Goal: Task Accomplishment & Management: Complete application form

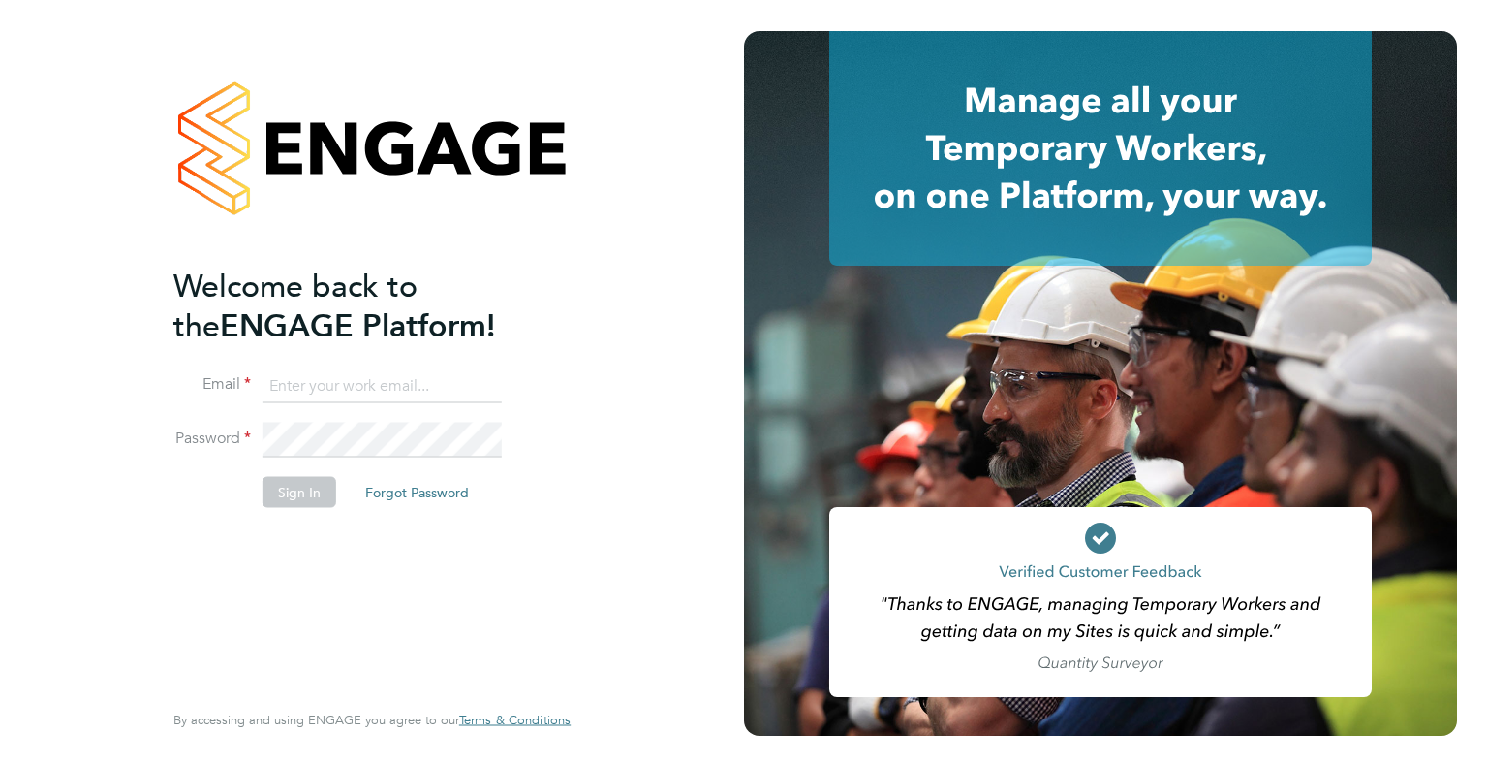
click at [347, 375] on input at bounding box center [382, 385] width 239 height 35
type input "info@delcomconsultancyltd.com"
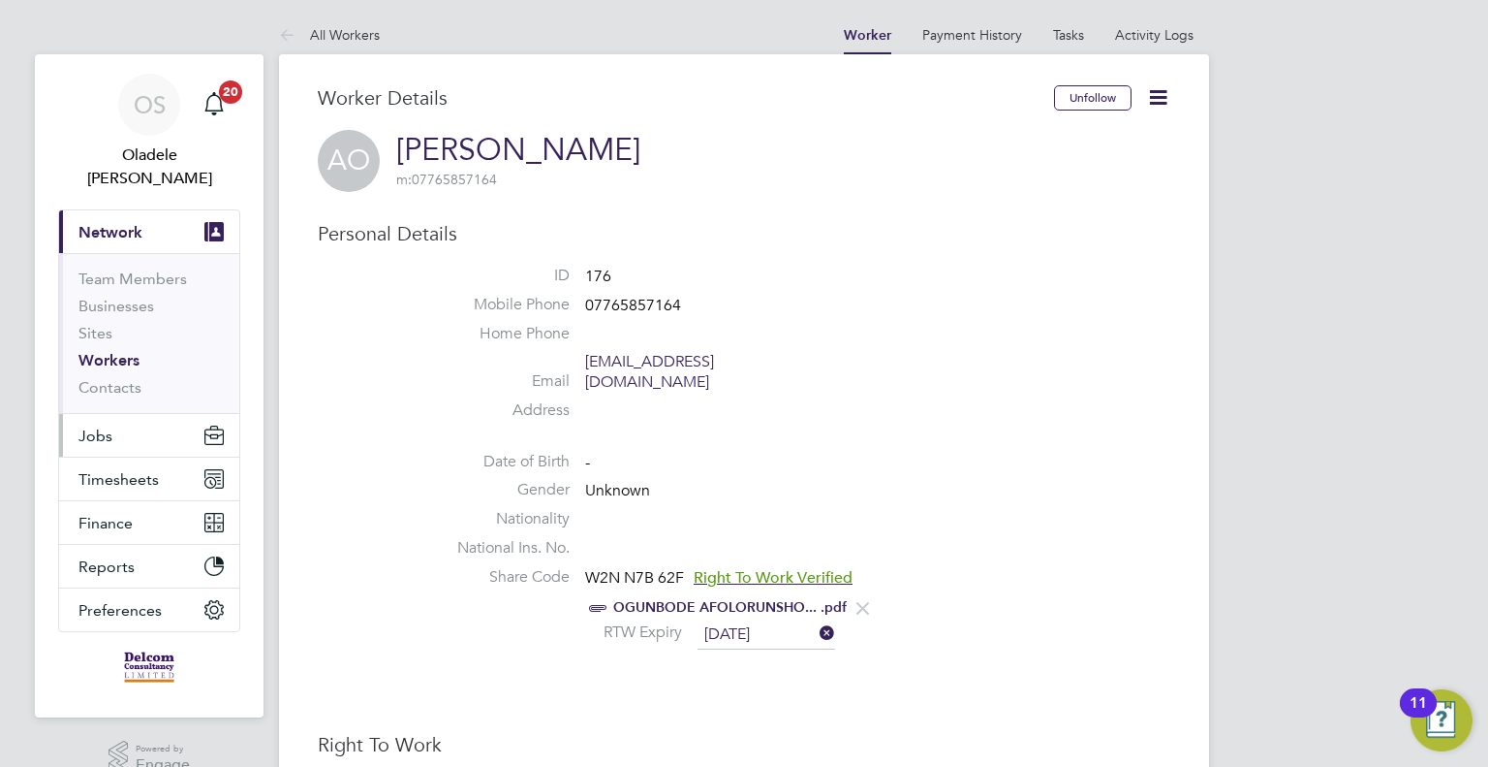
click at [108, 426] on span "Jobs" at bounding box center [95, 435] width 34 height 18
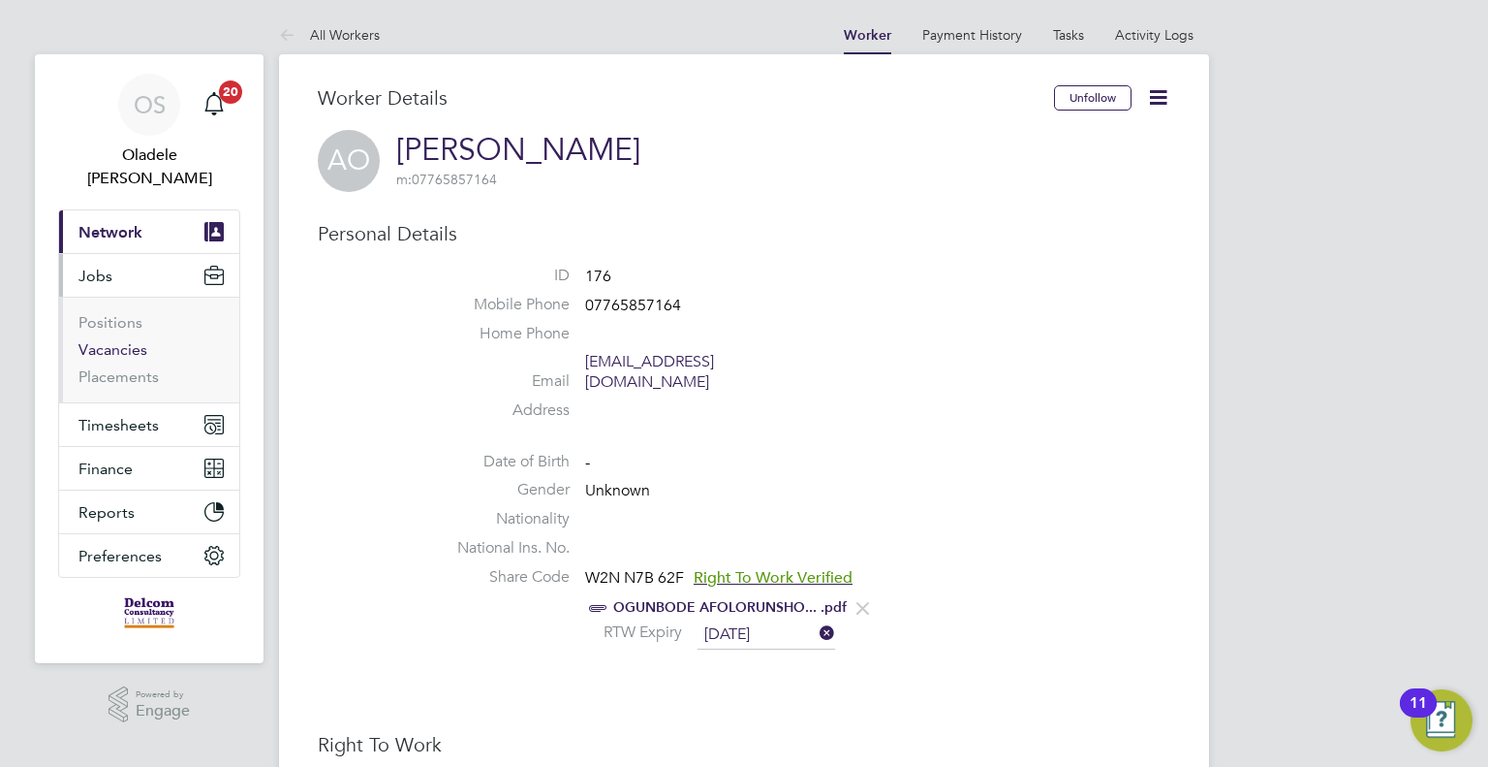
click at [126, 340] on link "Vacancies" at bounding box center [112, 349] width 69 height 18
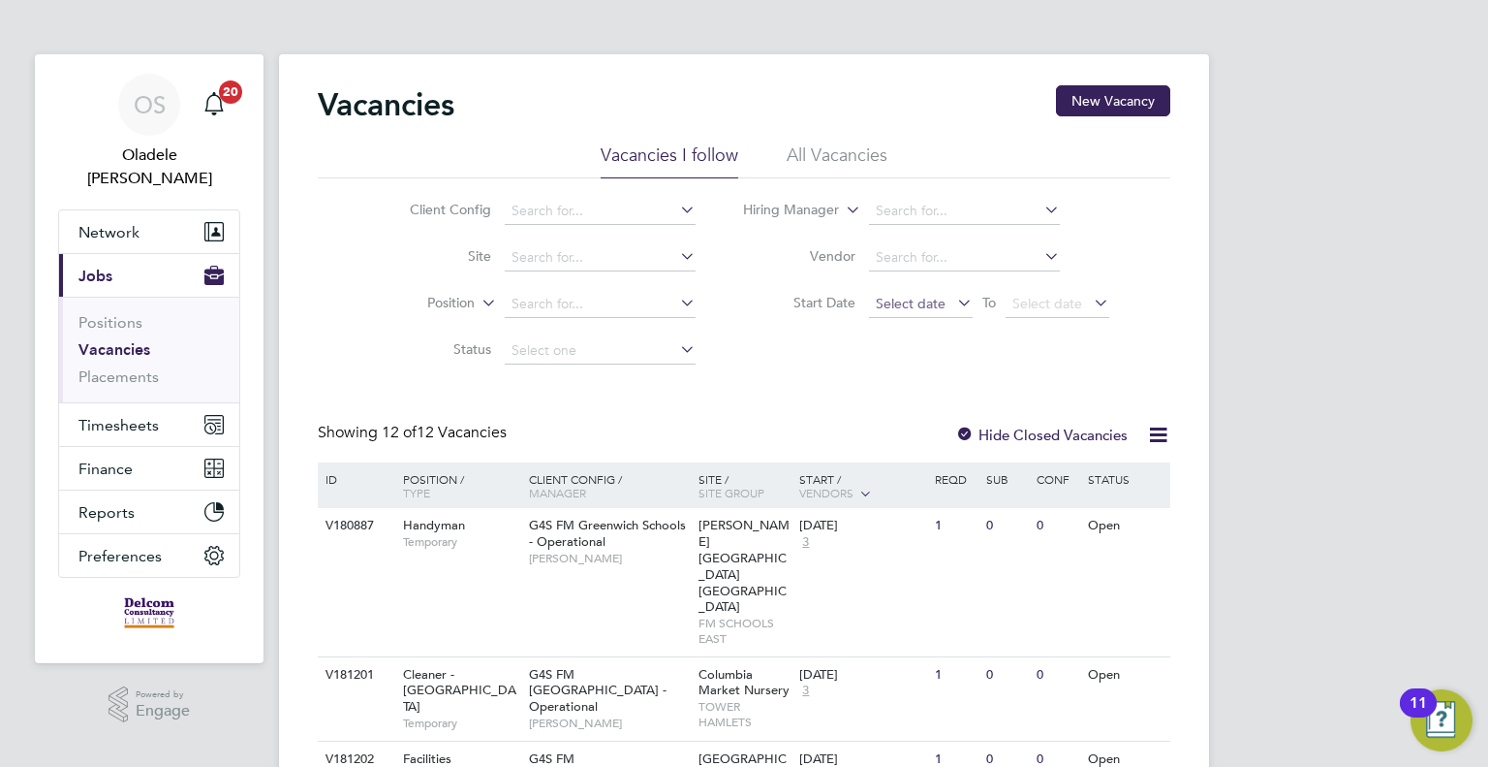
click at [915, 308] on span "Select date" at bounding box center [911, 303] width 70 height 17
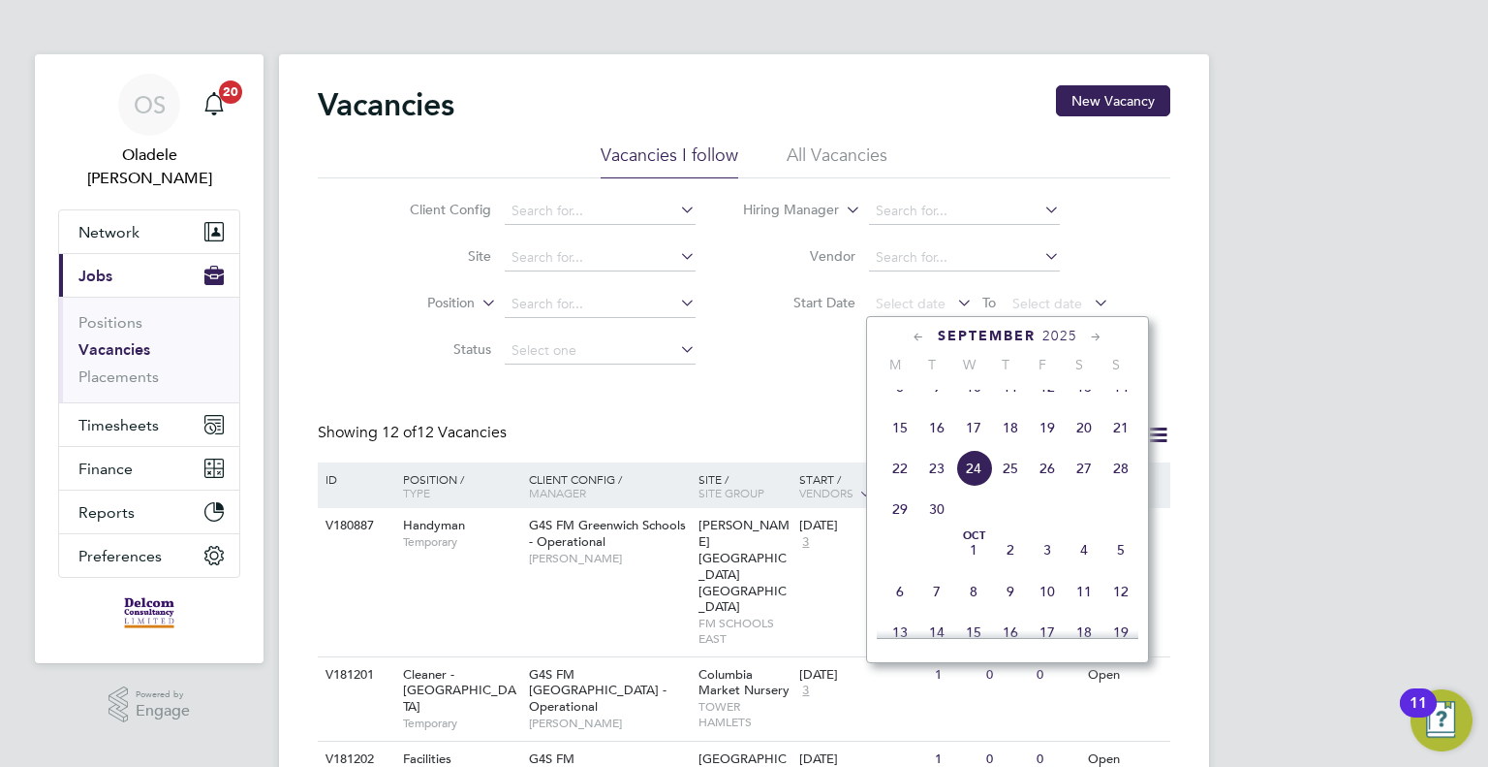
click at [897, 484] on span "22" at bounding box center [900, 468] width 37 height 37
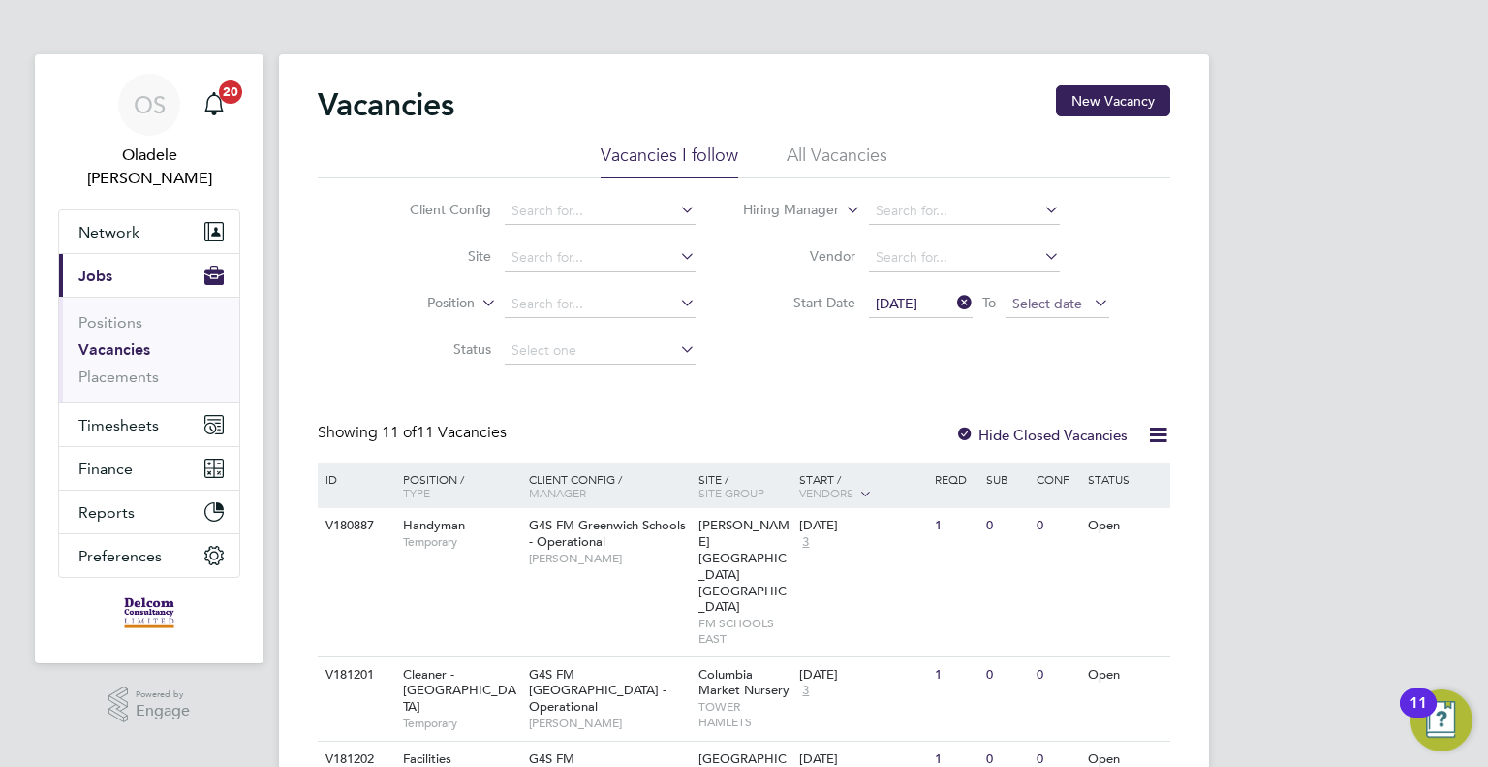
click at [1043, 306] on span "Select date" at bounding box center [1048, 303] width 70 height 17
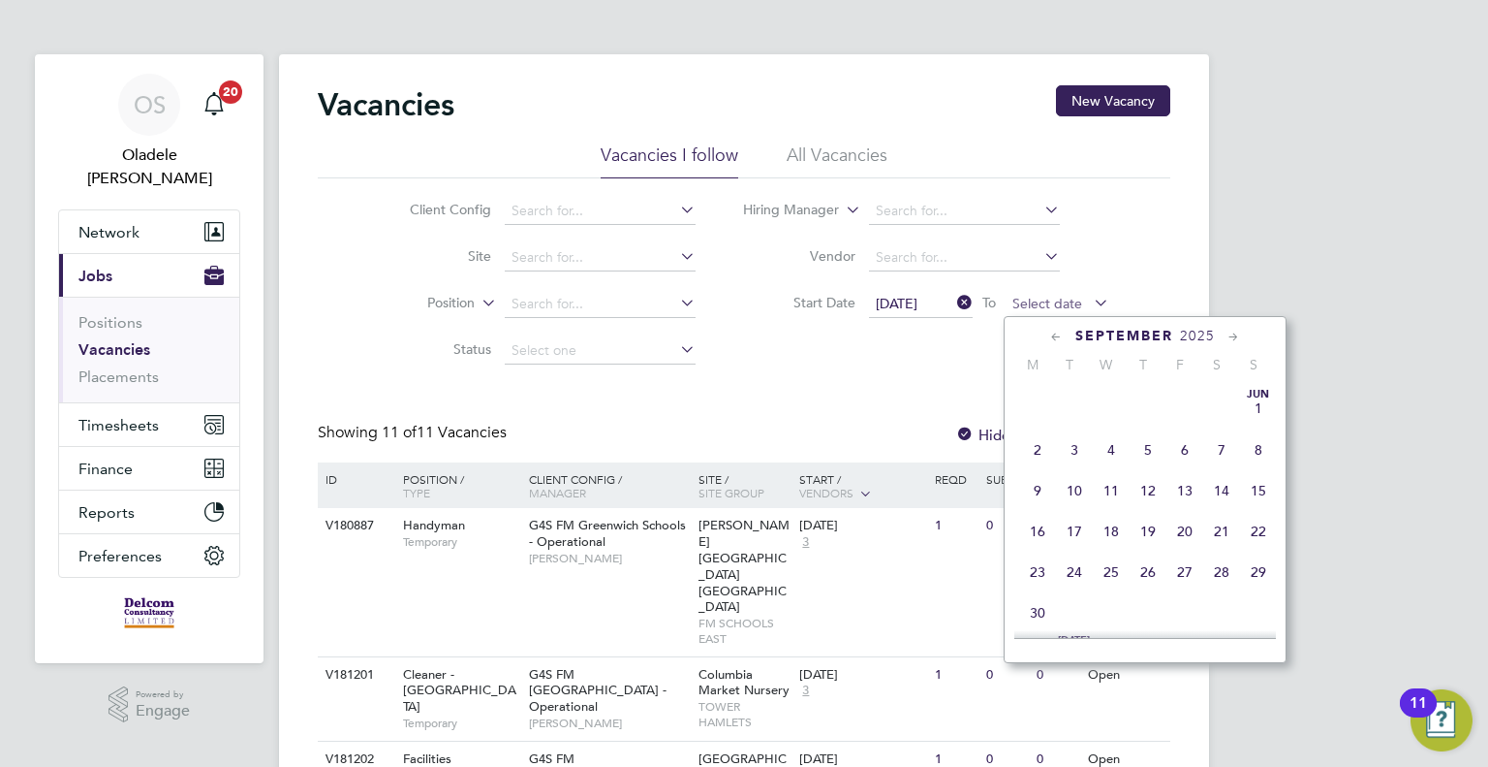
scroll to position [717, 0]
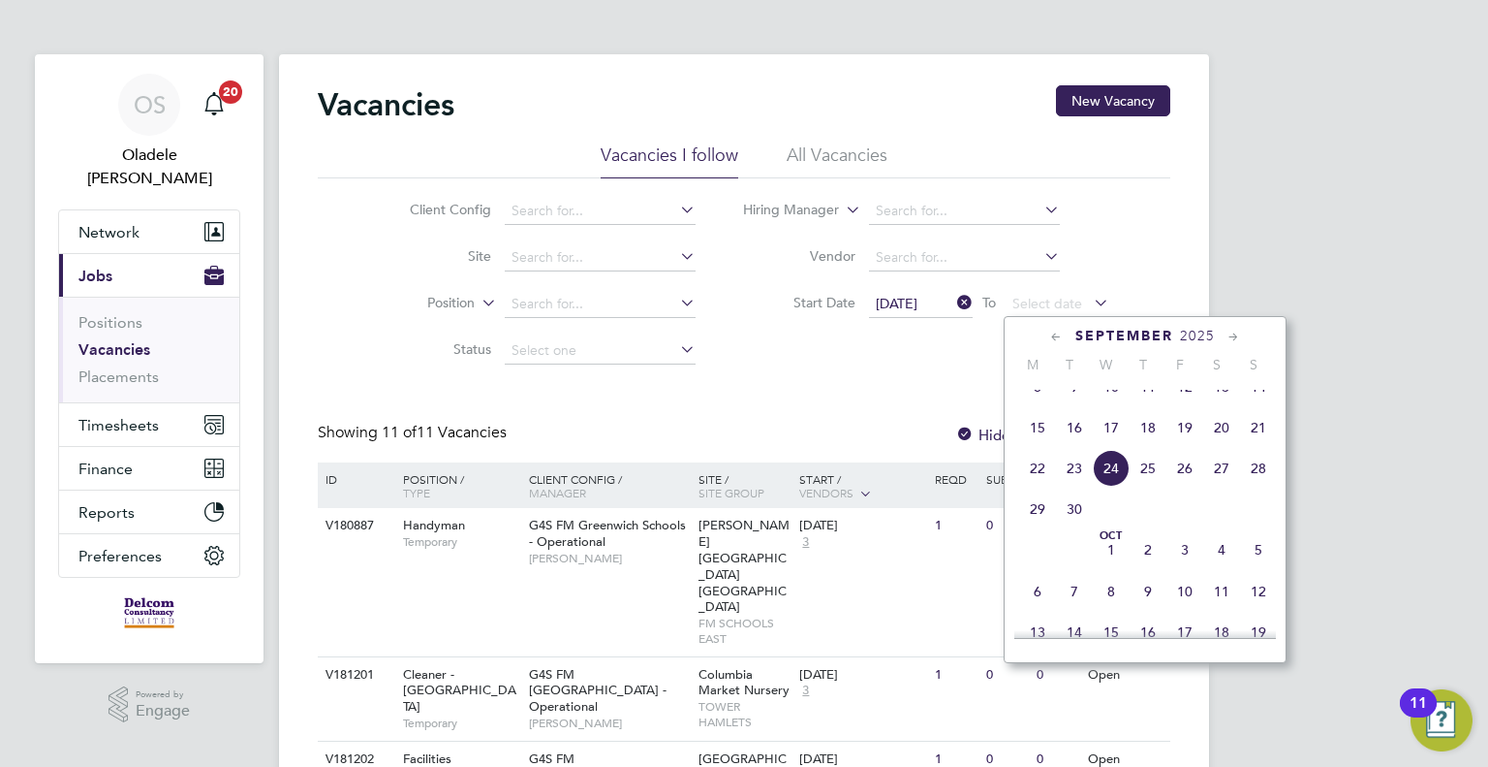
click at [1258, 485] on span "28" at bounding box center [1258, 468] width 37 height 37
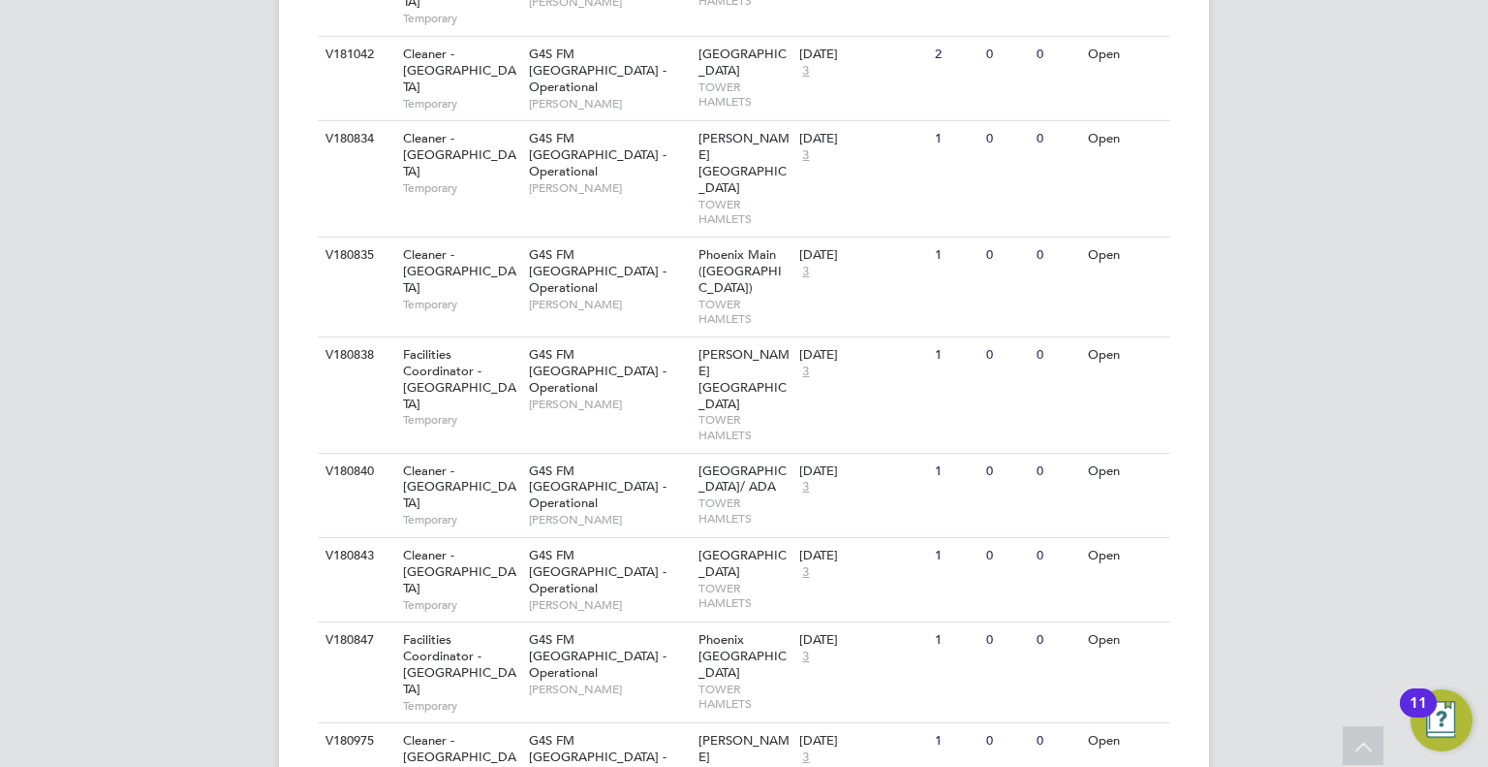
scroll to position [810, 0]
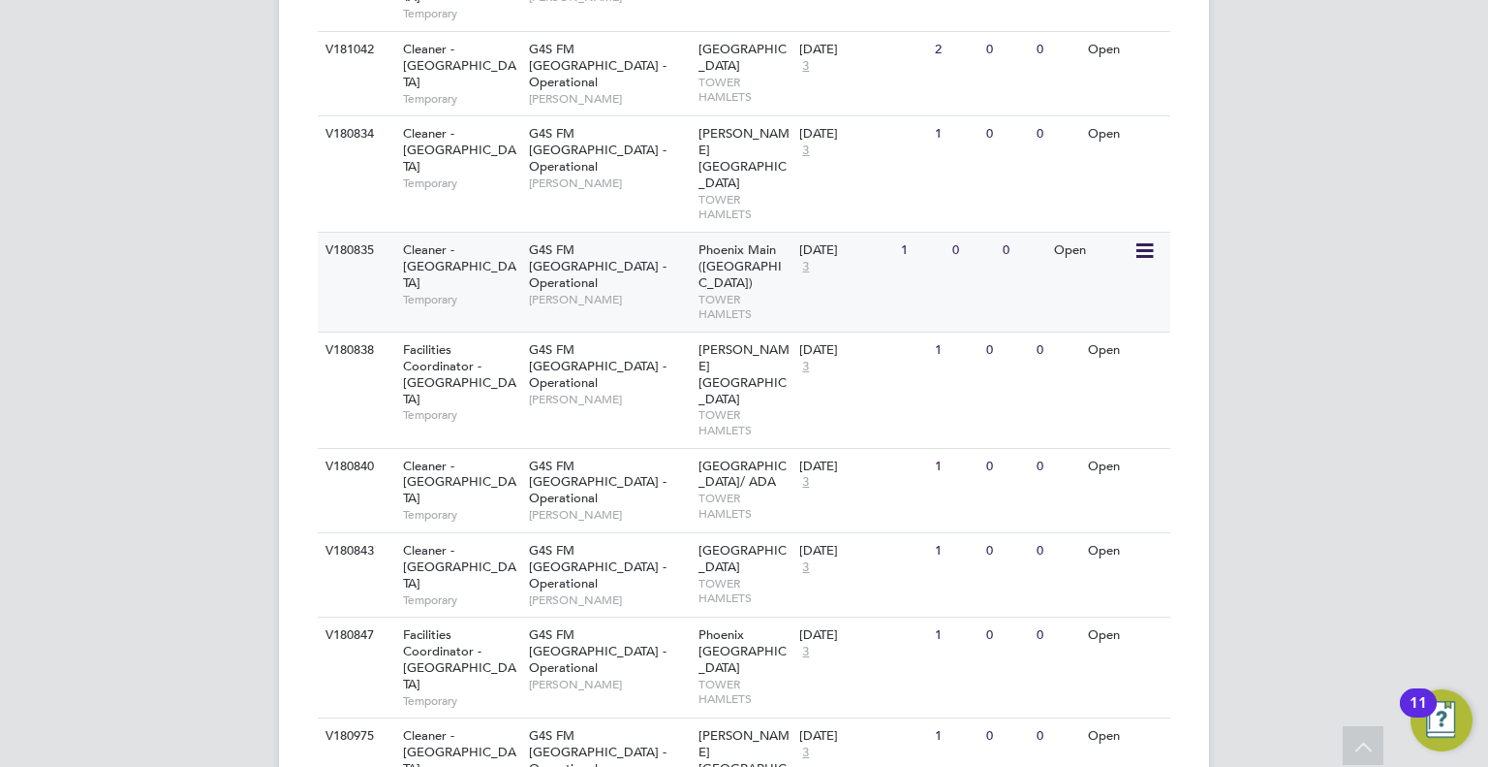
click at [535, 241] on span "G4S FM Tower Hamlets - Operational" at bounding box center [598, 265] width 138 height 49
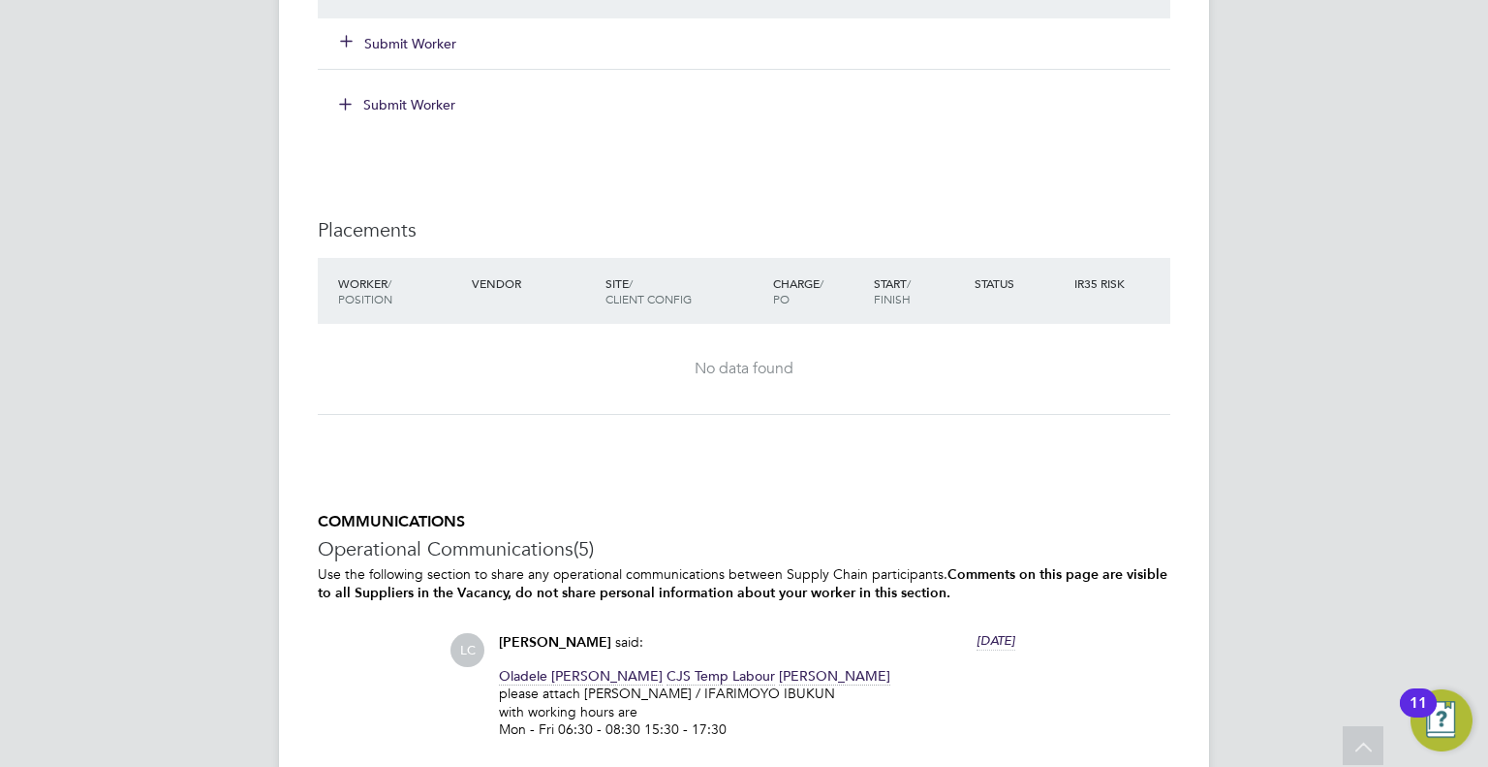
scroll to position [2490, 0]
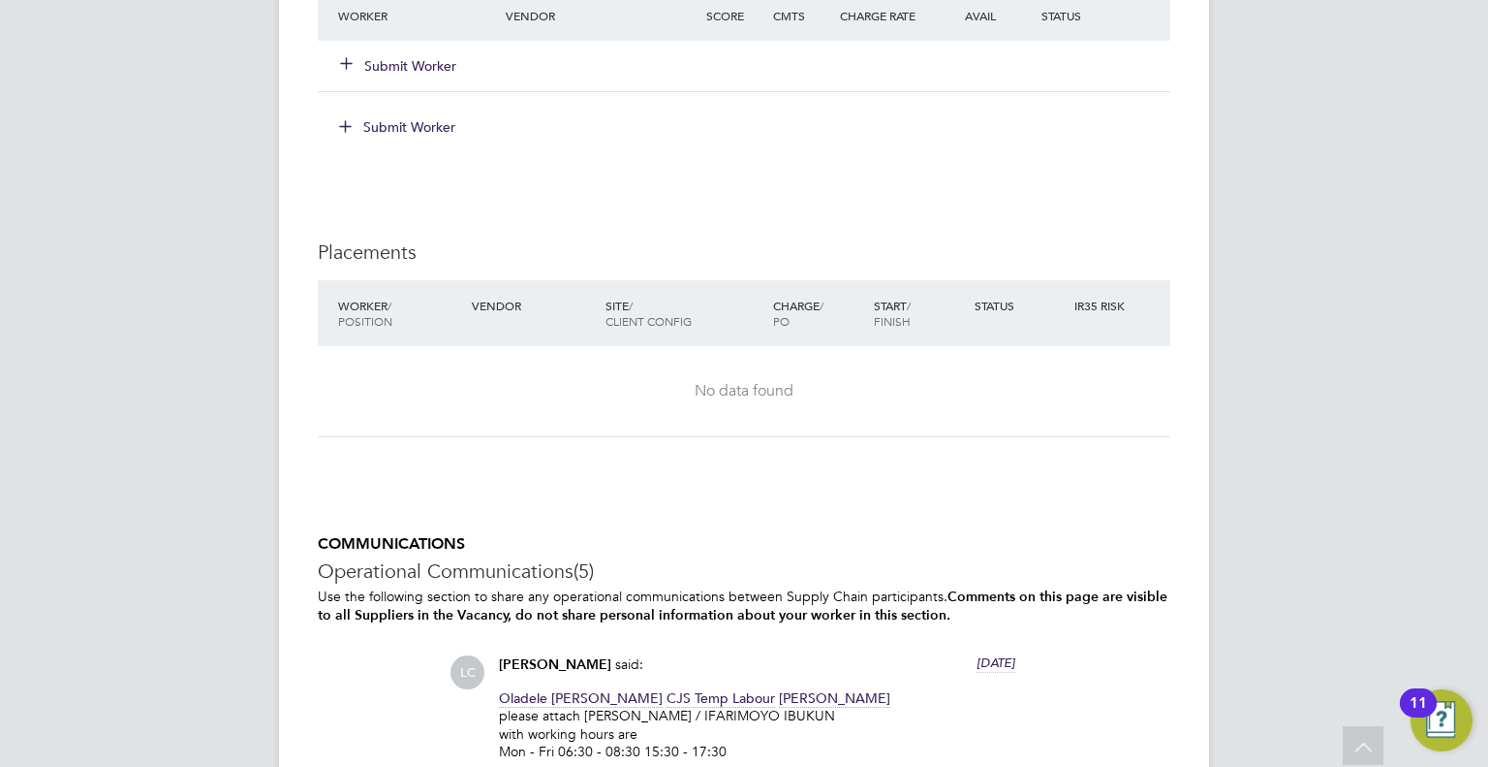
click at [414, 67] on button "Submit Worker" at bounding box center [399, 65] width 116 height 19
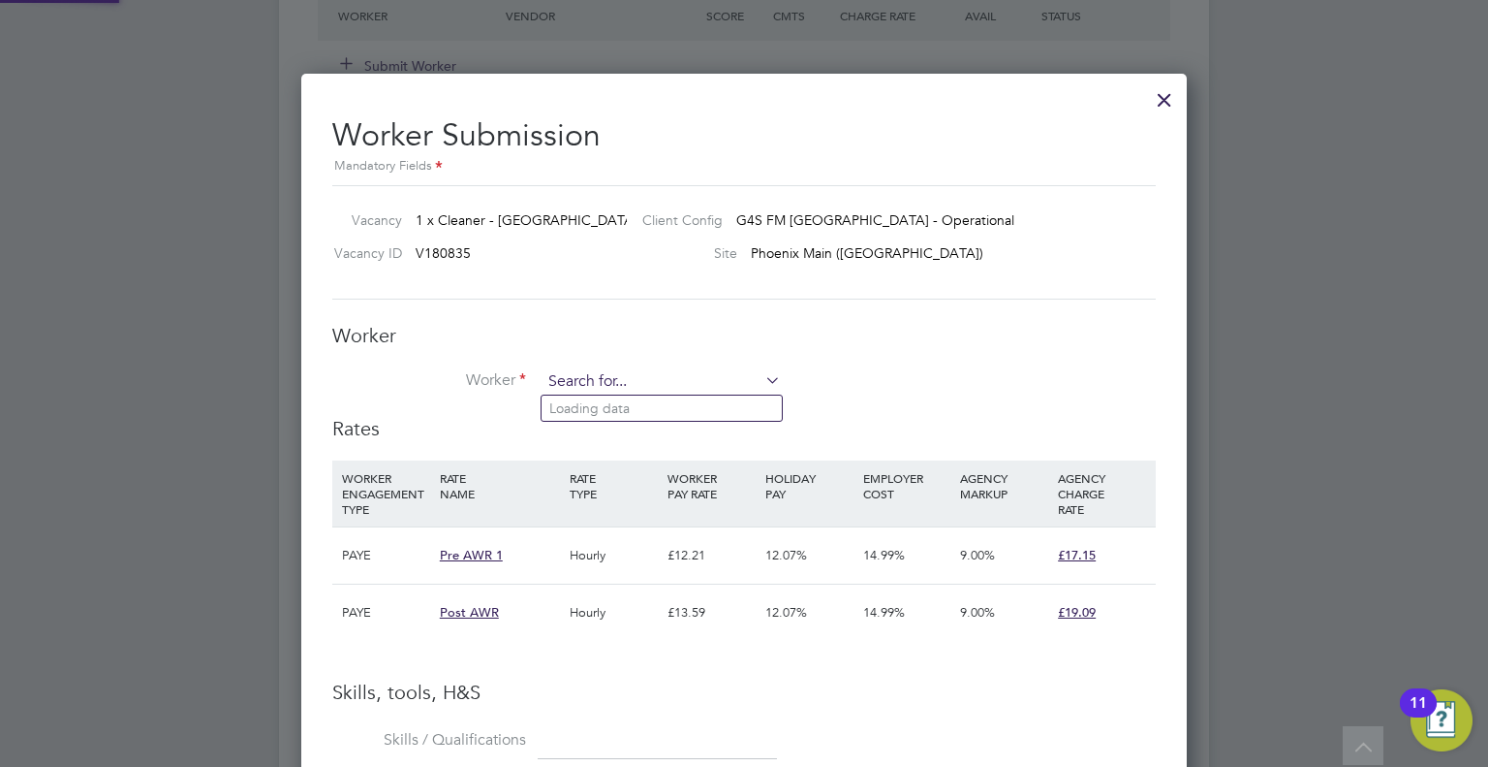
click at [636, 369] on input at bounding box center [661, 381] width 239 height 29
type input "a"
click at [588, 410] on li "Michael Abel (058)" at bounding box center [677, 408] width 270 height 26
type input "Michael Abel (058)"
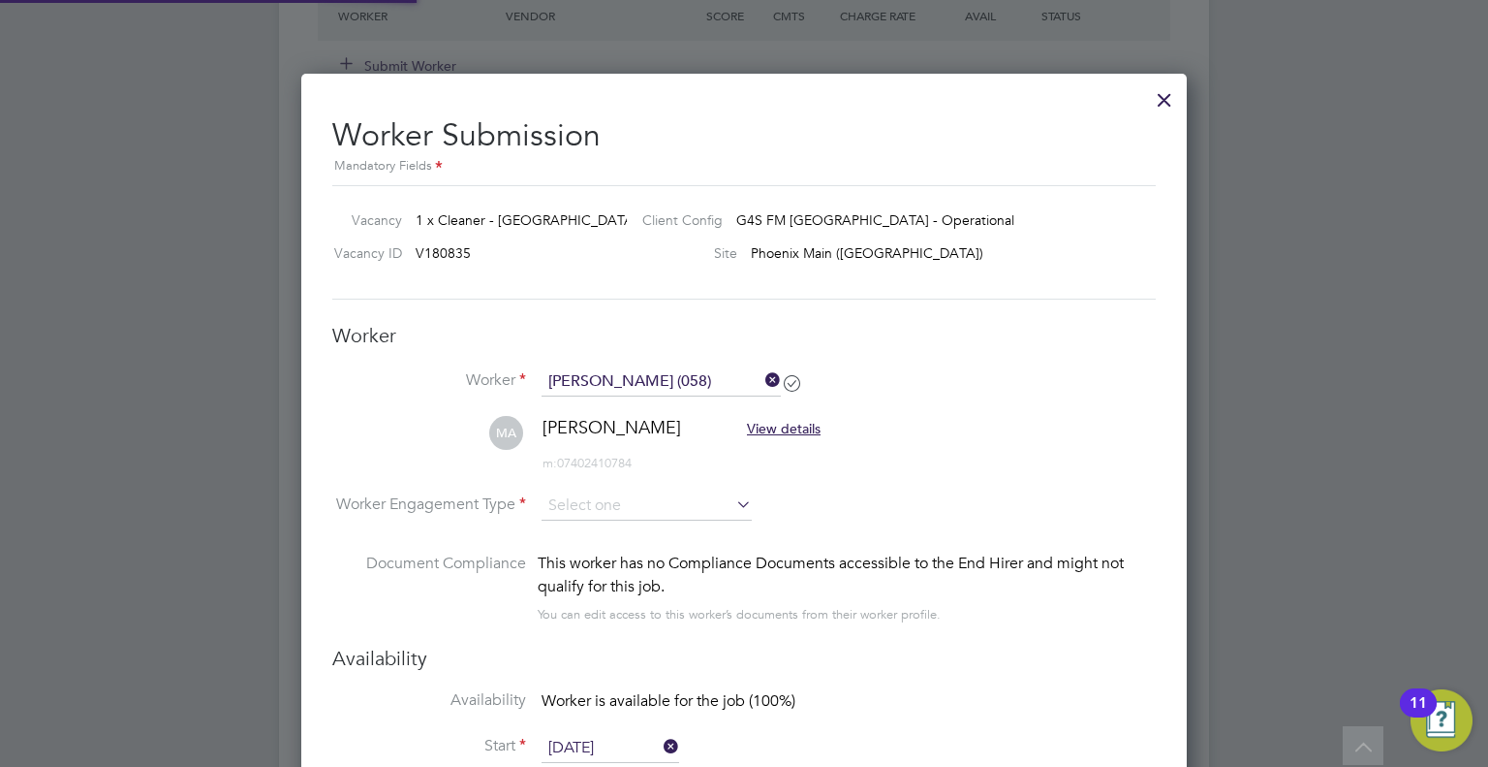
scroll to position [1982, 887]
click at [601, 509] on input at bounding box center [647, 506] width 210 height 29
click at [568, 557] on li "PAYE" at bounding box center [647, 556] width 211 height 25
type input "PAYE"
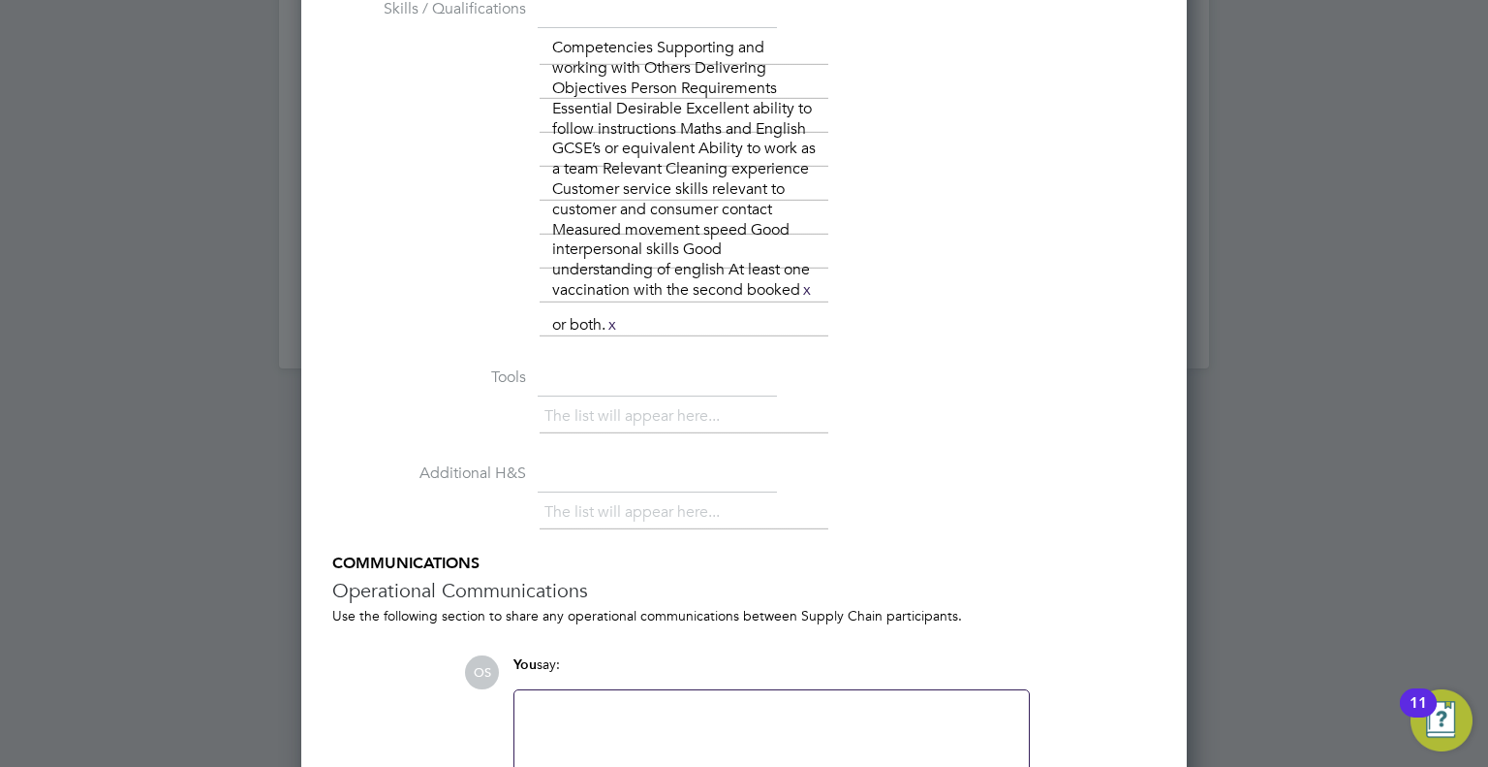
scroll to position [3830, 0]
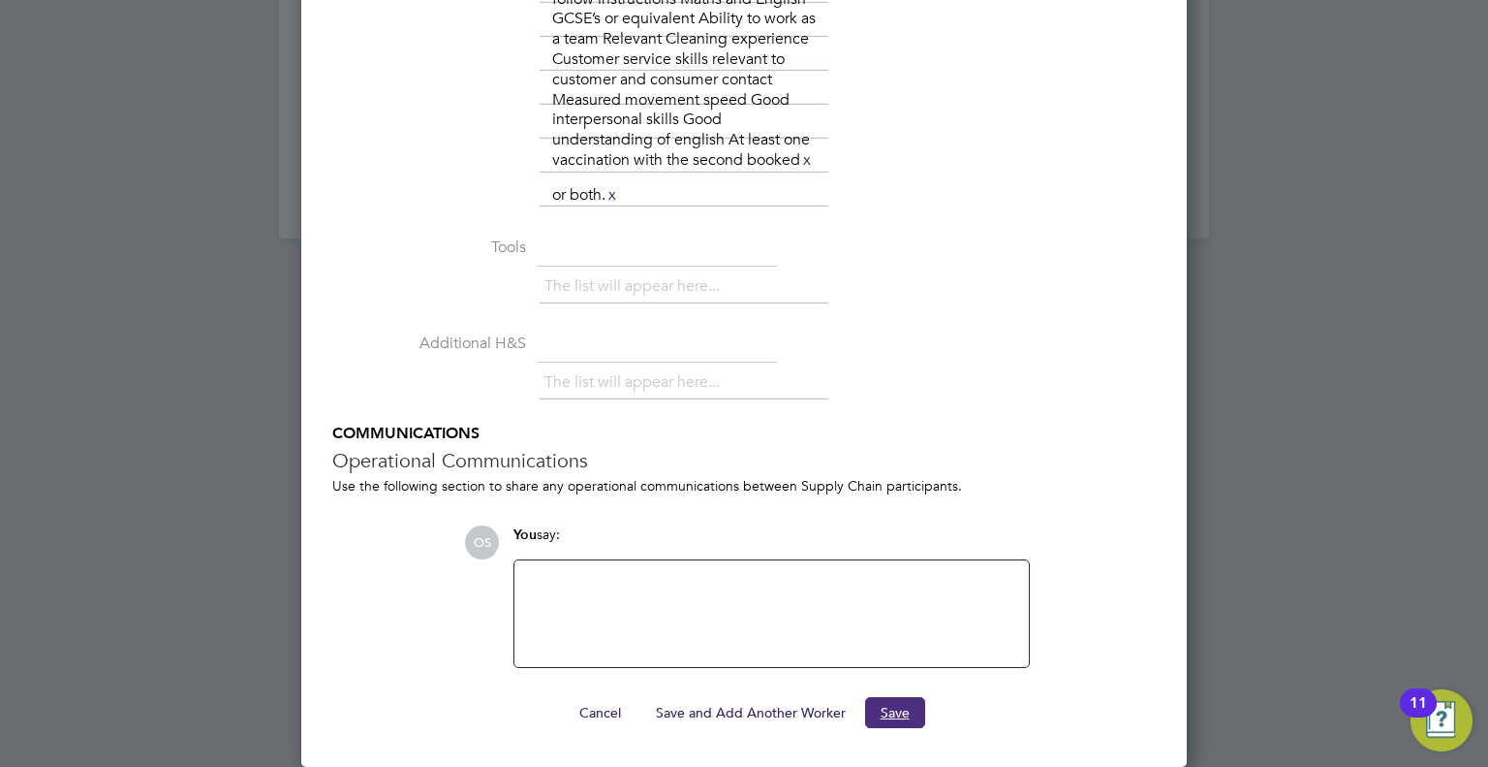
click at [882, 704] on button "Save" at bounding box center [895, 712] width 60 height 31
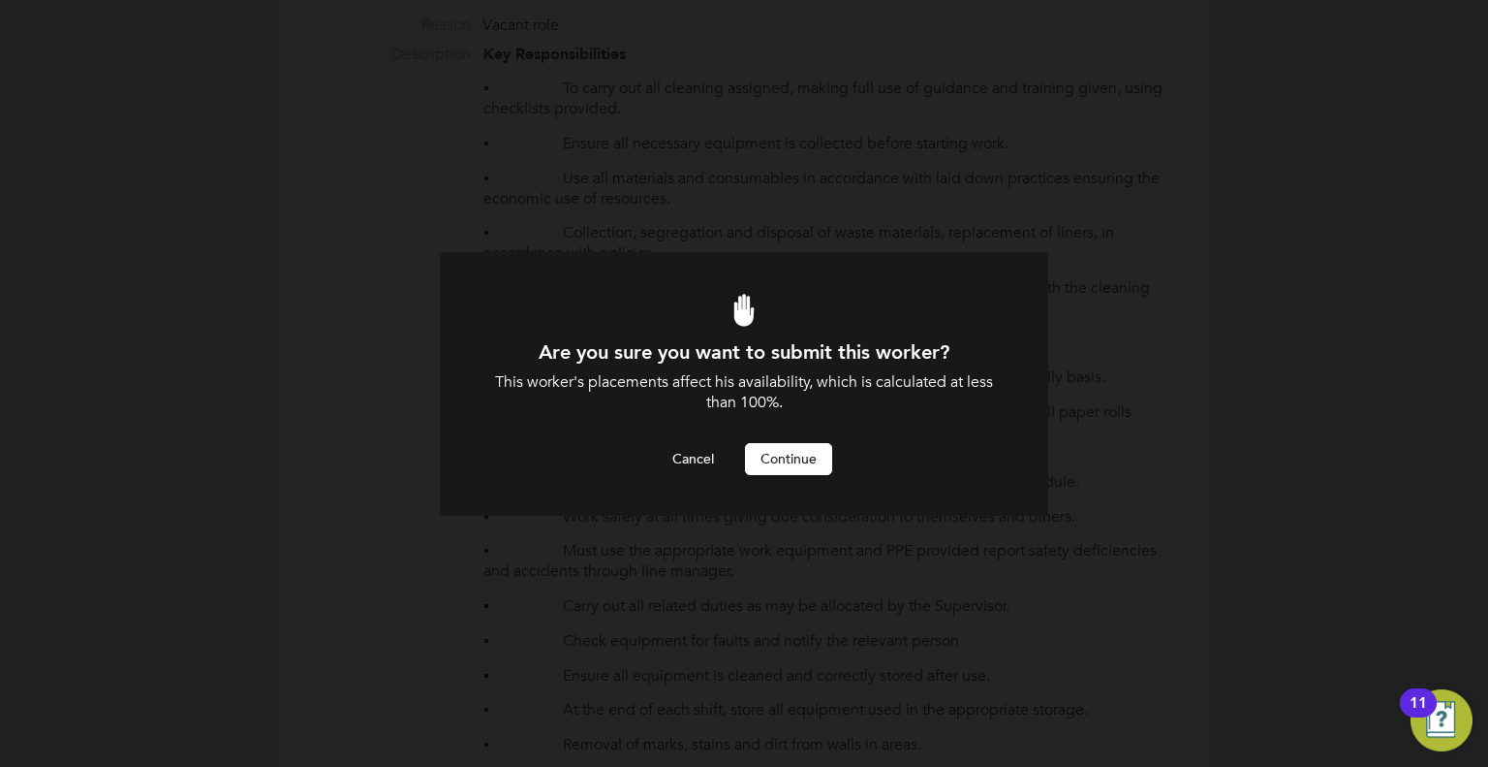
click at [800, 460] on button "Continue" at bounding box center [788, 458] width 87 height 31
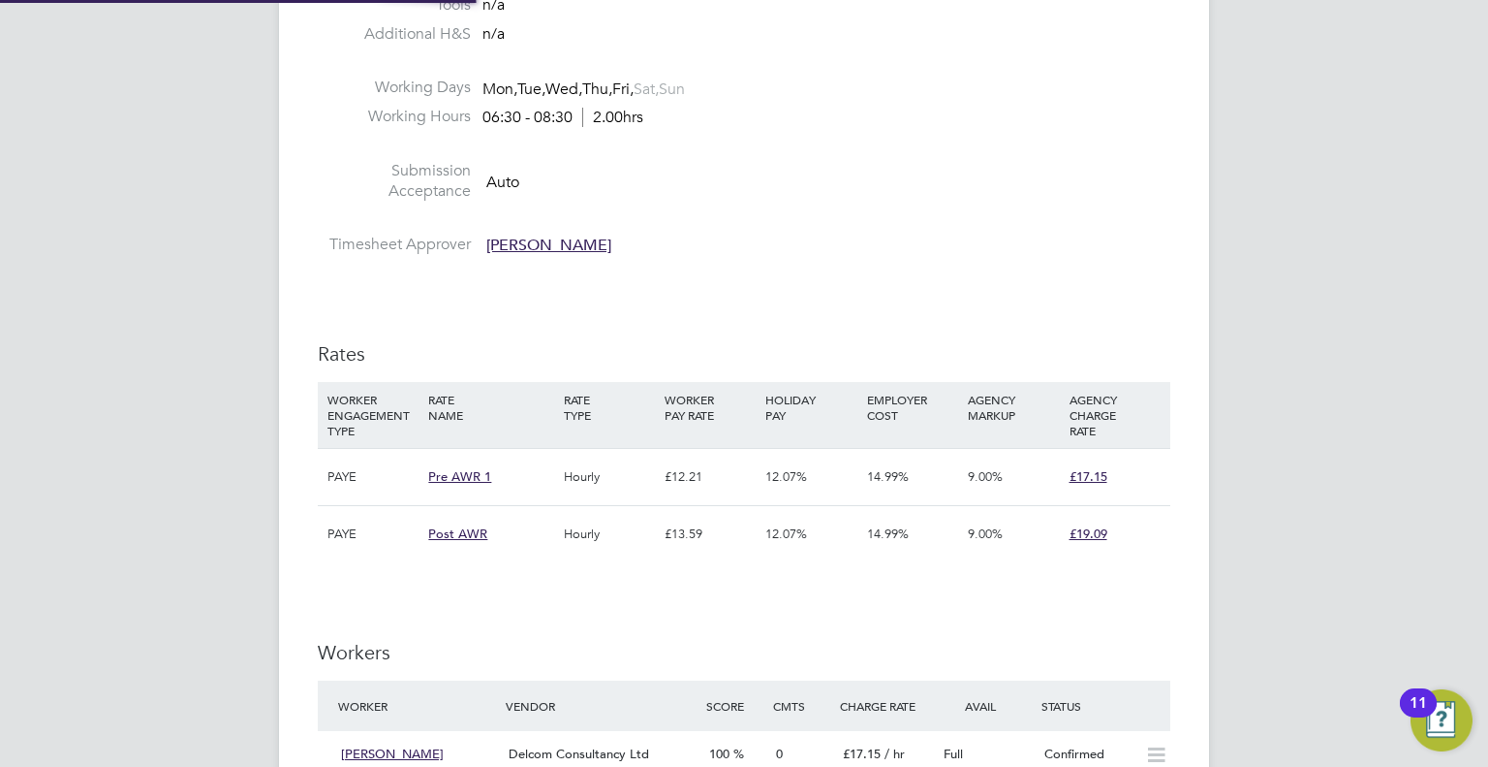
scroll to position [10, 10]
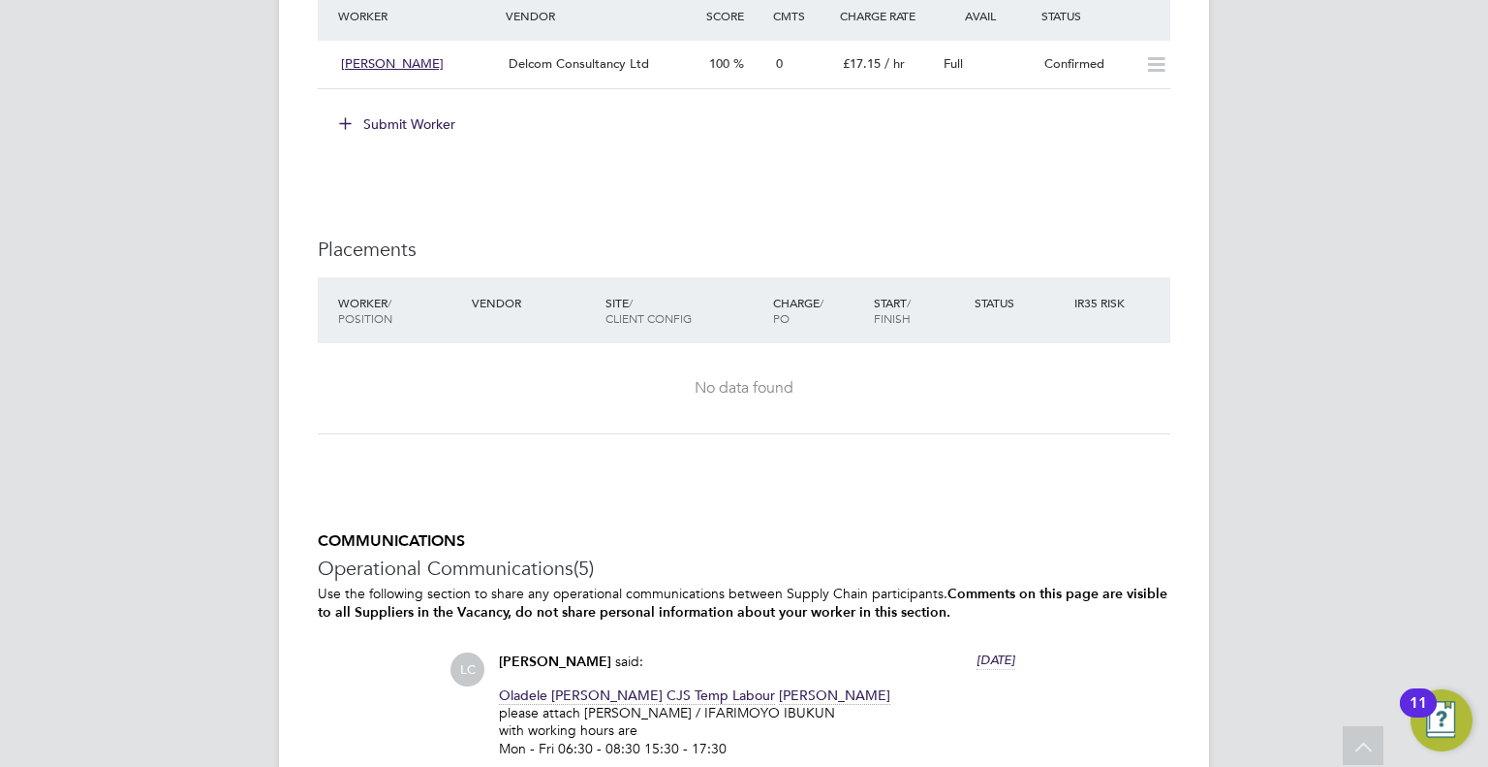
click at [422, 116] on button "Submit Worker" at bounding box center [398, 124] width 145 height 31
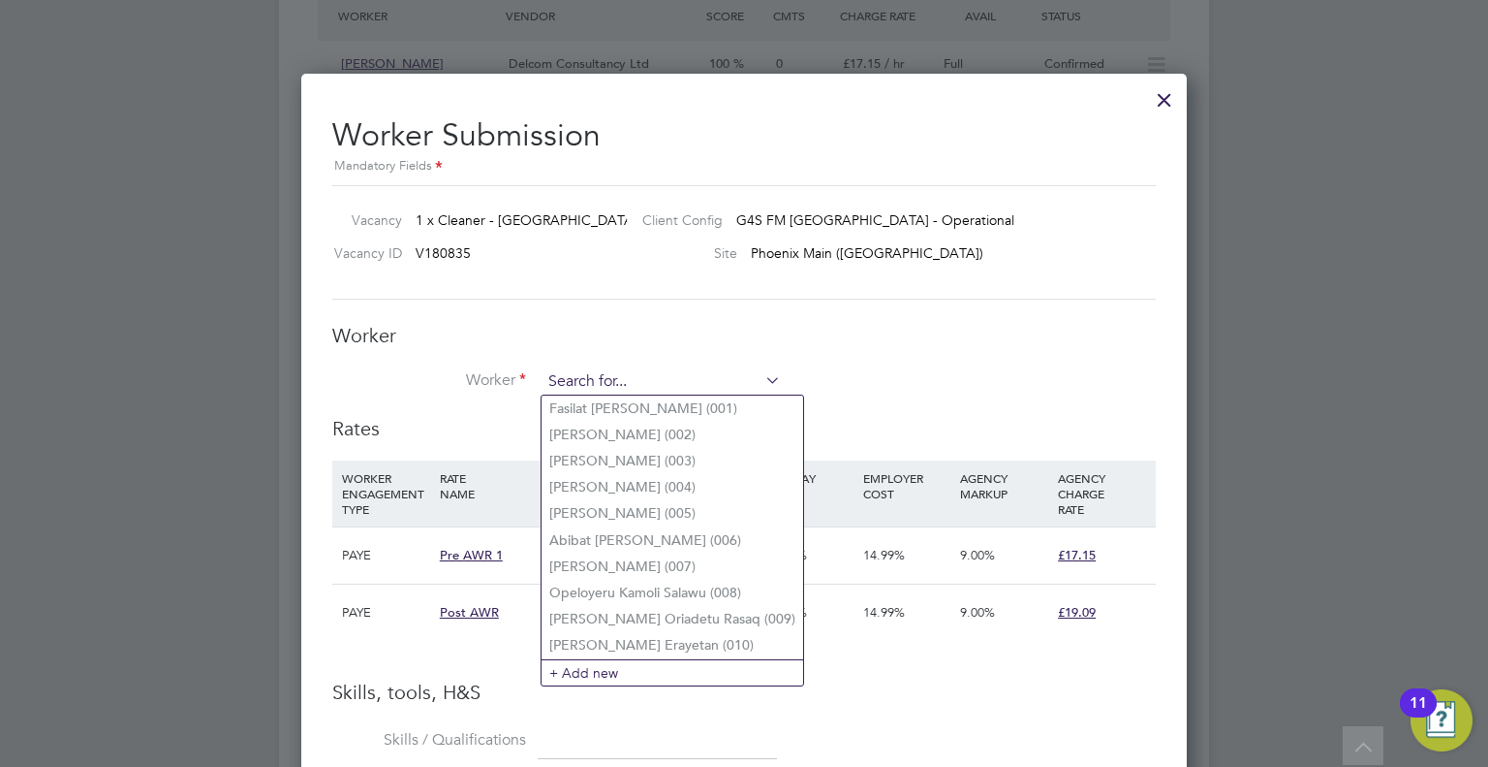
click at [576, 381] on input at bounding box center [661, 381] width 239 height 29
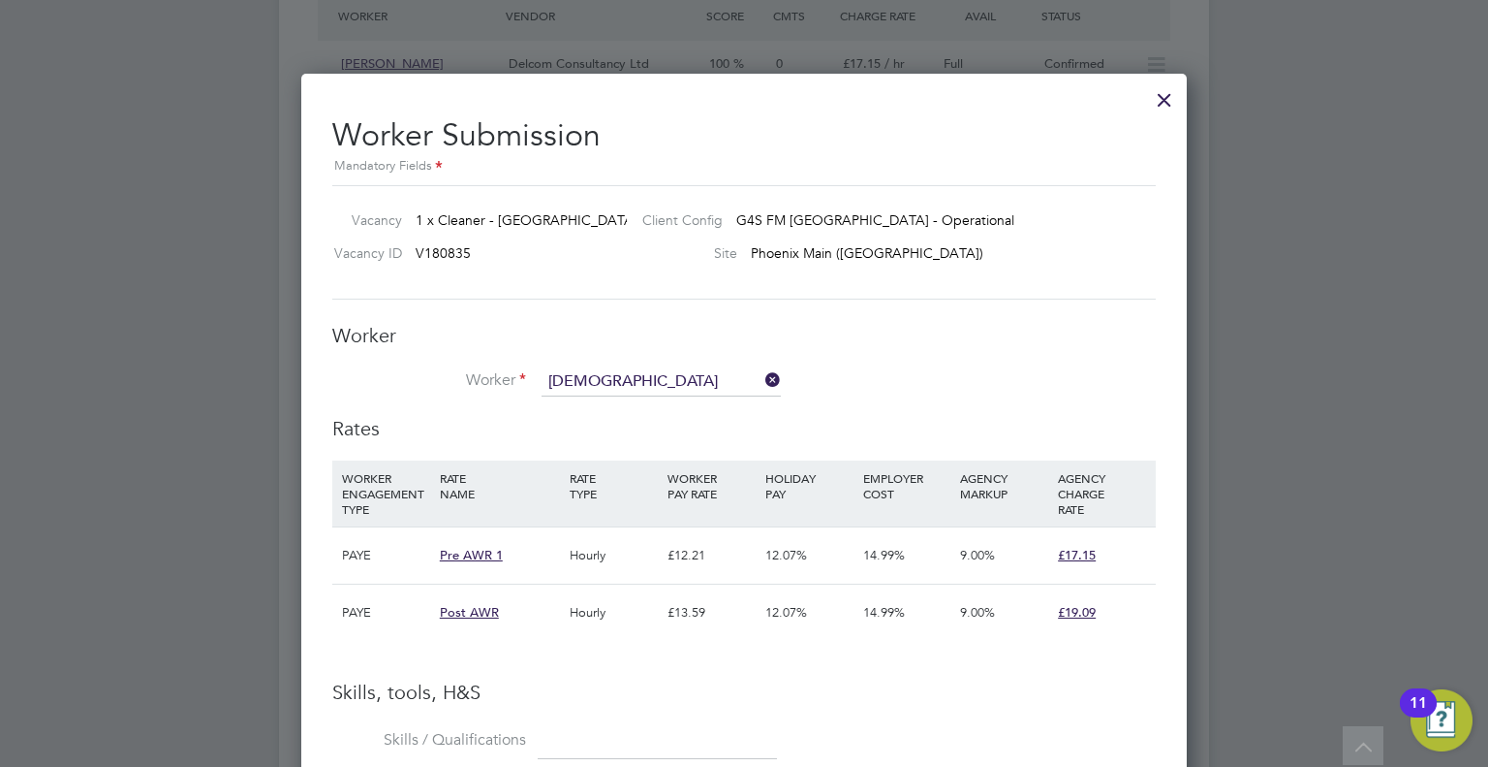
click at [602, 408] on li "Ibukun Olaitan Ifarimo yo (034)" at bounding box center [707, 408] width 330 height 26
type input "Ibukun Olaitan Ifarimoyo (034)"
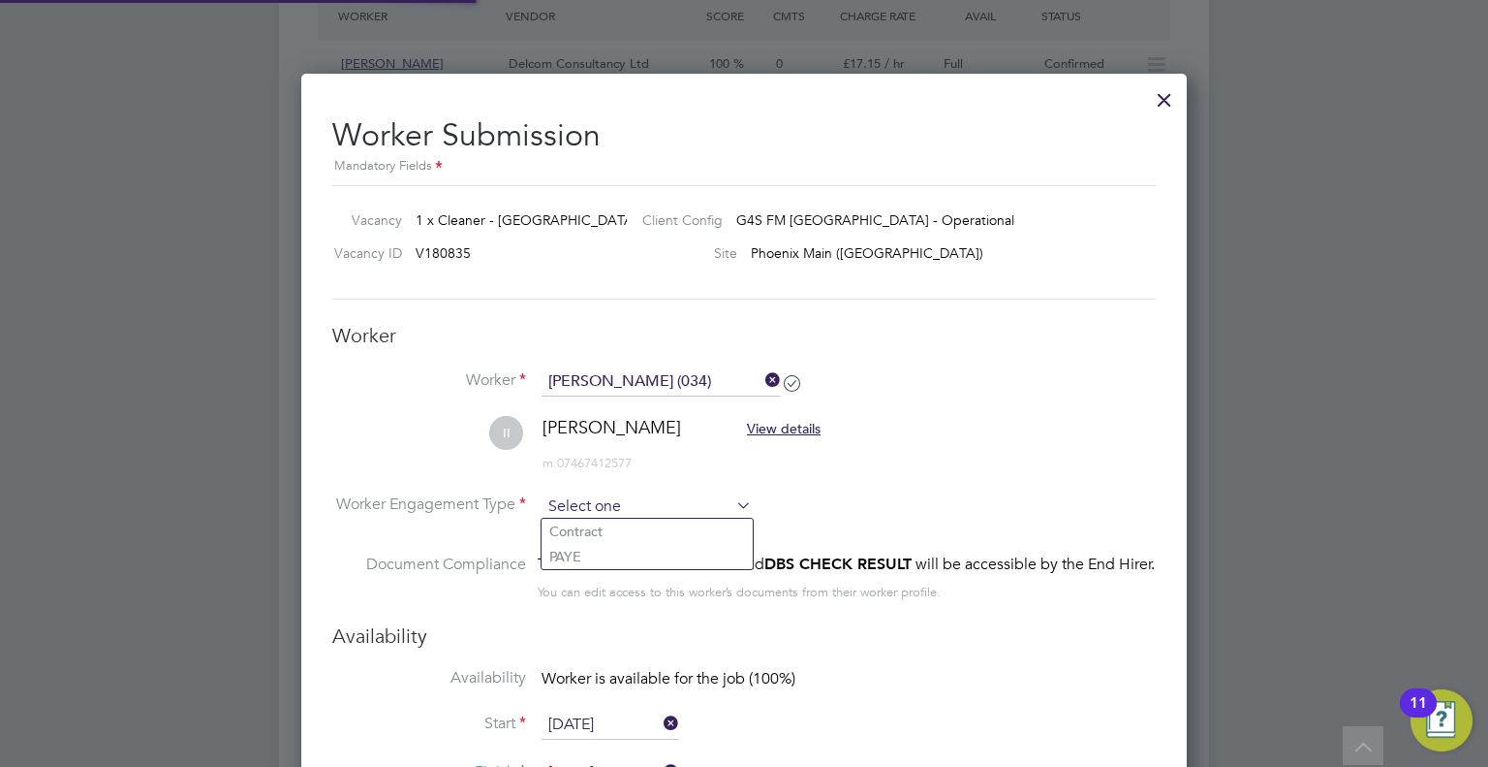
click at [606, 510] on input at bounding box center [647, 506] width 210 height 29
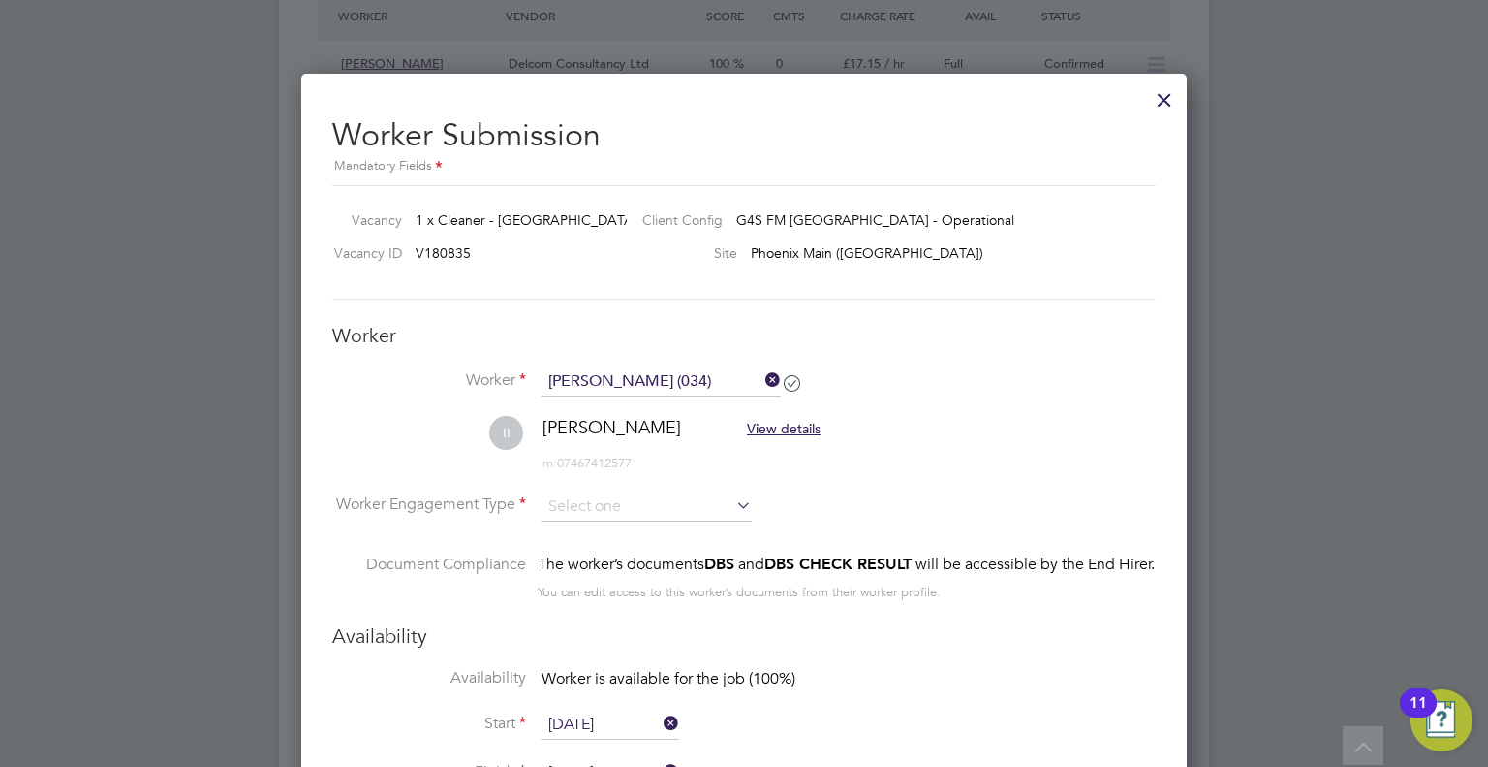
click at [577, 561] on li "PAYE" at bounding box center [647, 556] width 211 height 25
type input "PAYE"
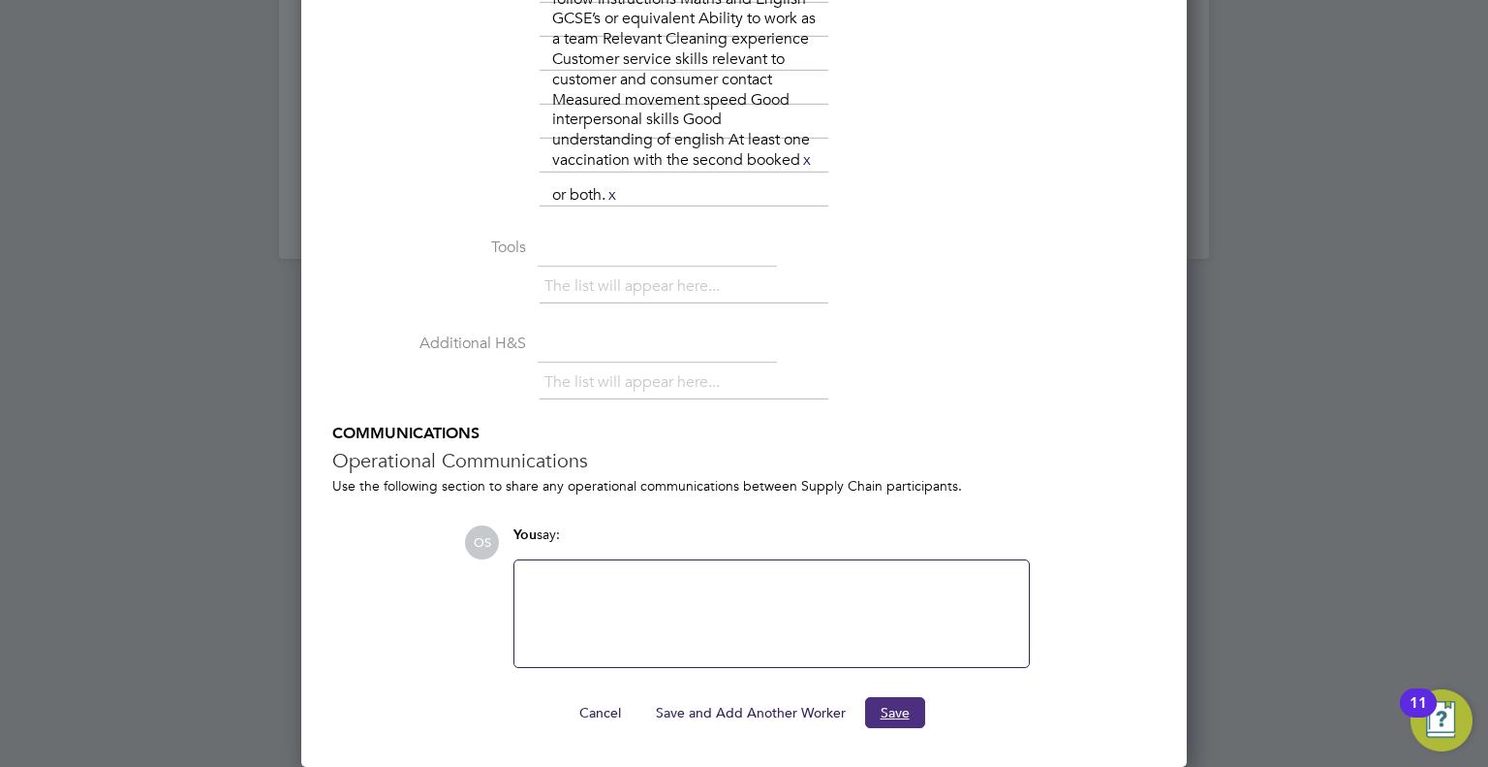
click at [892, 706] on button "Save" at bounding box center [895, 712] width 60 height 31
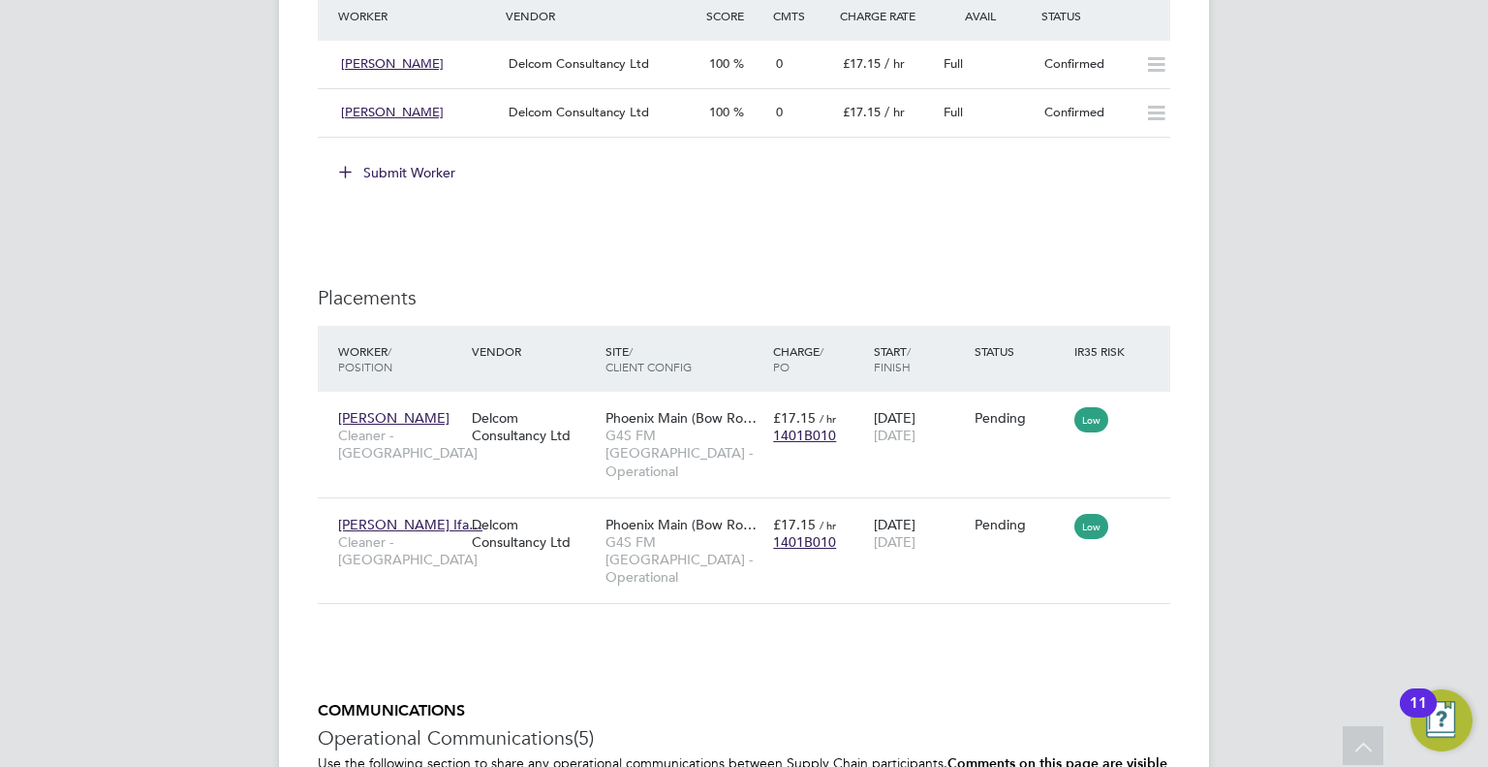
click at [421, 168] on button "Submit Worker" at bounding box center [398, 172] width 145 height 31
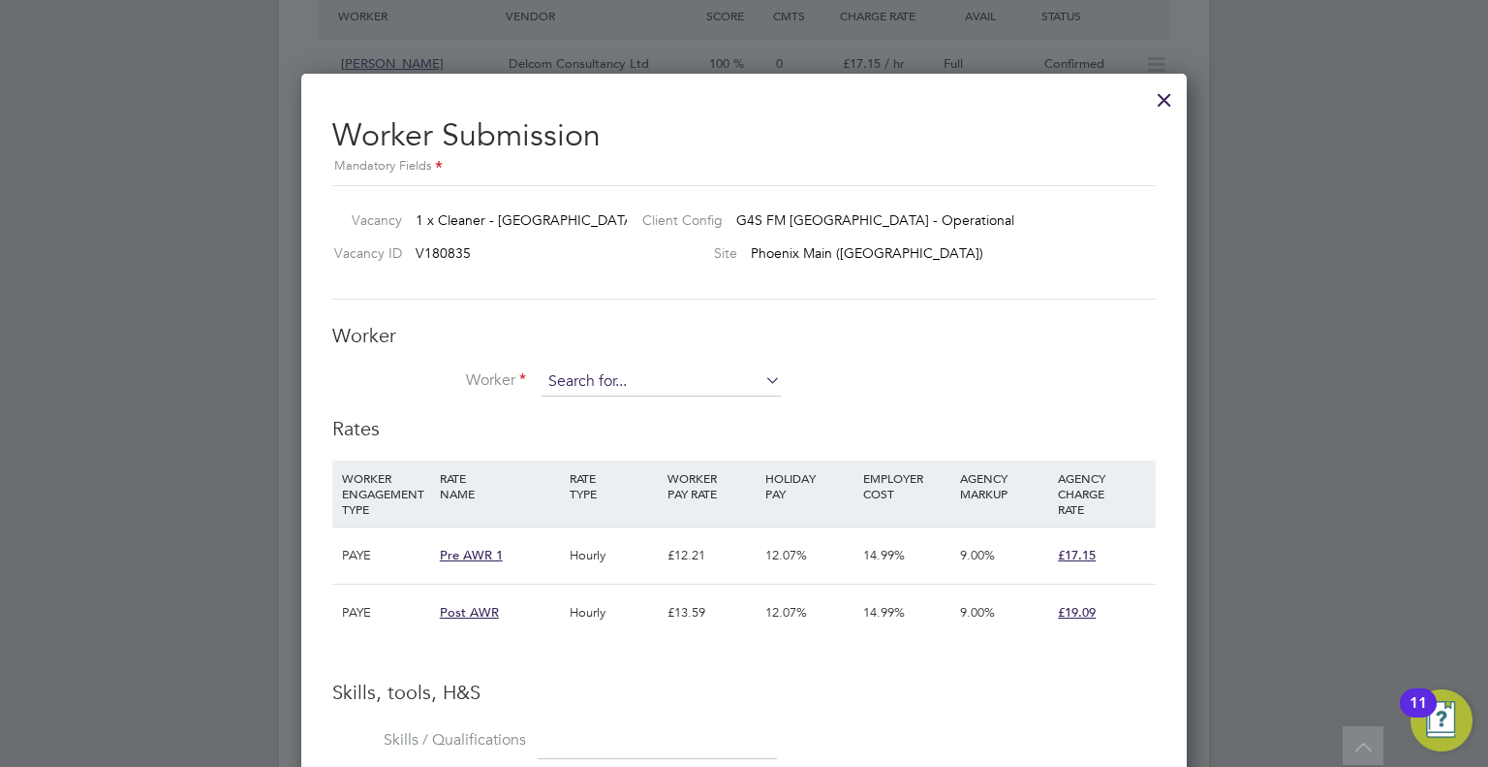
click at [578, 390] on input at bounding box center [661, 381] width 239 height 29
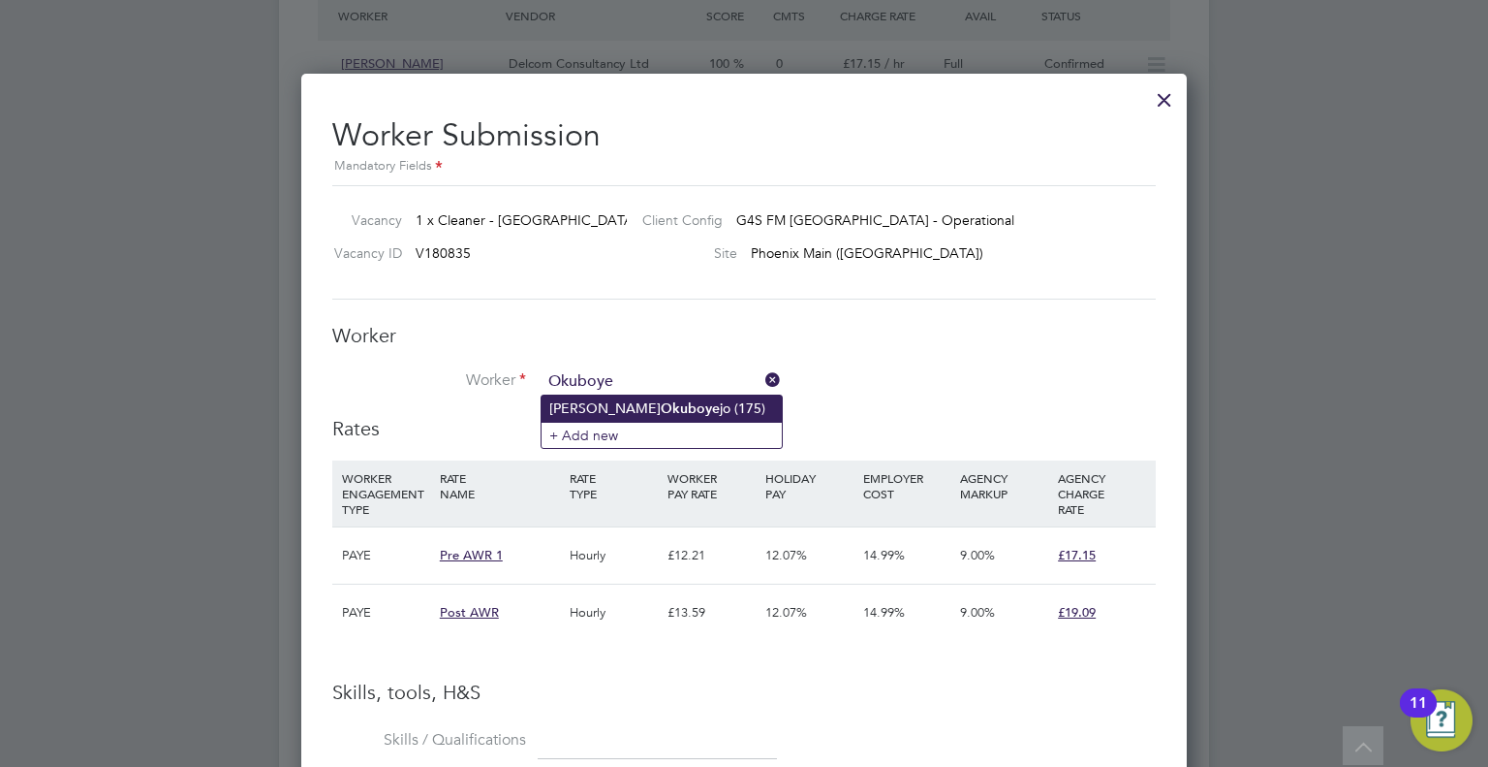
click at [612, 408] on li "Abdulwahab Adegoke Okuboye jo (175)" at bounding box center [662, 408] width 240 height 26
type input "Abdulwahab Adegoke Okuboyejo (175)"
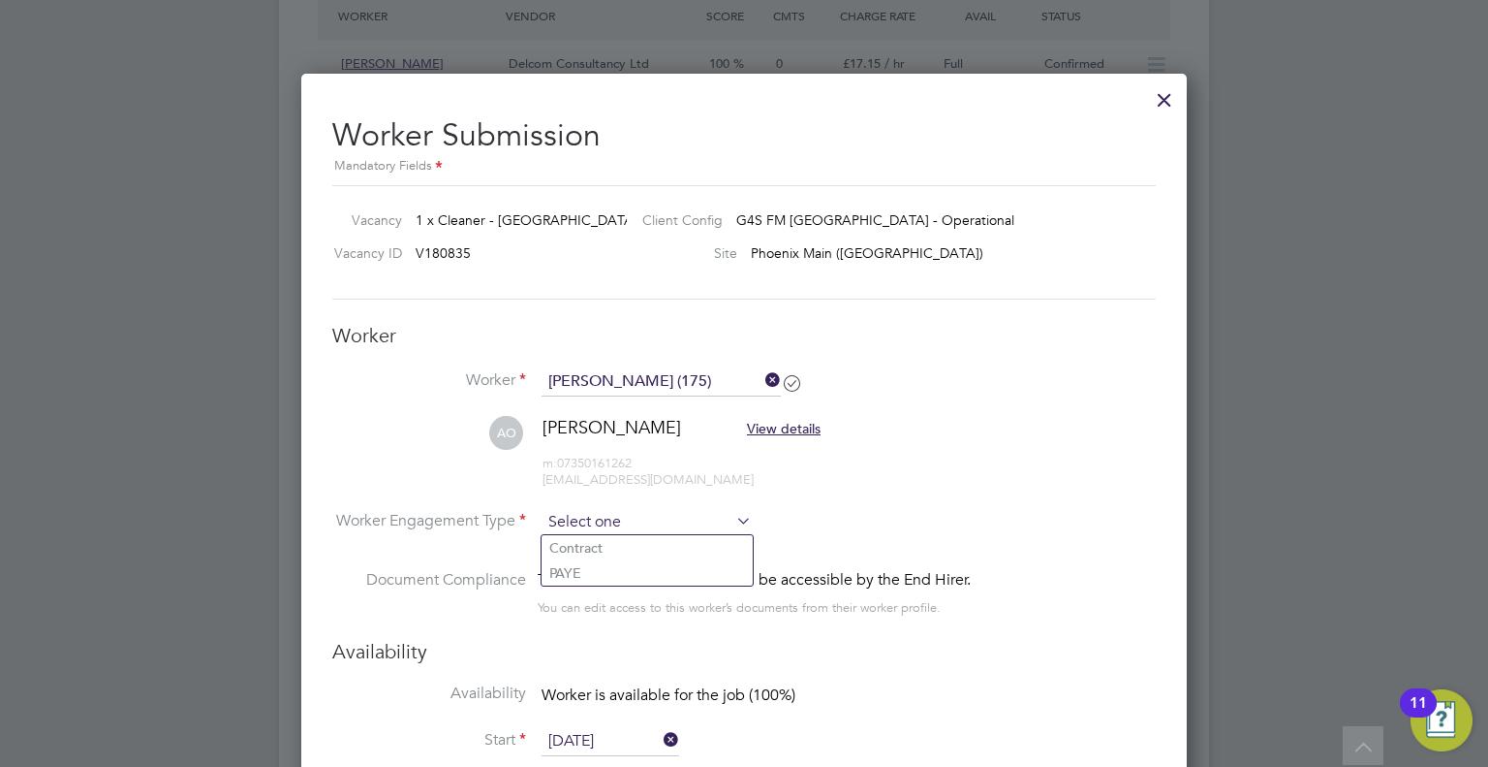
click at [580, 572] on li "PAYE" at bounding box center [647, 572] width 211 height 25
type input "PAYE"
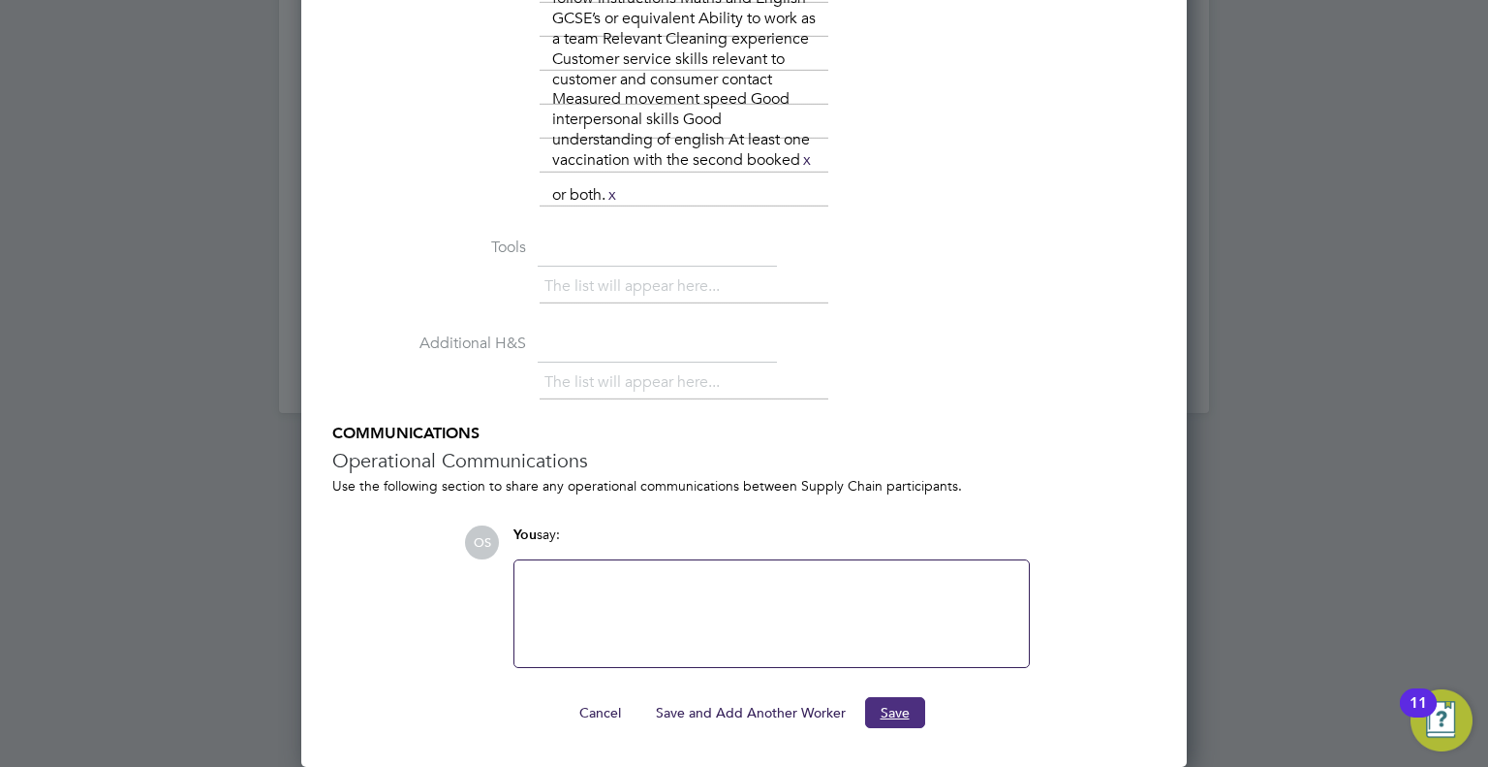
click at [905, 713] on button "Save" at bounding box center [895, 712] width 60 height 31
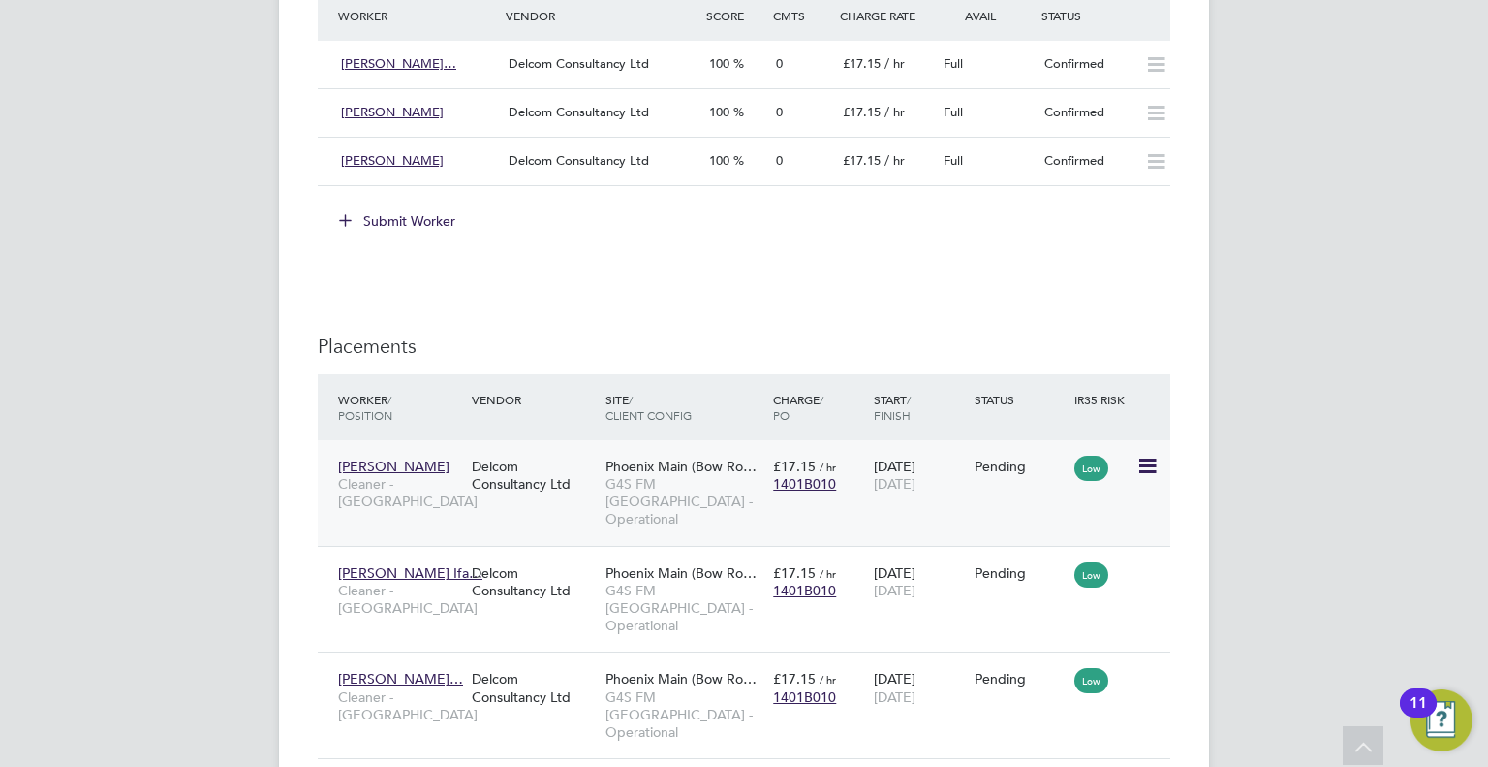
click at [1156, 456] on icon at bounding box center [1146, 465] width 19 height 23
click at [1044, 576] on li "Start" at bounding box center [1088, 585] width 138 height 27
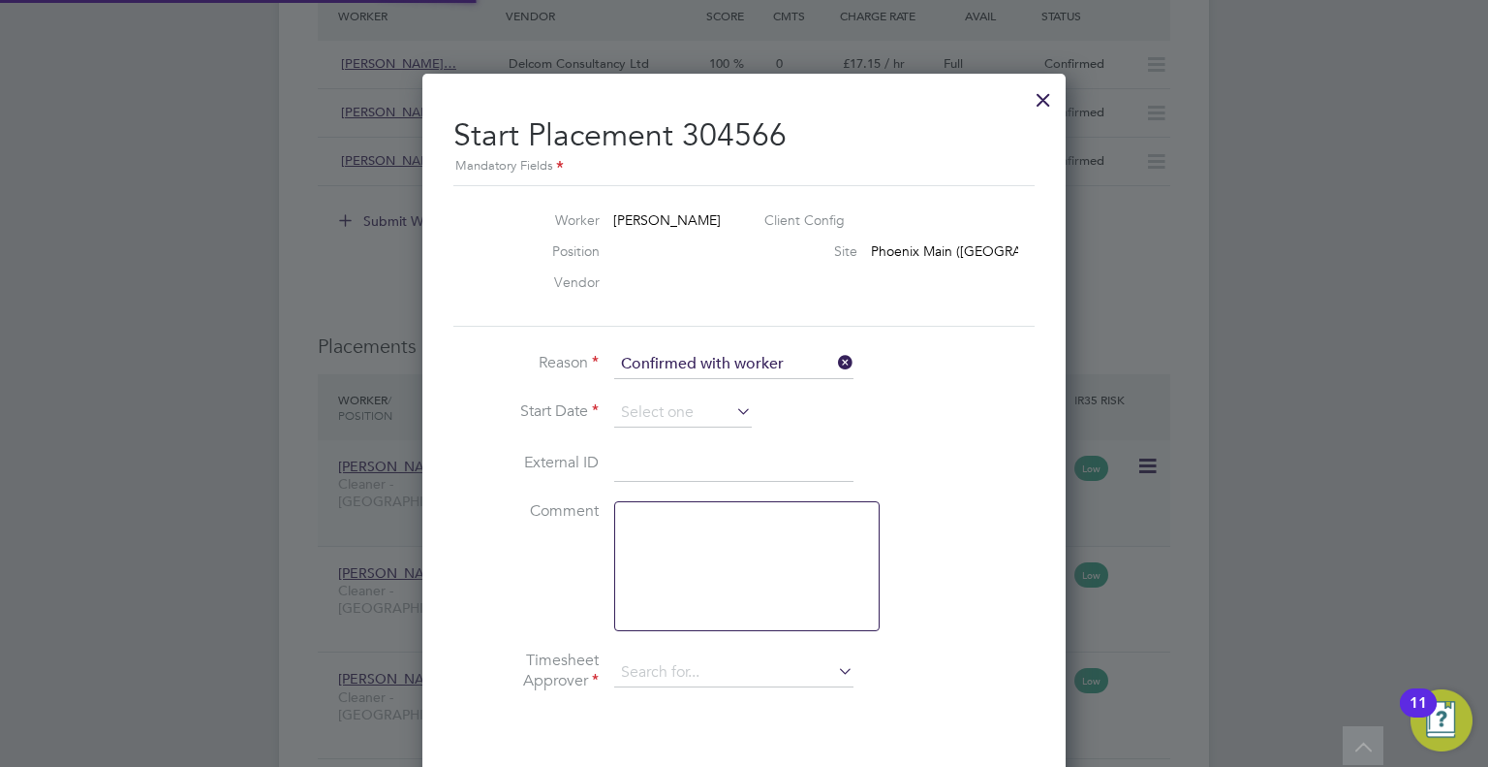
type input "Lilingxi Chen"
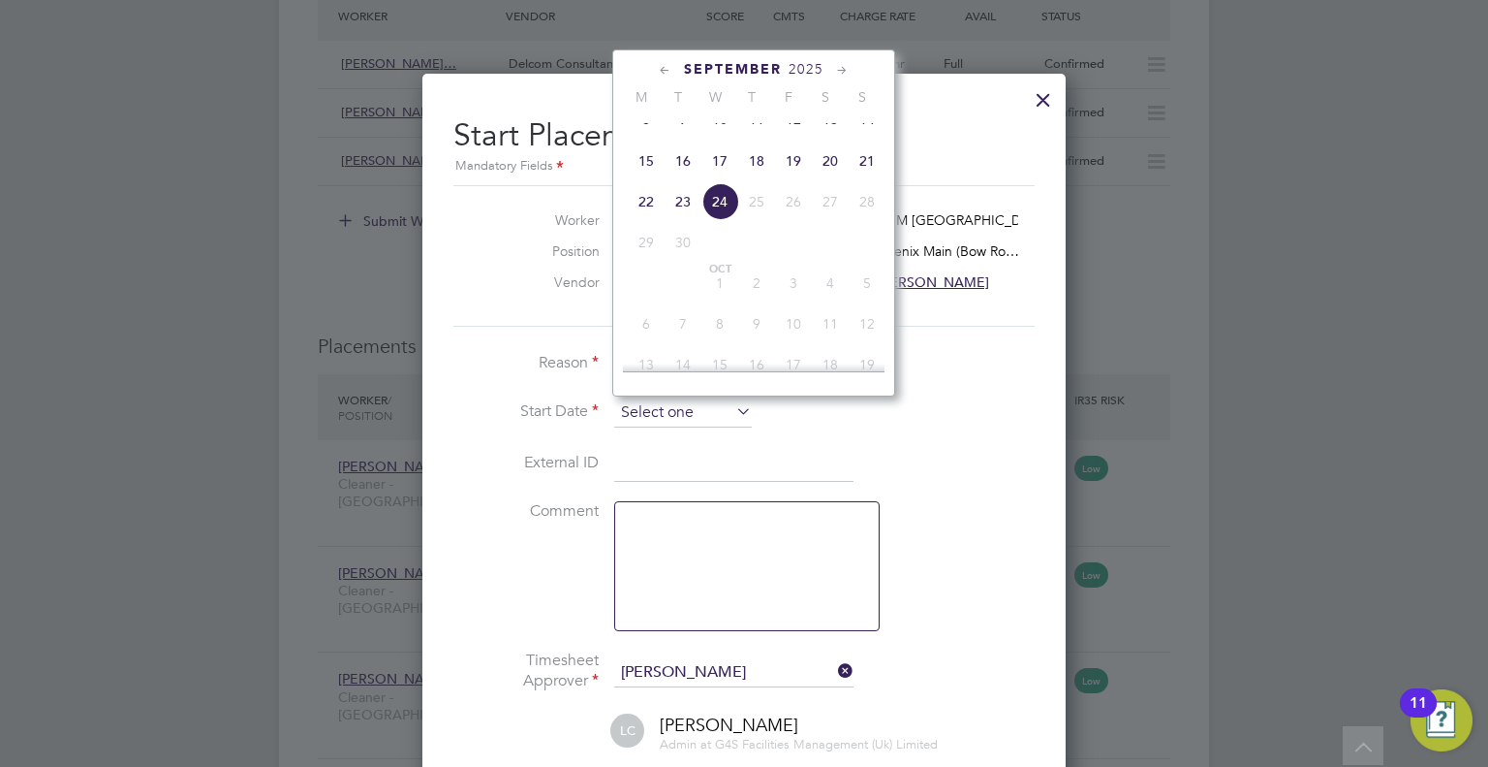
click at [678, 423] on input at bounding box center [683, 412] width 138 height 29
click at [641, 218] on span "22" at bounding box center [646, 201] width 37 height 37
type input "22 Sep 2025"
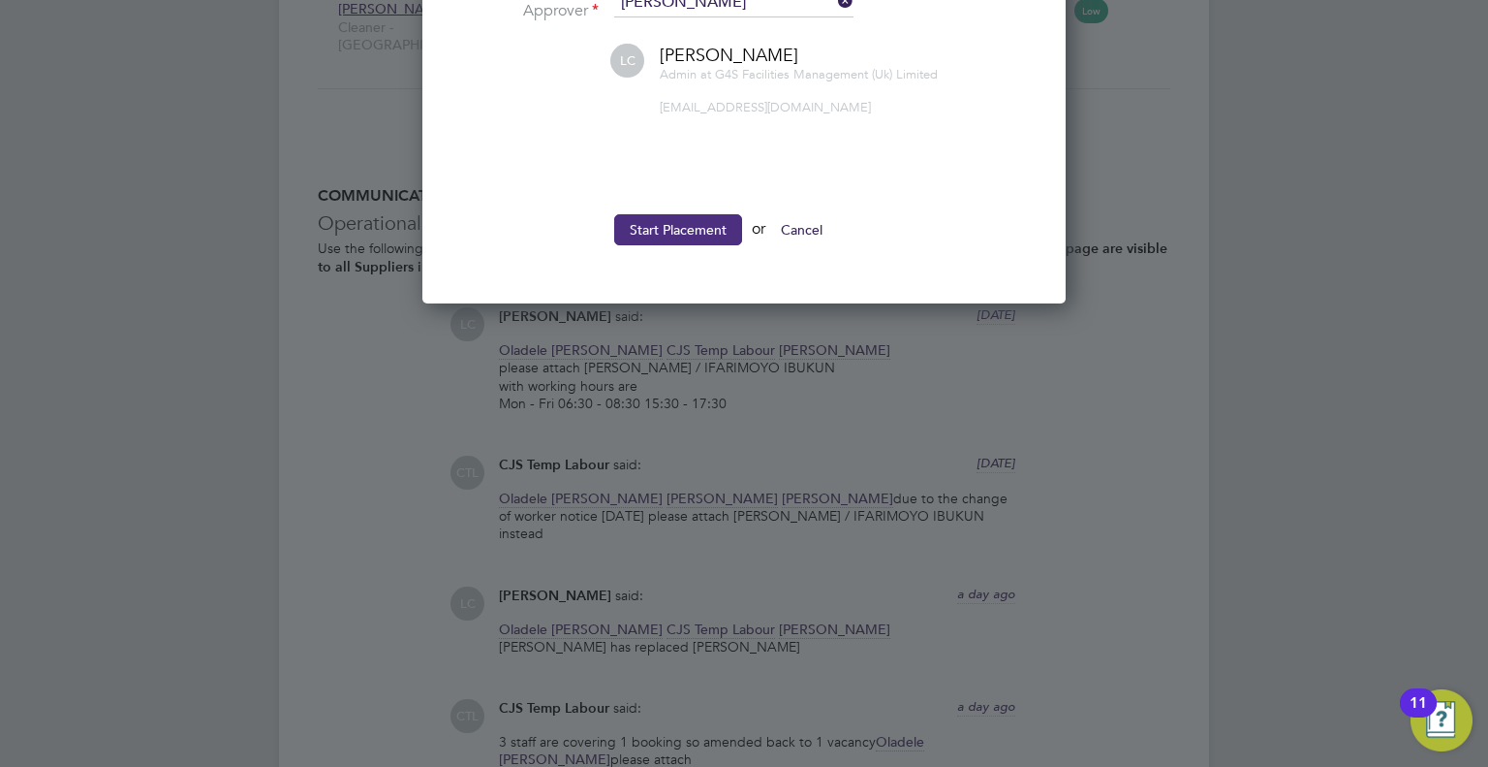
click at [678, 218] on button "Start Placement" at bounding box center [678, 229] width 128 height 31
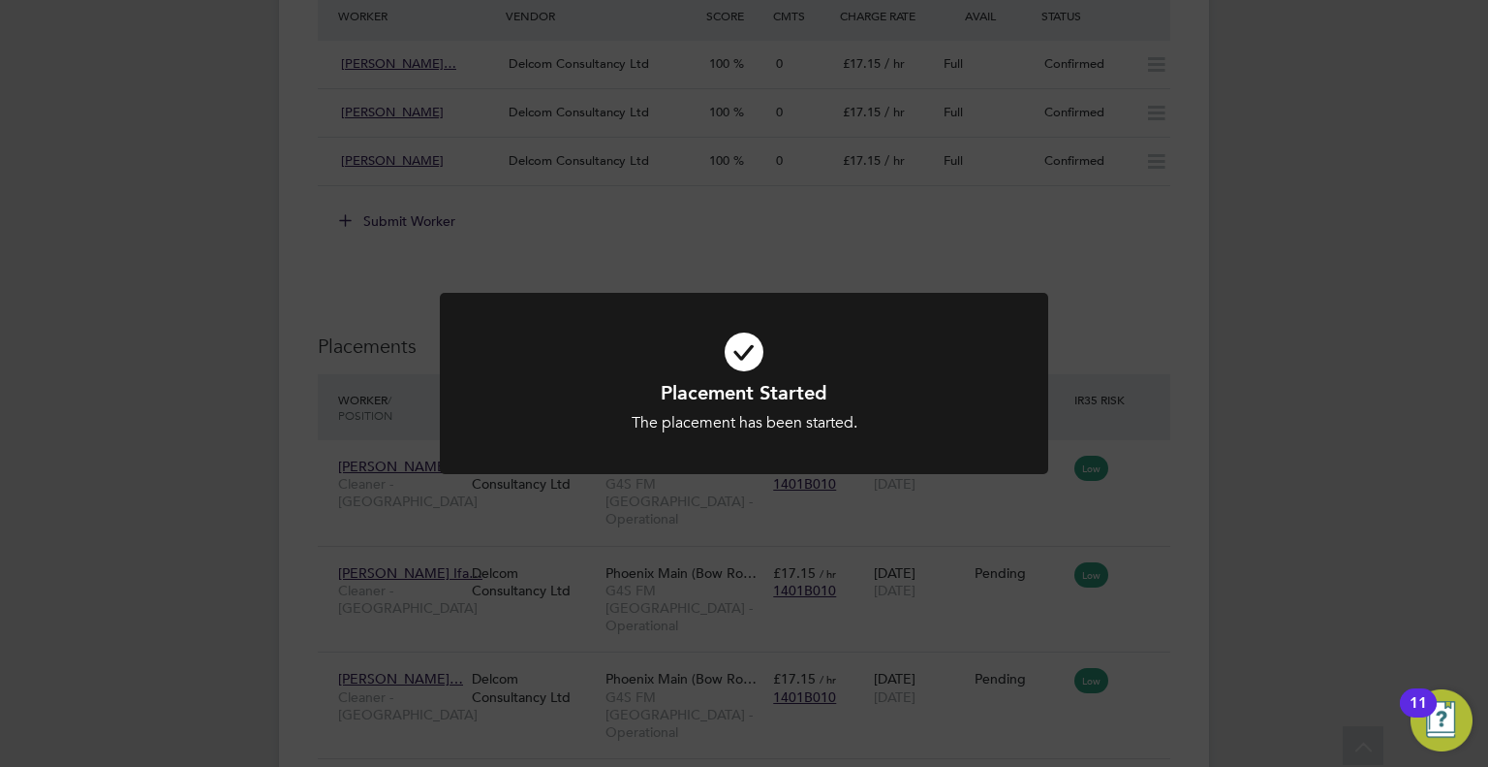
click at [1167, 546] on div "Placement Started The placement has been started. Cancel Okay" at bounding box center [744, 383] width 1488 height 767
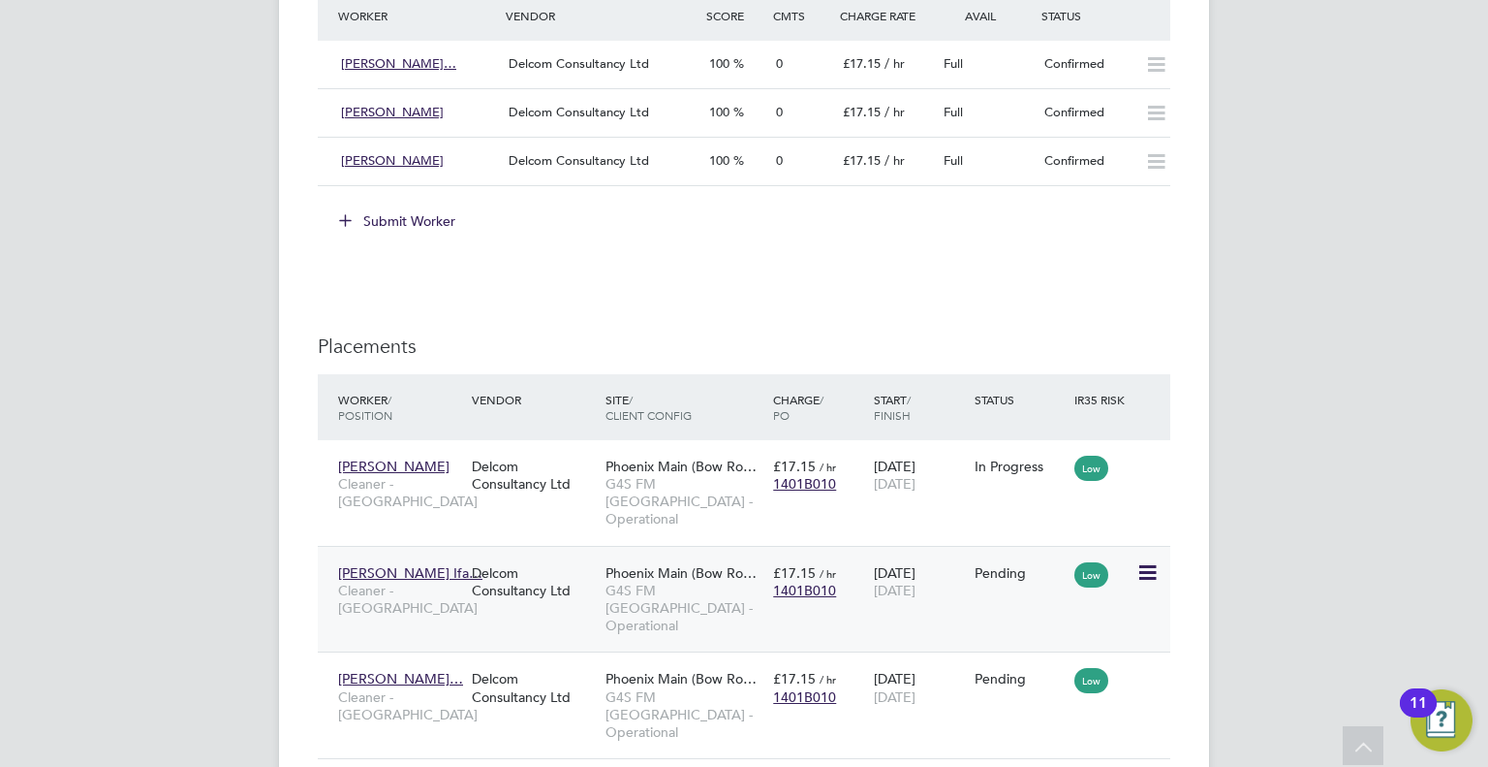
click at [1150, 561] on icon at bounding box center [1146, 572] width 19 height 23
click at [1041, 673] on li "Start" at bounding box center [1088, 673] width 138 height 27
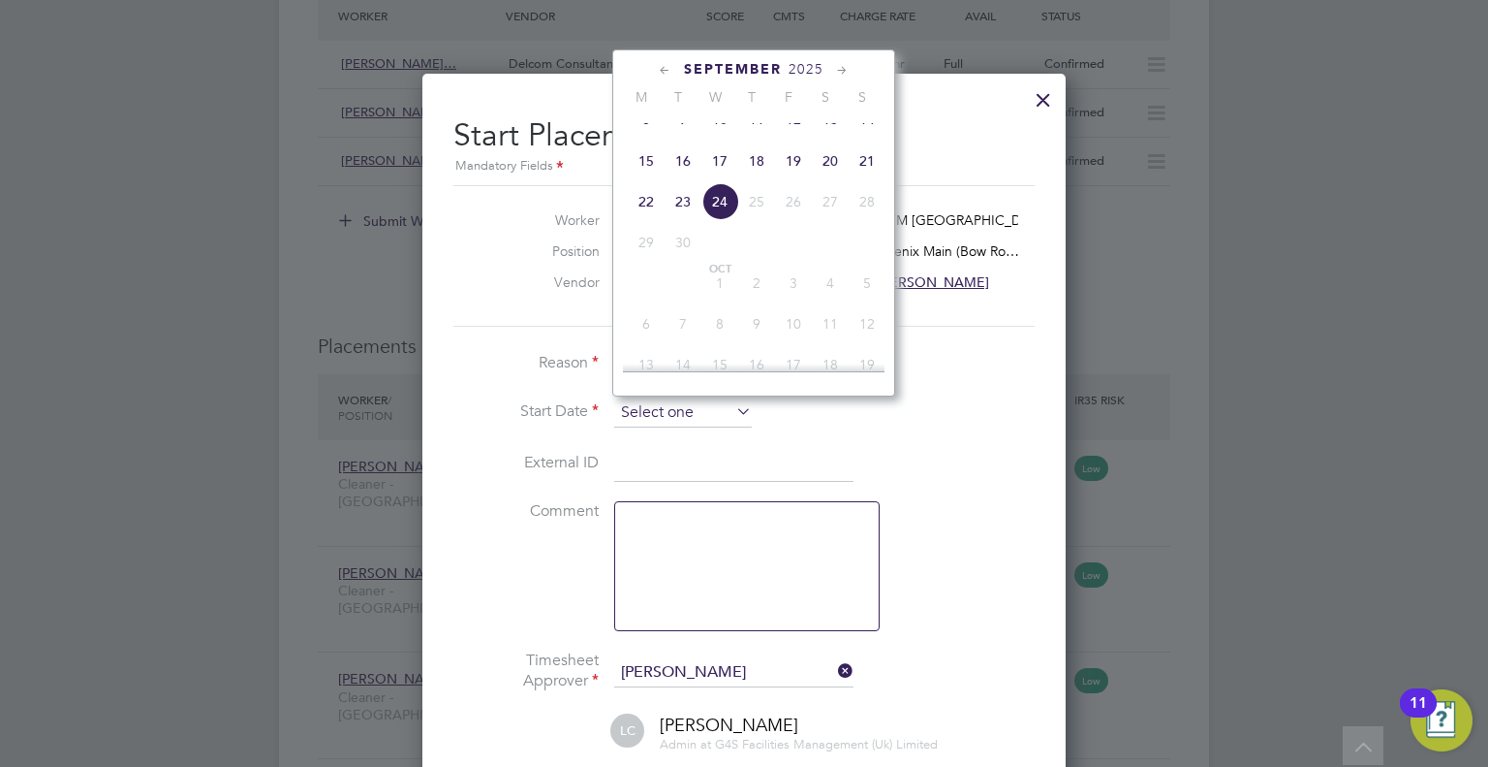
click at [706, 418] on input at bounding box center [683, 412] width 138 height 29
click at [644, 220] on span "22" at bounding box center [646, 201] width 37 height 37
type input "22 Sep 2025"
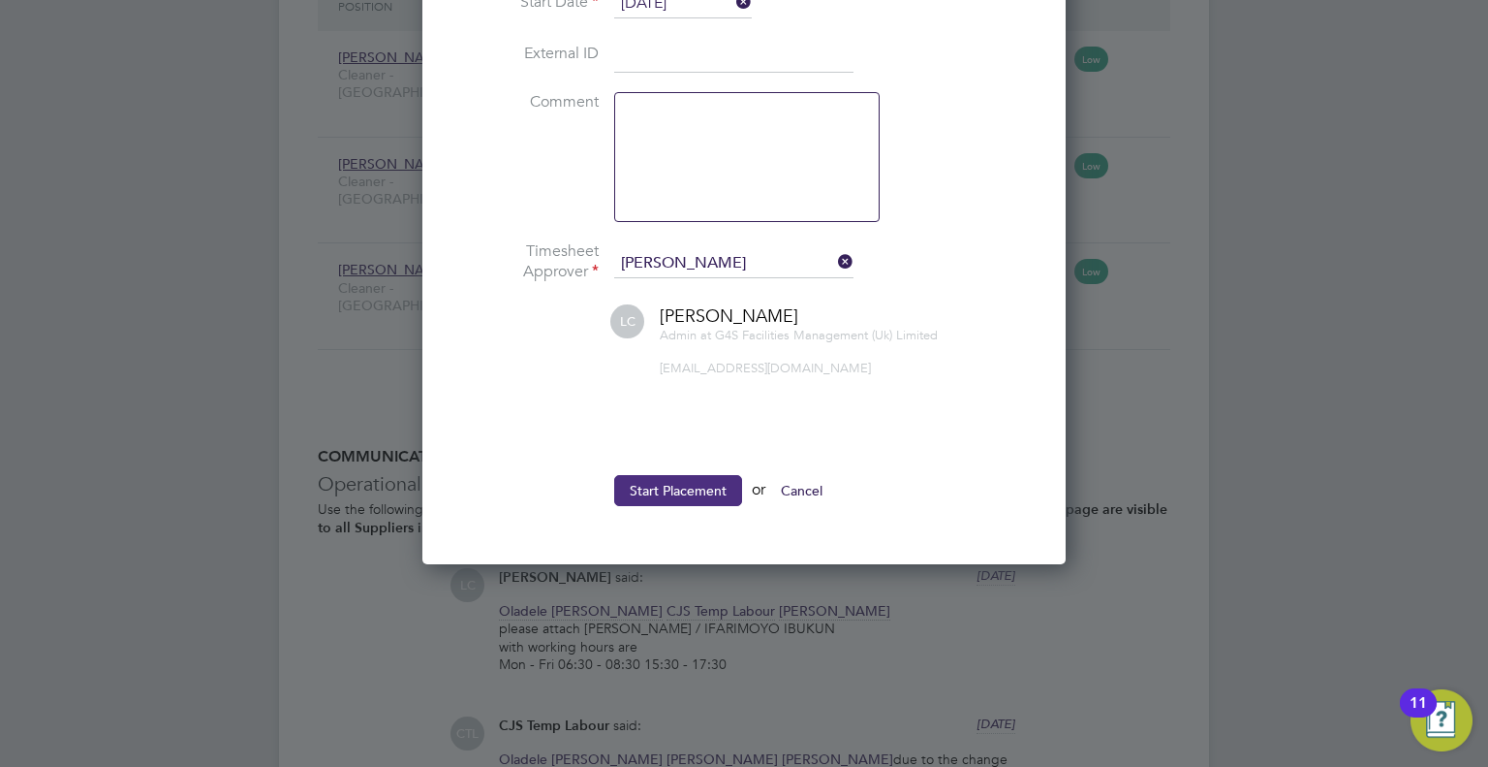
click at [659, 496] on button "Start Placement" at bounding box center [678, 490] width 128 height 31
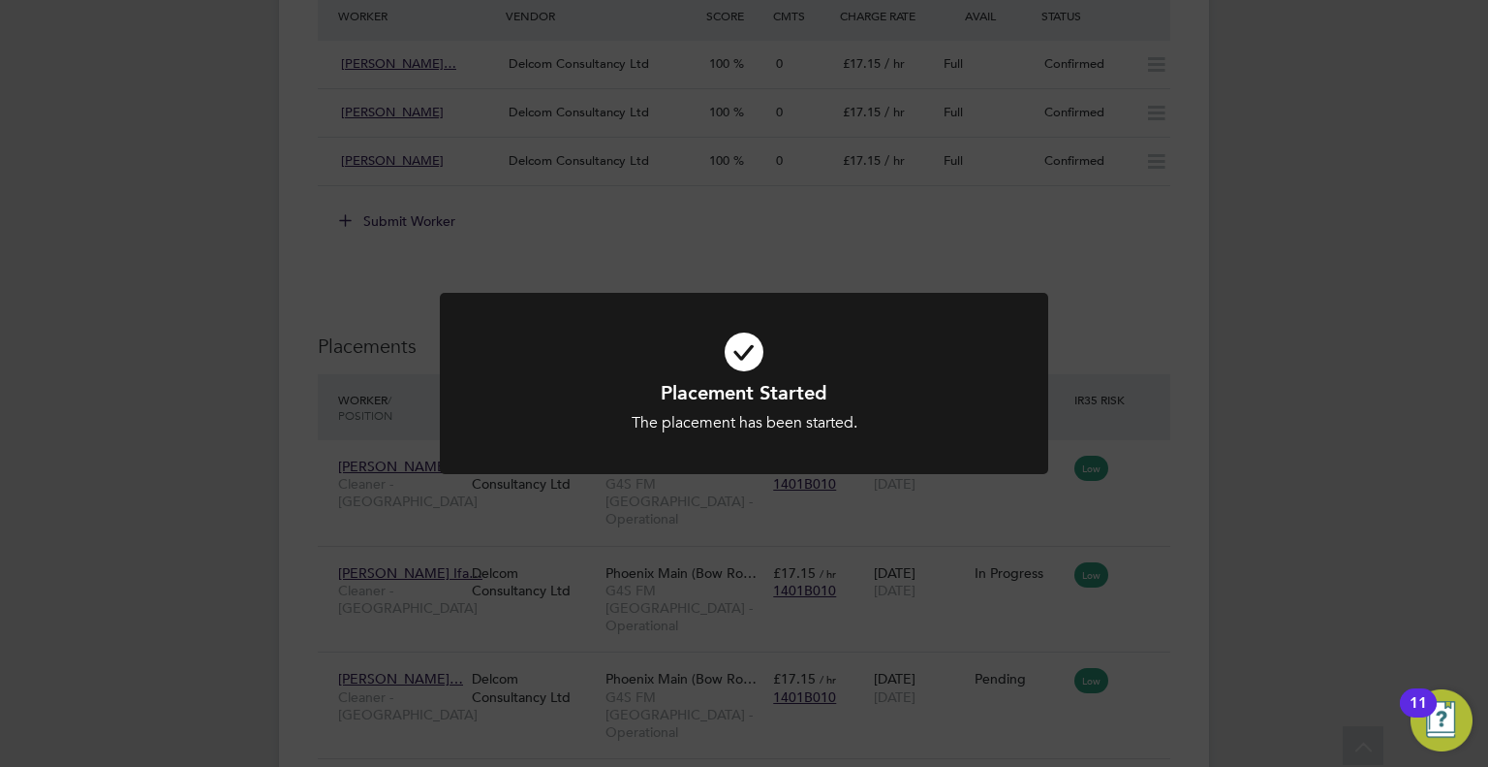
click at [1132, 630] on div "Placement Started The placement has been started. Cancel Okay" at bounding box center [744, 383] width 1488 height 767
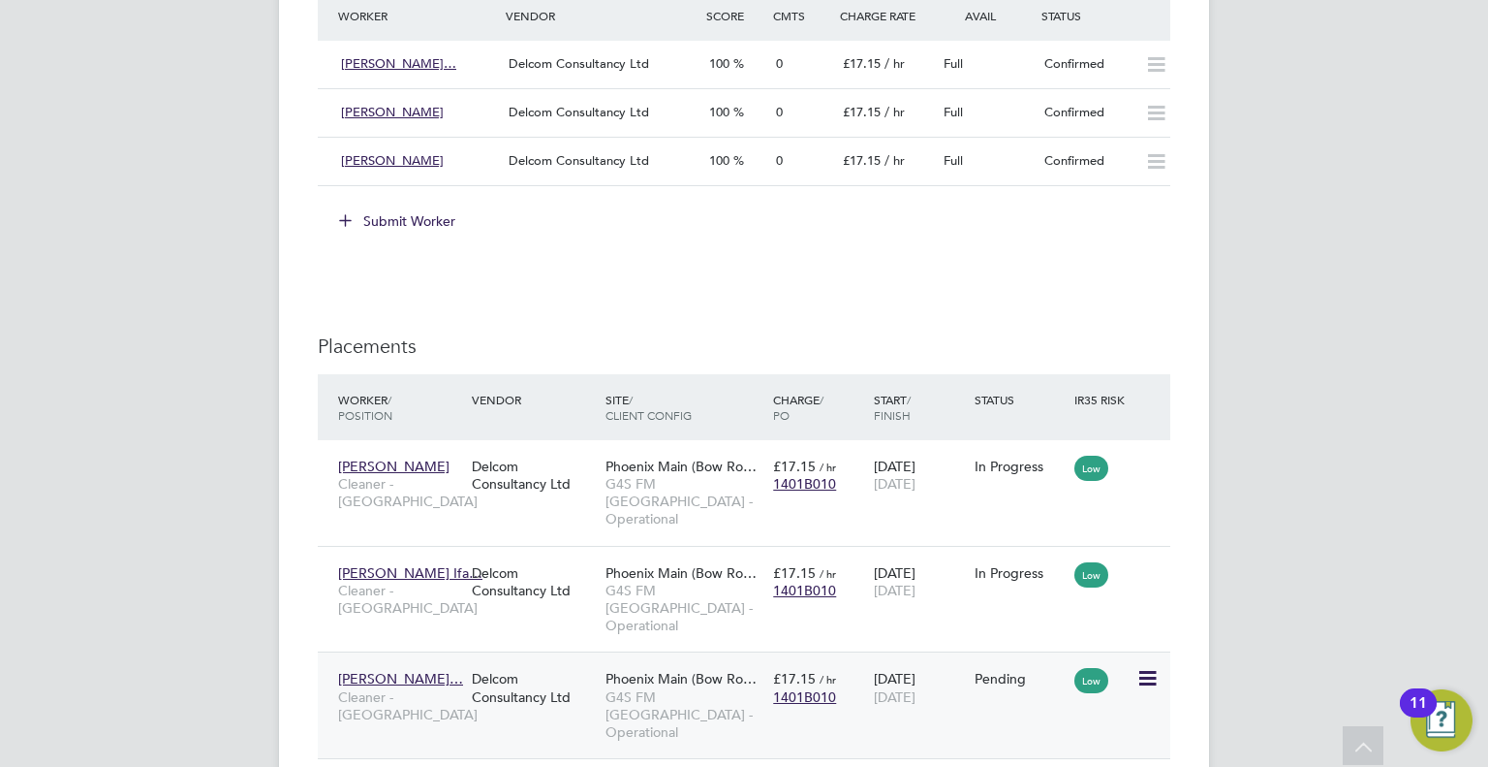
click at [1155, 667] on icon at bounding box center [1146, 678] width 19 height 23
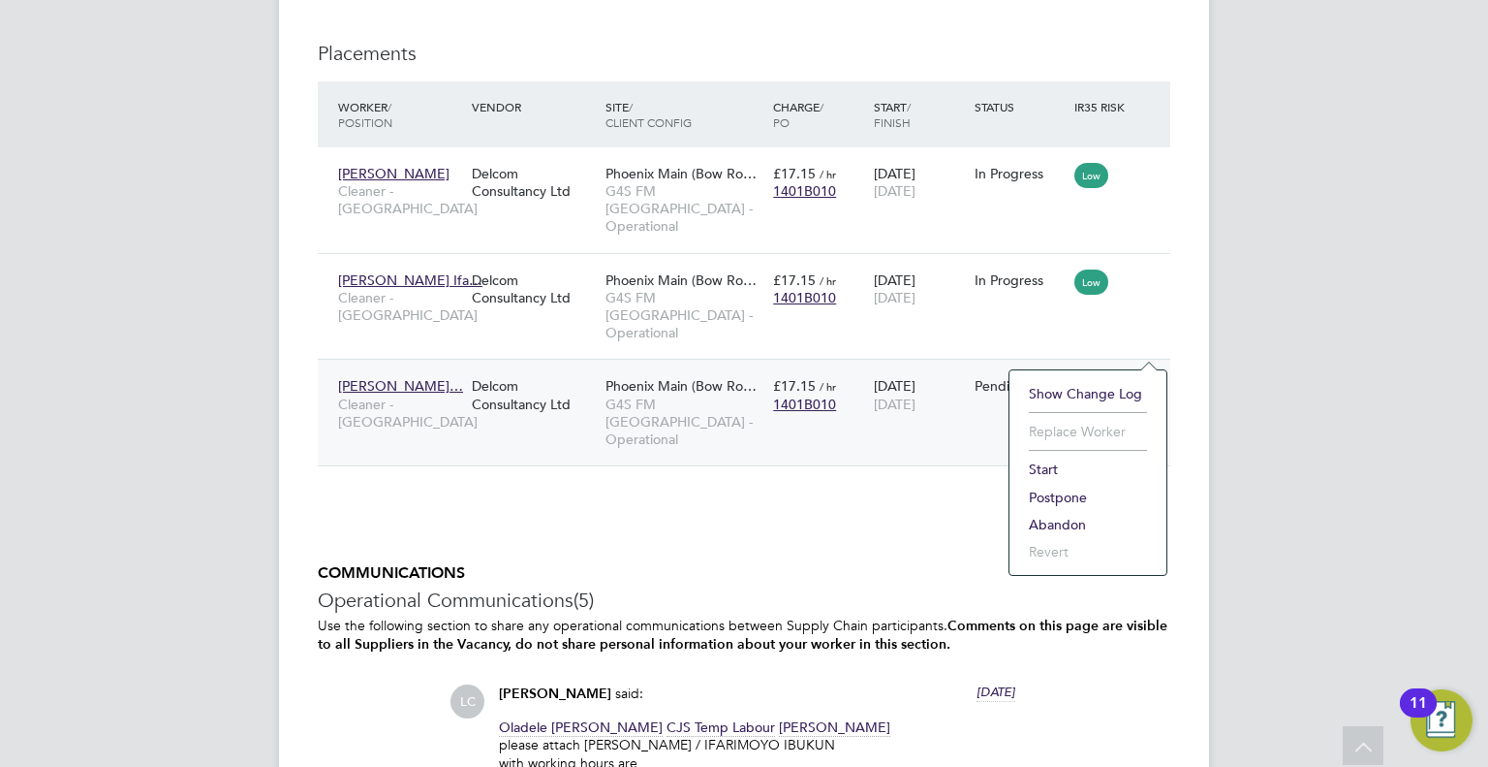
click at [1047, 465] on li "Start" at bounding box center [1088, 468] width 138 height 27
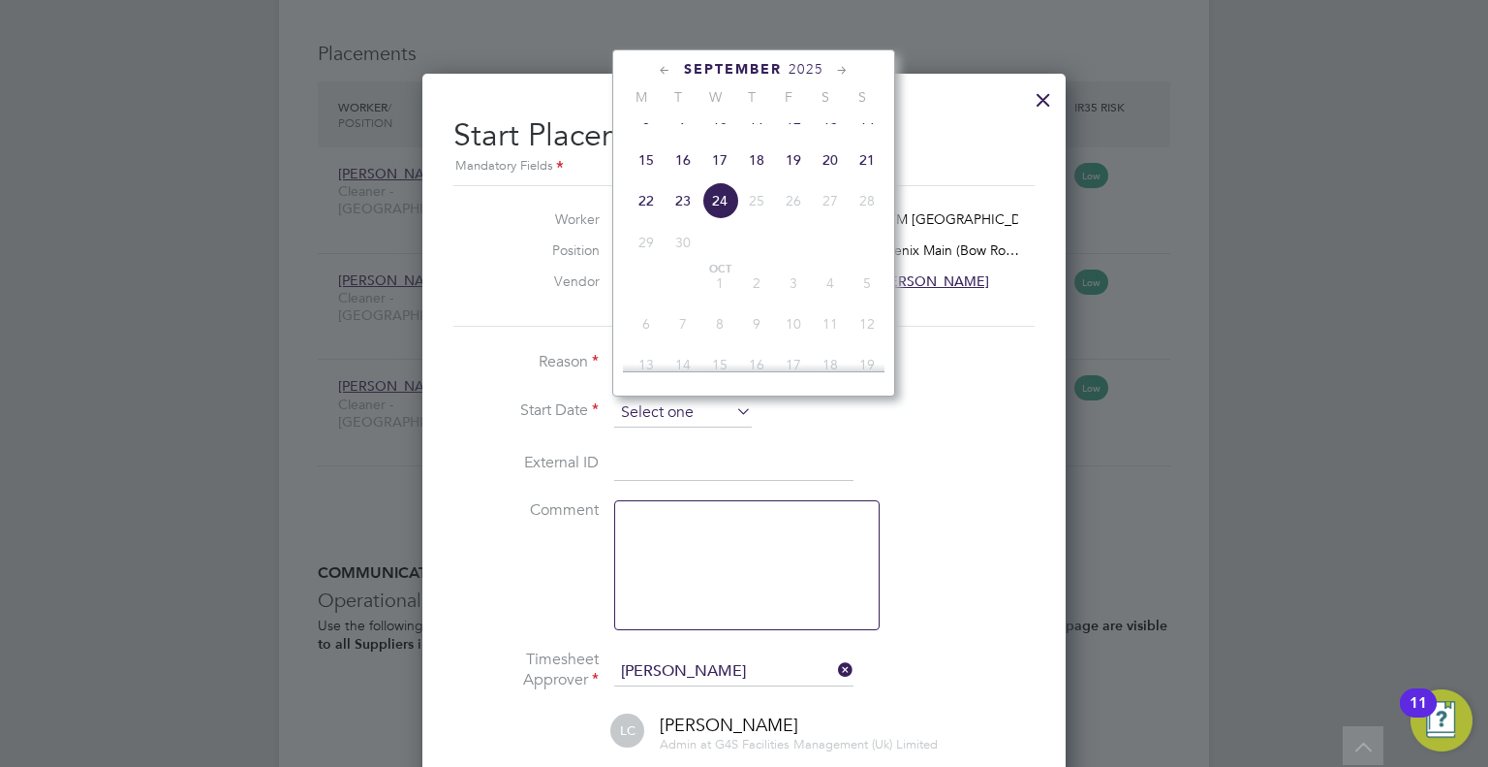
click at [694, 422] on input at bounding box center [683, 412] width 138 height 29
click at [646, 219] on span "22" at bounding box center [646, 200] width 37 height 37
type input "22 Sep 2025"
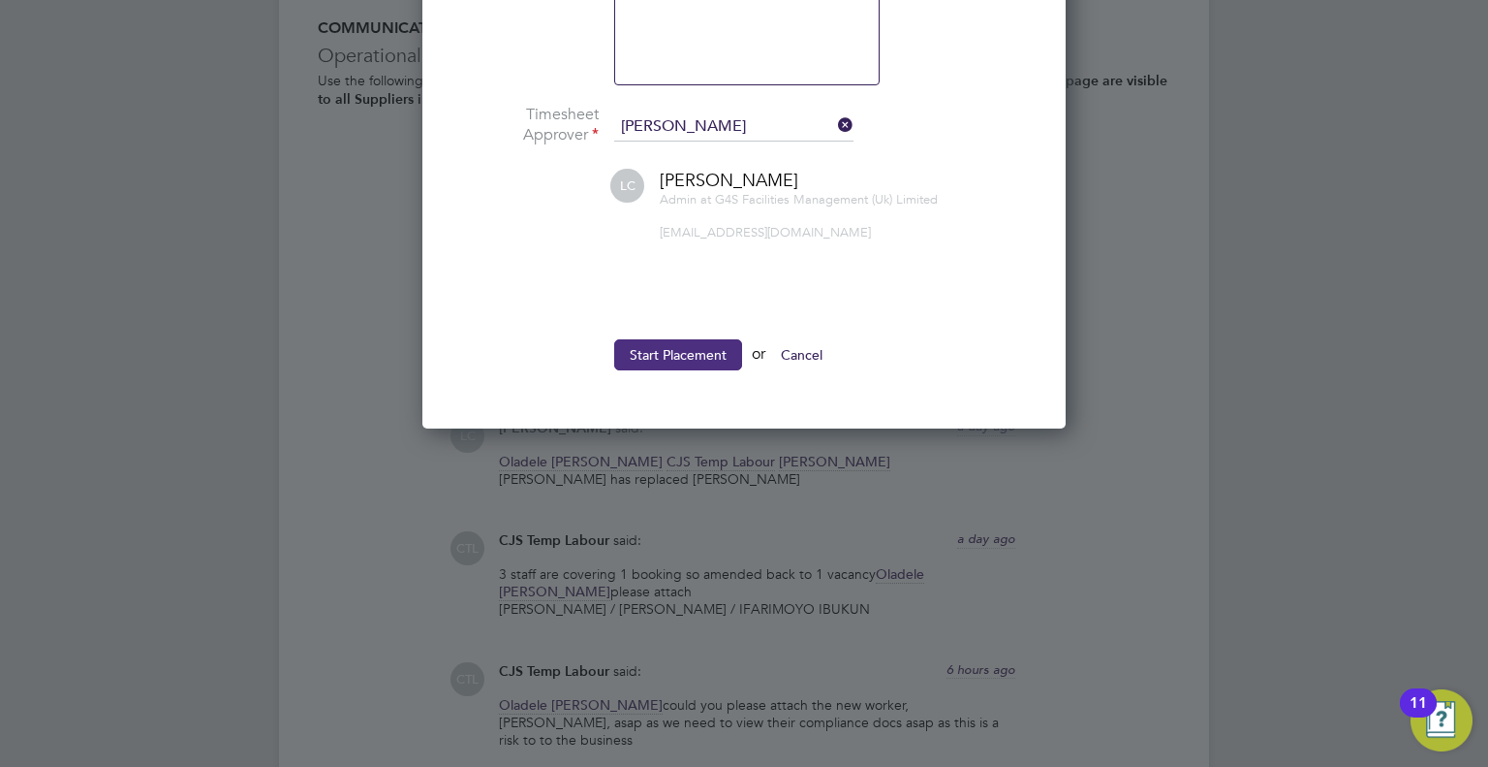
click at [655, 349] on button "Start Placement" at bounding box center [678, 354] width 128 height 31
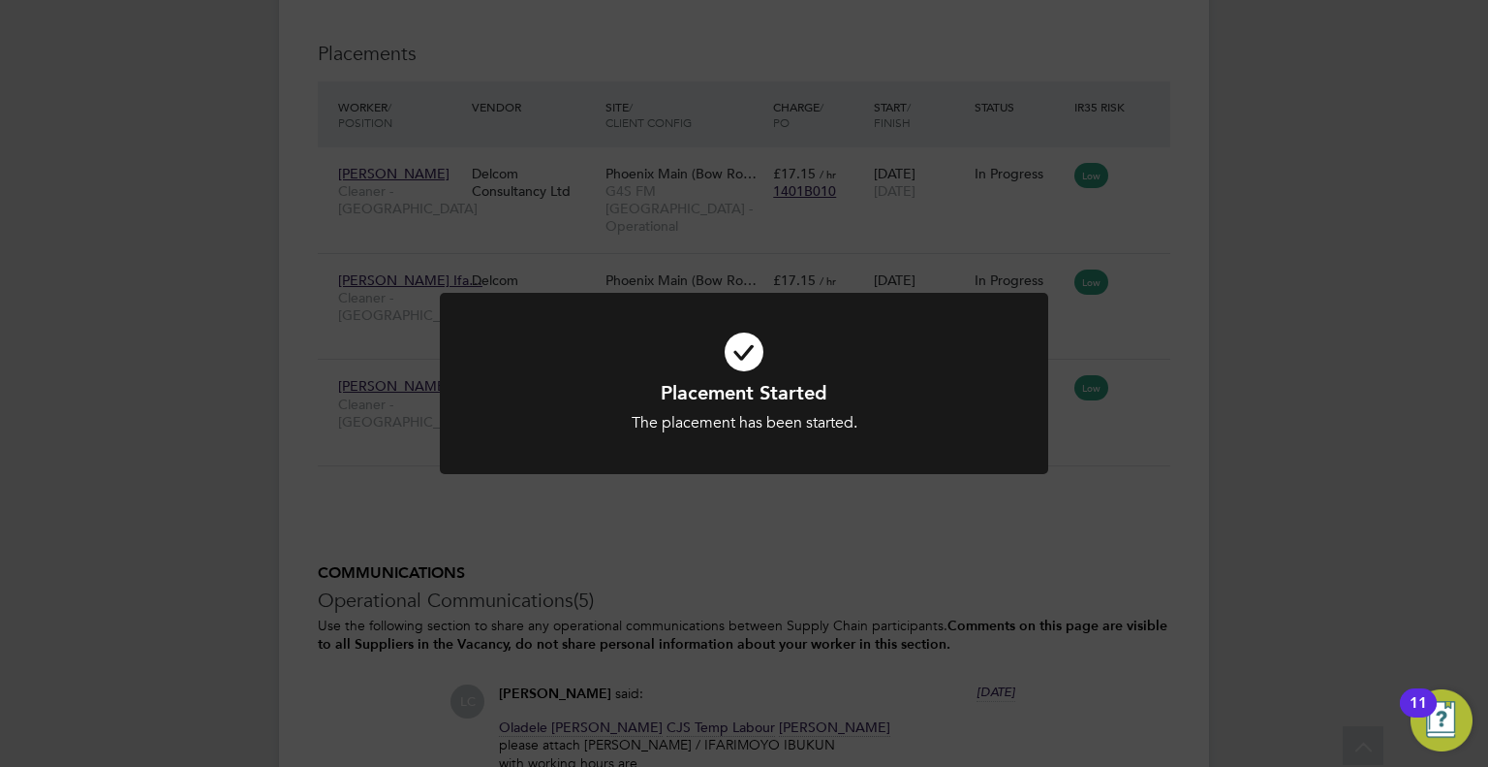
click at [1237, 403] on div "Placement Started The placement has been started. Cancel Okay" at bounding box center [744, 383] width 1488 height 767
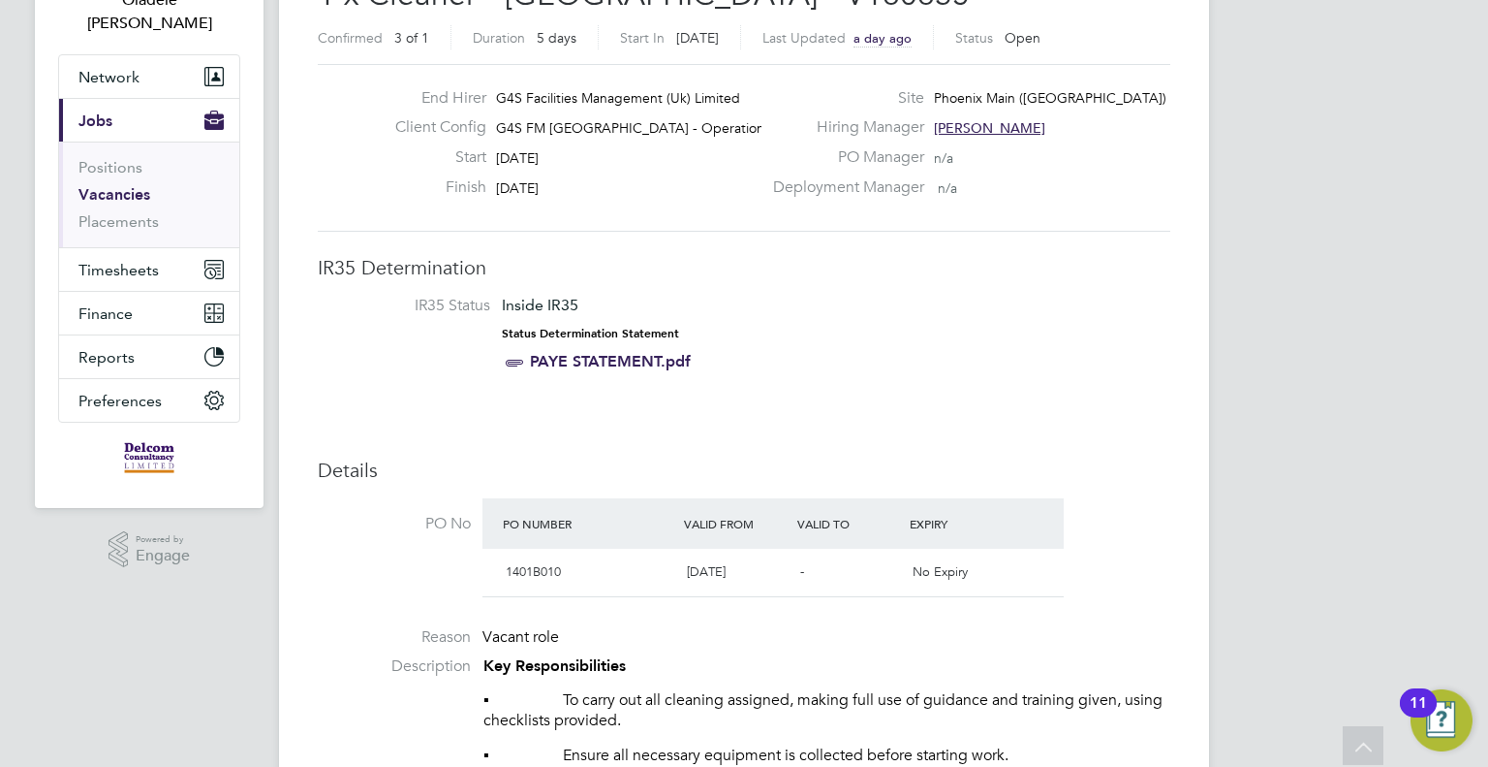
scroll to position [0, 0]
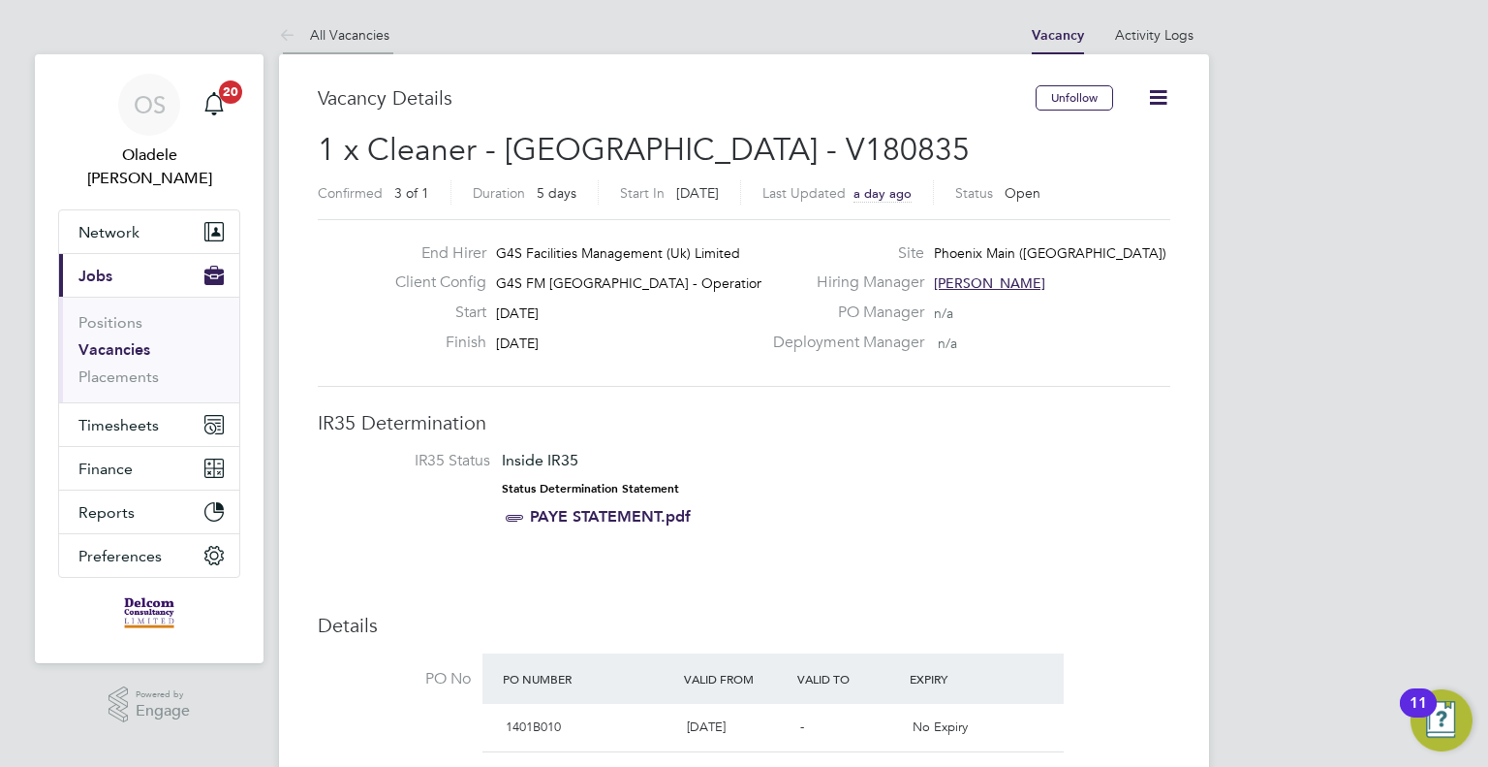
click at [349, 26] on link "All Vacancies" at bounding box center [334, 34] width 110 height 17
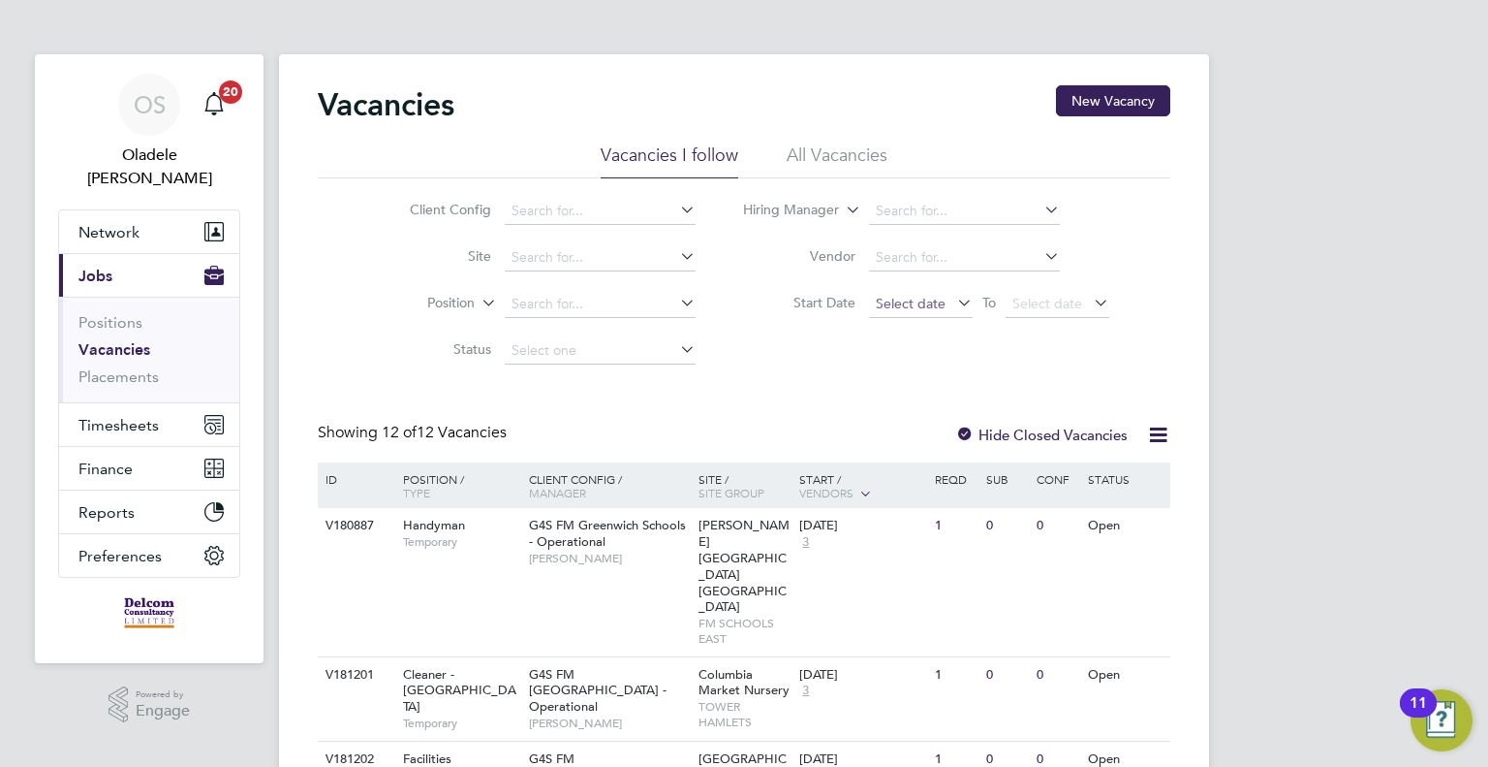
click at [936, 311] on span "Select date" at bounding box center [921, 305] width 104 height 26
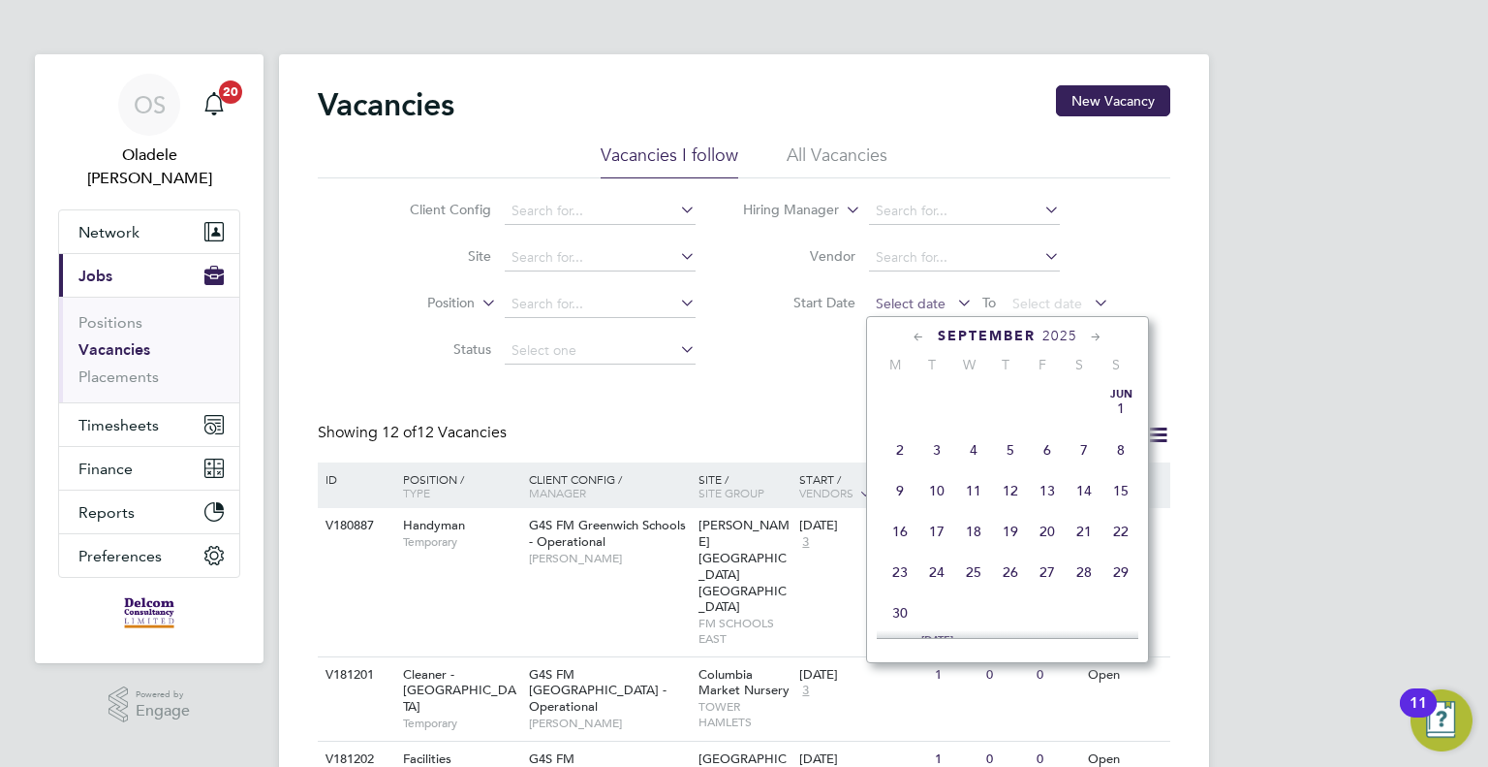
scroll to position [717, 0]
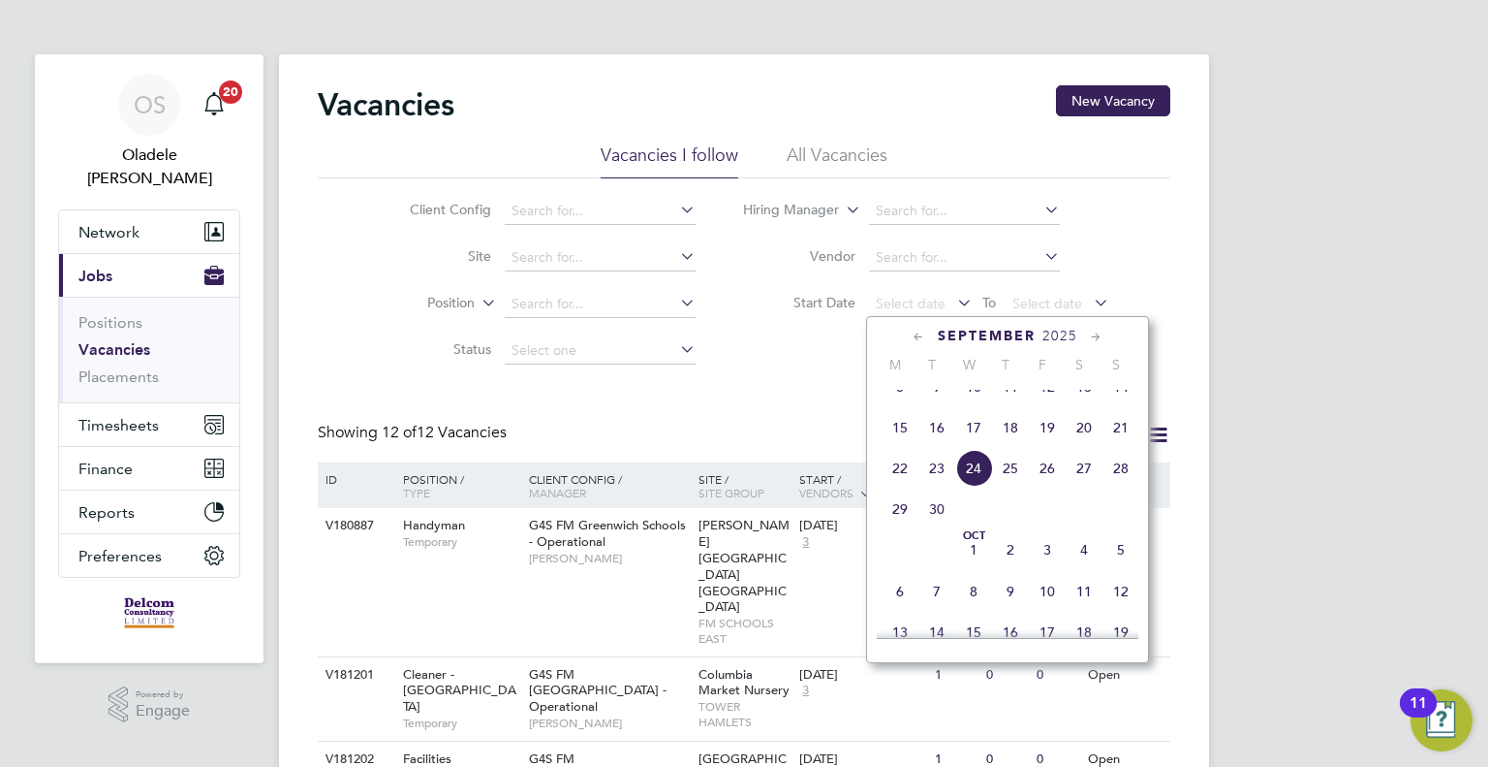
click at [898, 486] on span "22" at bounding box center [900, 468] width 37 height 37
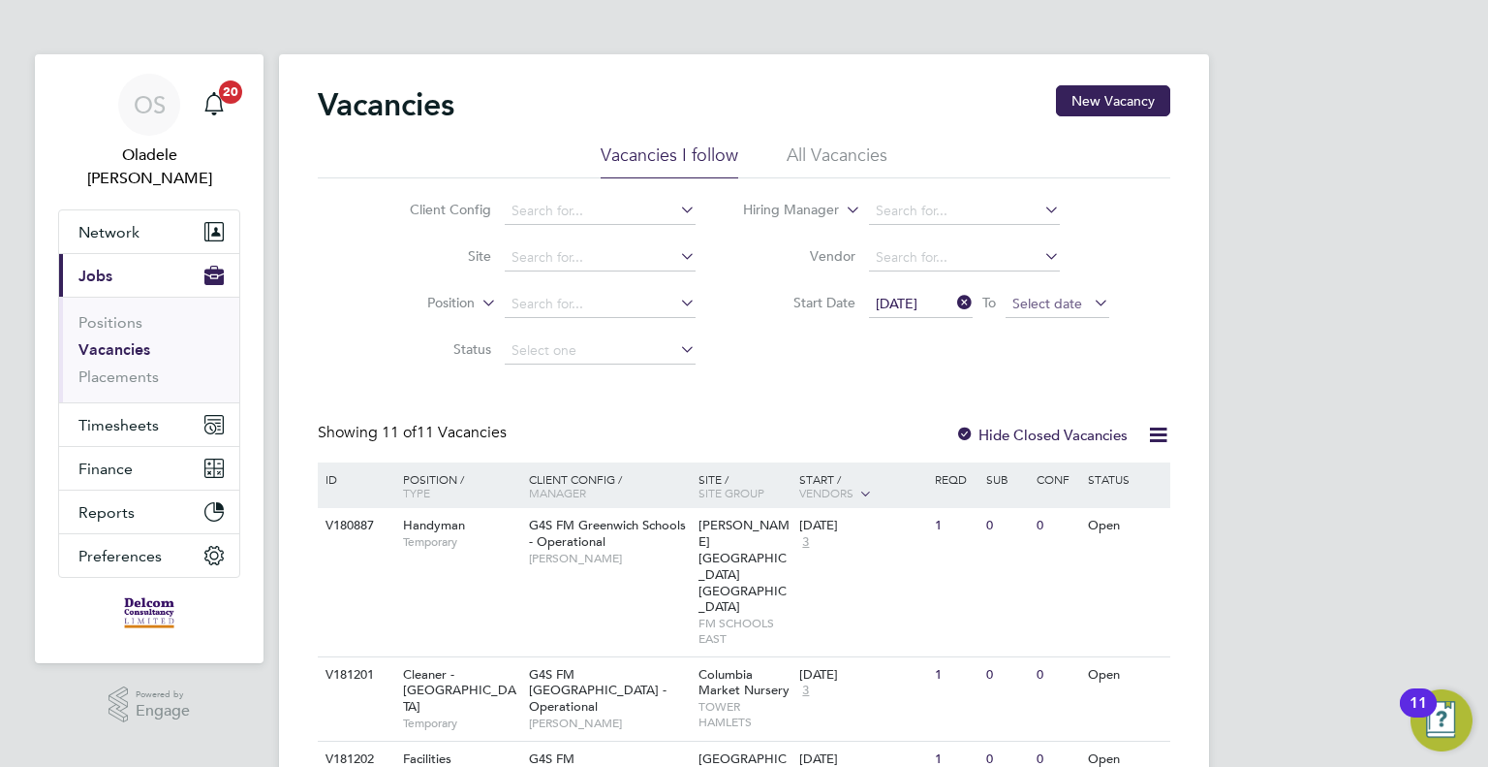
click at [1039, 312] on span "Select date" at bounding box center [1058, 305] width 104 height 26
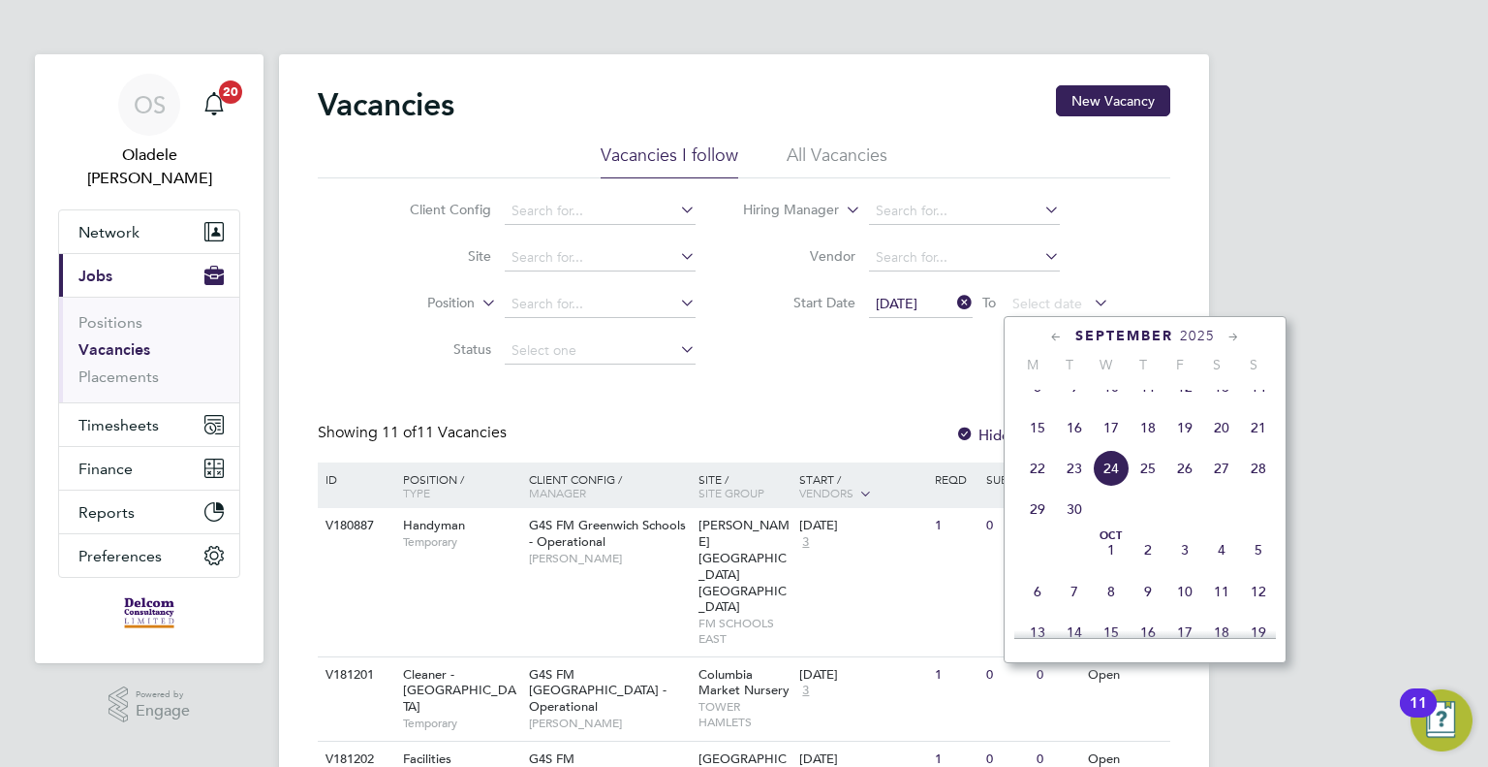
click at [1260, 486] on span "28" at bounding box center [1258, 468] width 37 height 37
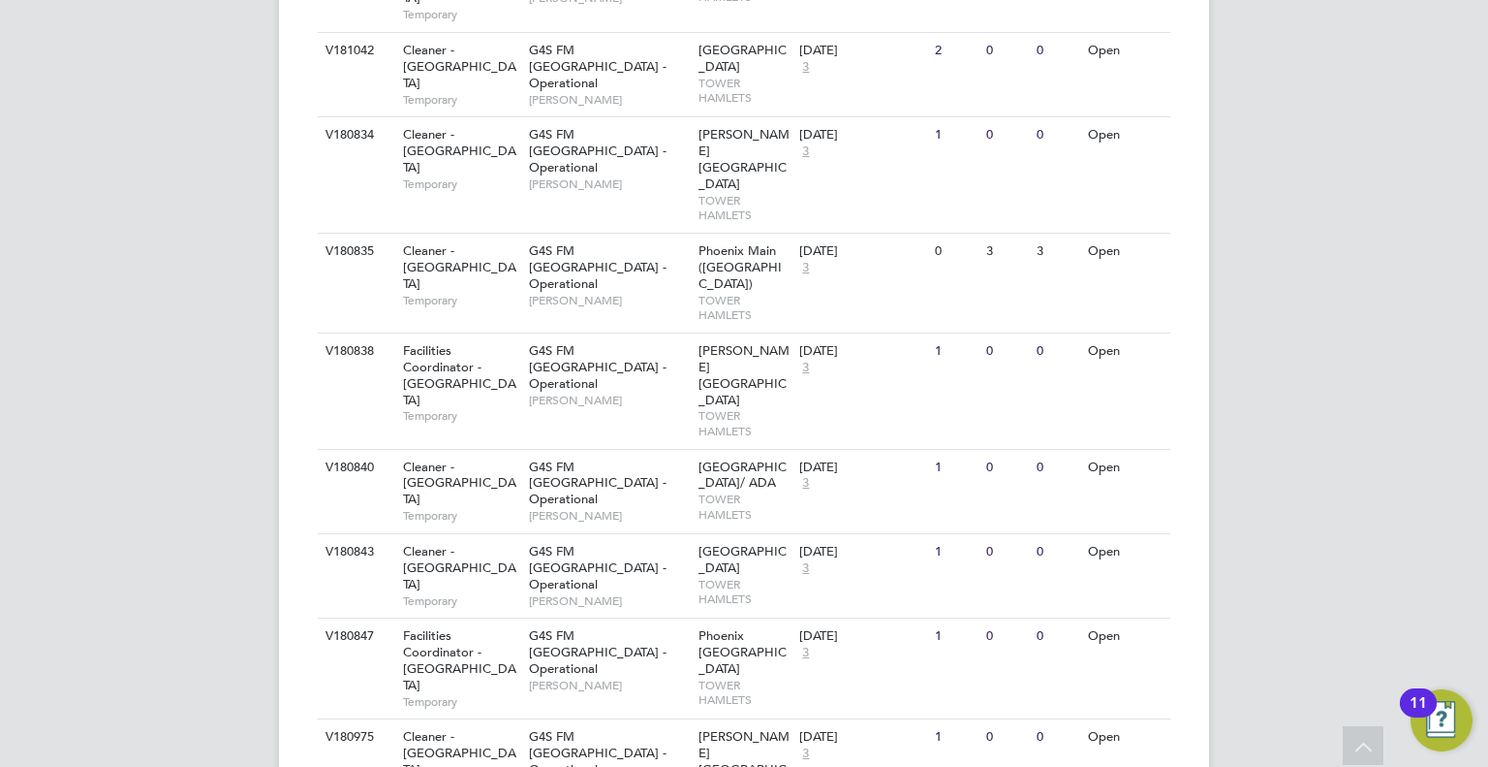
scroll to position [825, 0]
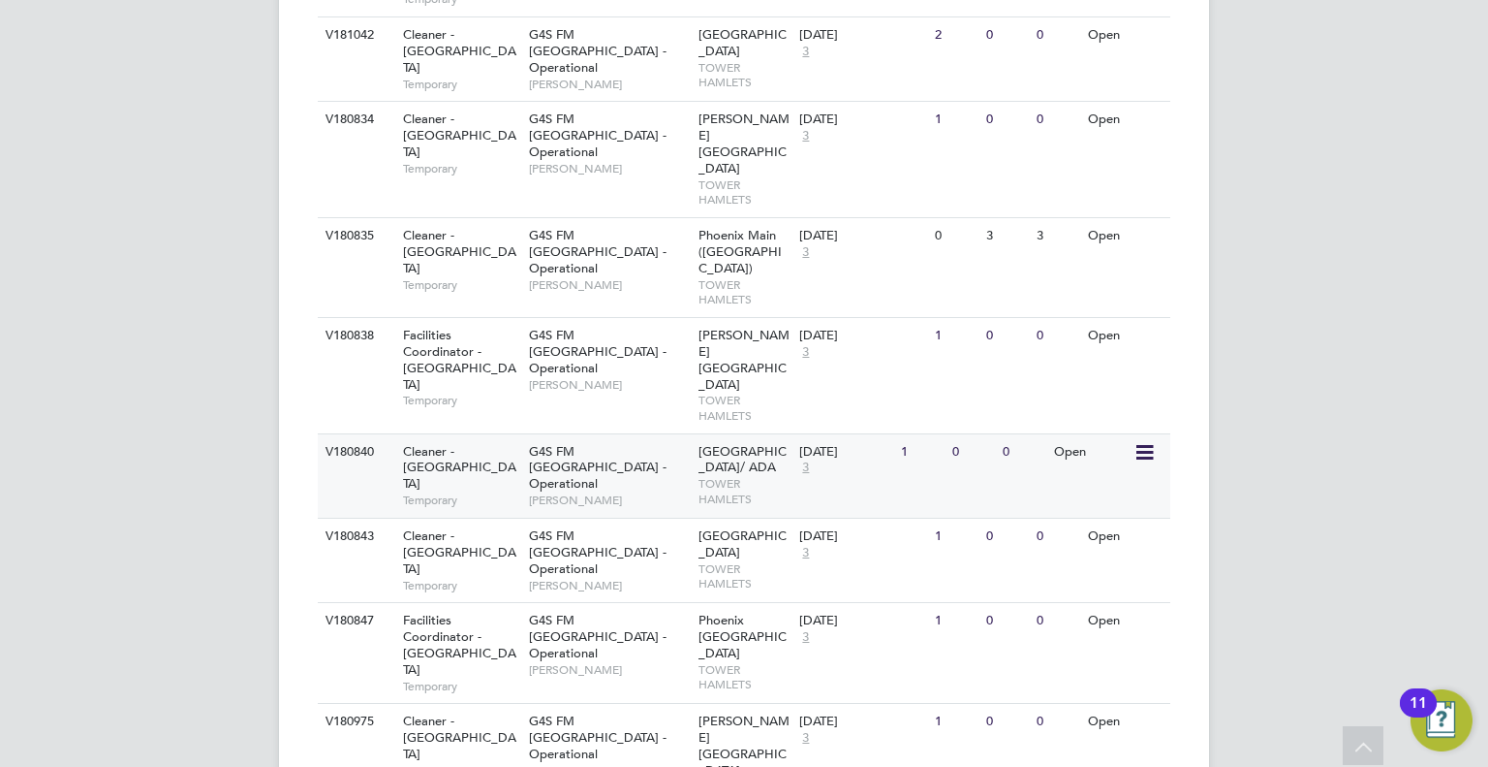
click at [519, 434] on div "Cleaner - Tower Hamlet Temporary" at bounding box center [457, 475] width 136 height 83
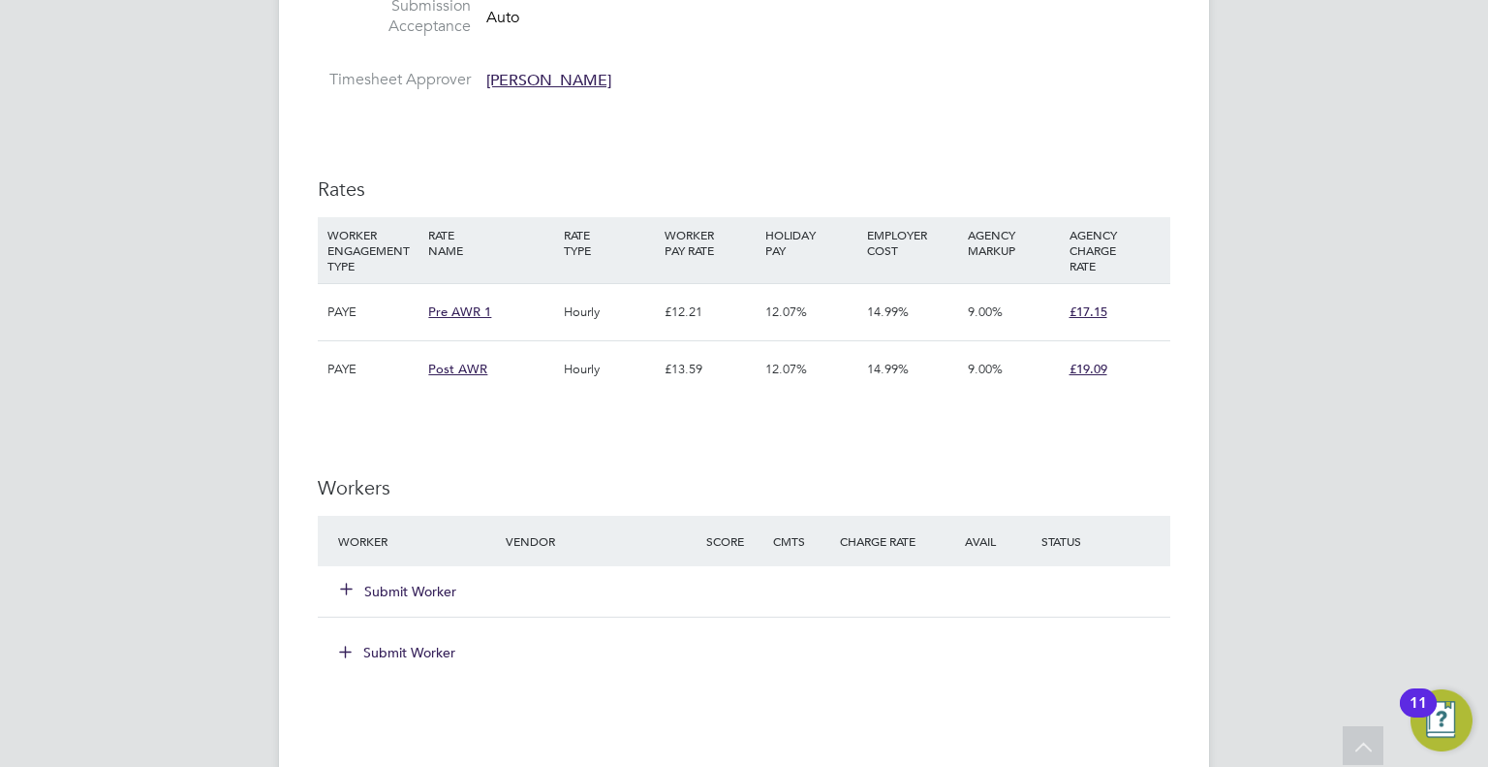
scroll to position [1988, 0]
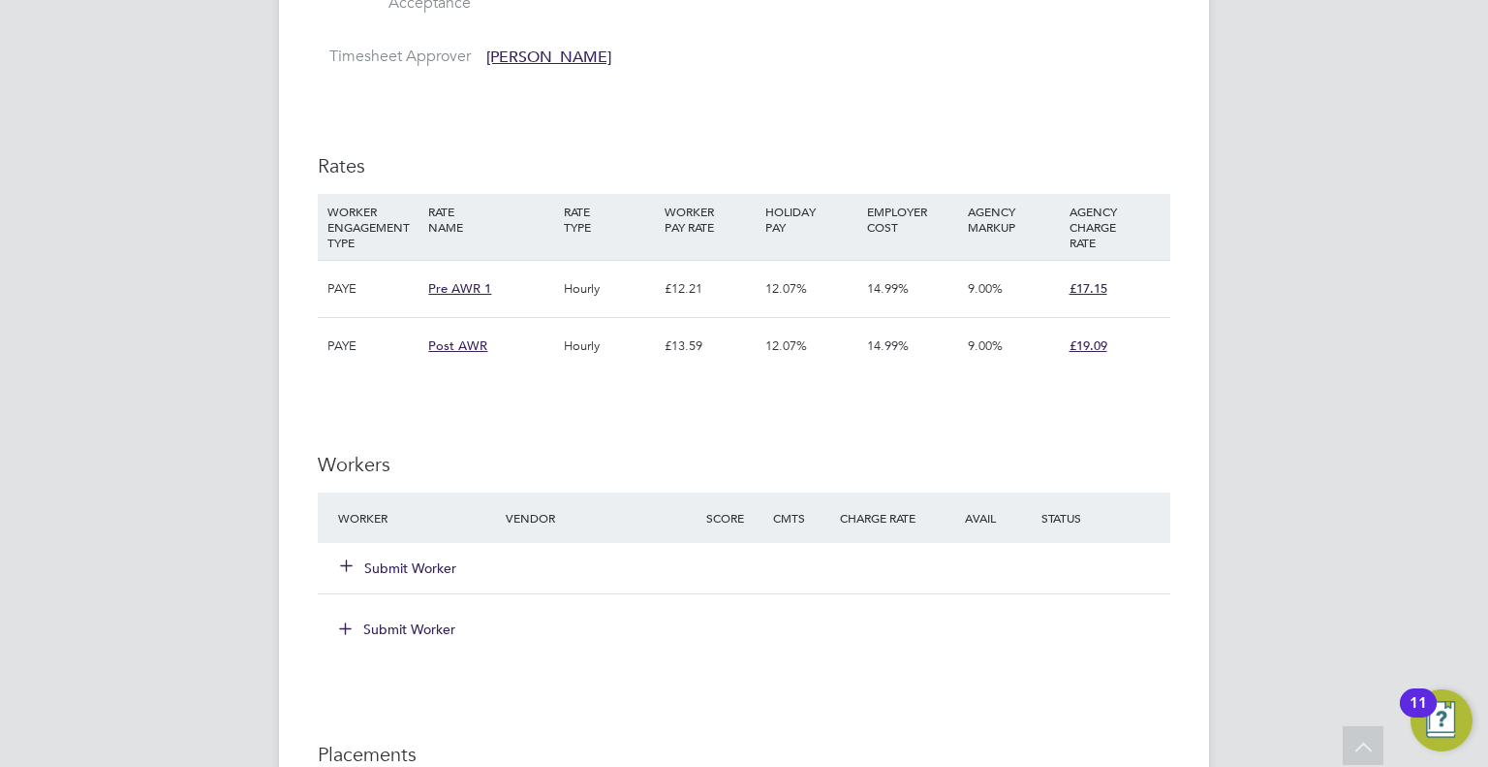
click at [416, 564] on button "Submit Worker" at bounding box center [399, 567] width 116 height 19
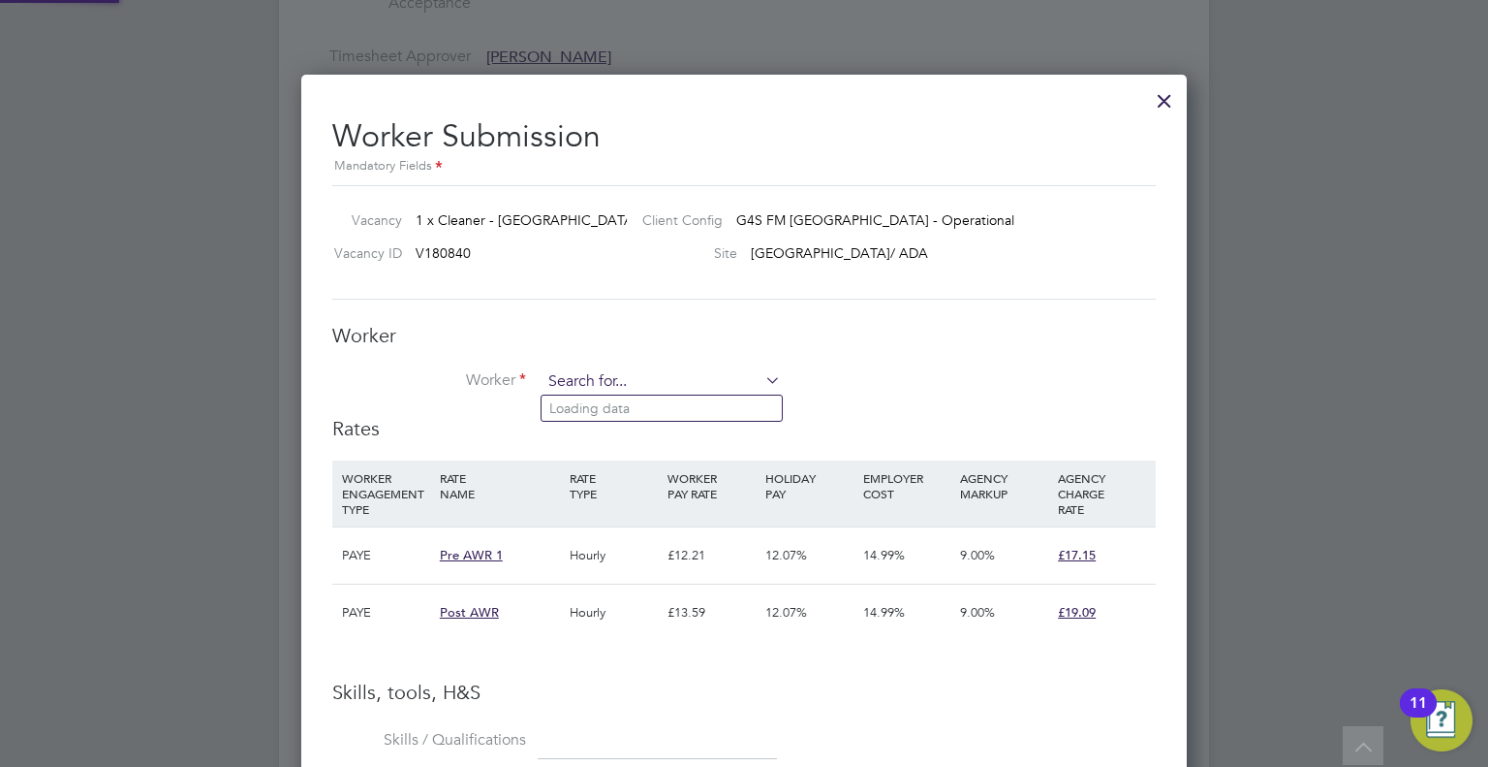
click at [576, 381] on input at bounding box center [661, 381] width 239 height 29
click at [595, 408] on li "Daniel Taiwo Ayefuwa (171)" at bounding box center [662, 408] width 240 height 26
type input "Daniel Taiwo Ayefuwa (171)"
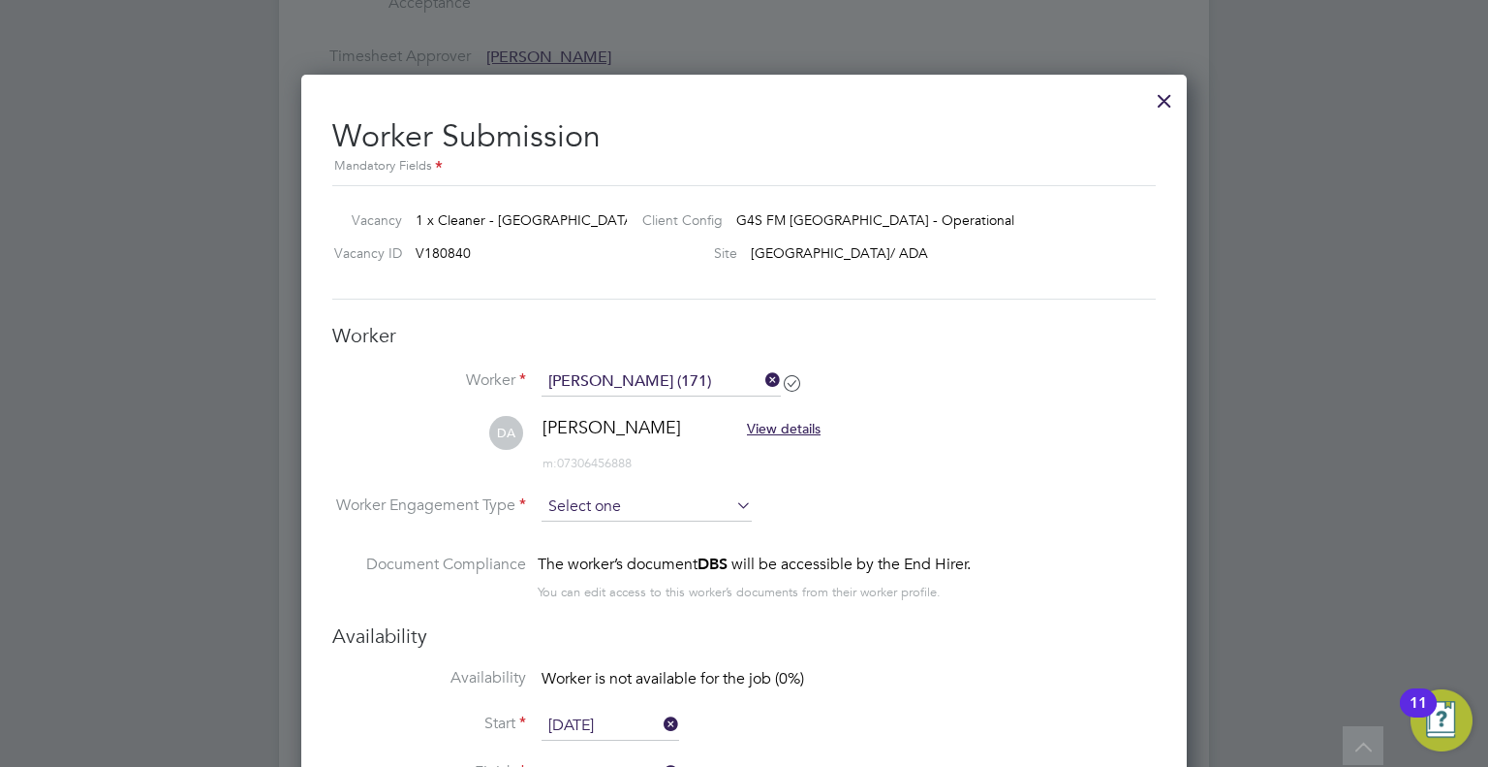
click at [628, 511] on input at bounding box center [647, 506] width 210 height 29
click at [558, 557] on li "PAYE" at bounding box center [647, 556] width 211 height 25
type input "PAYE"
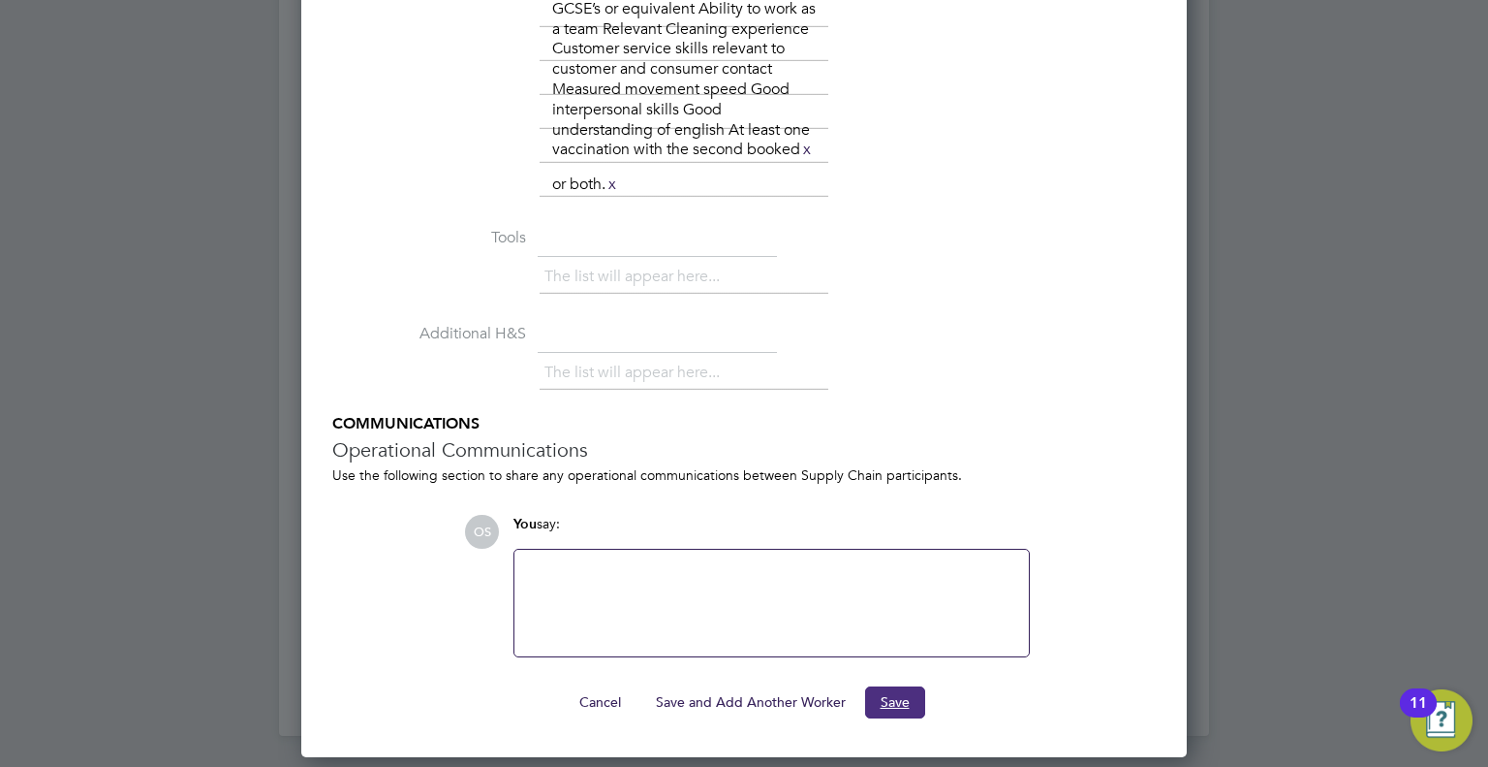
click at [899, 716] on button "Save" at bounding box center [895, 701] width 60 height 31
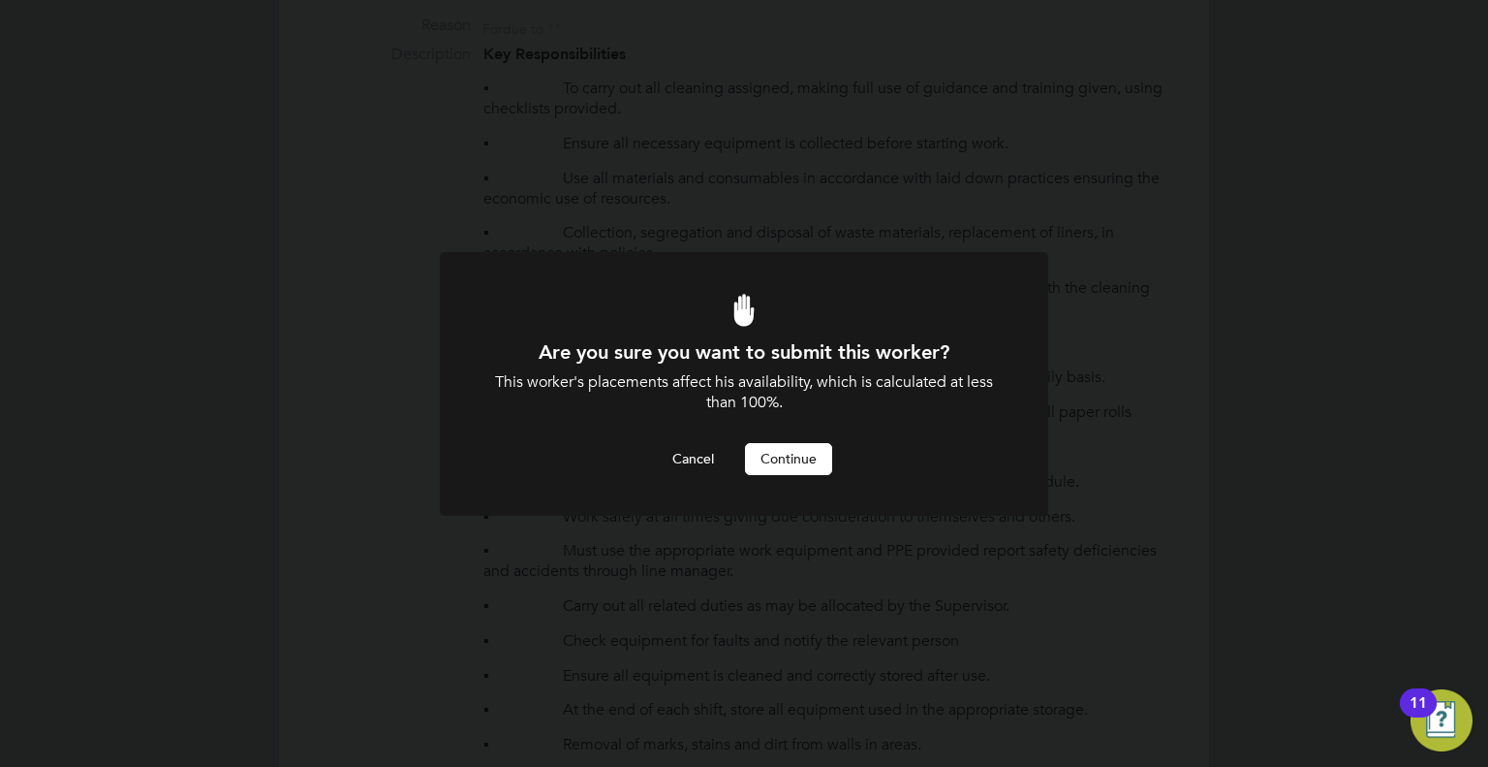
click at [789, 458] on button "Continue" at bounding box center [788, 458] width 87 height 31
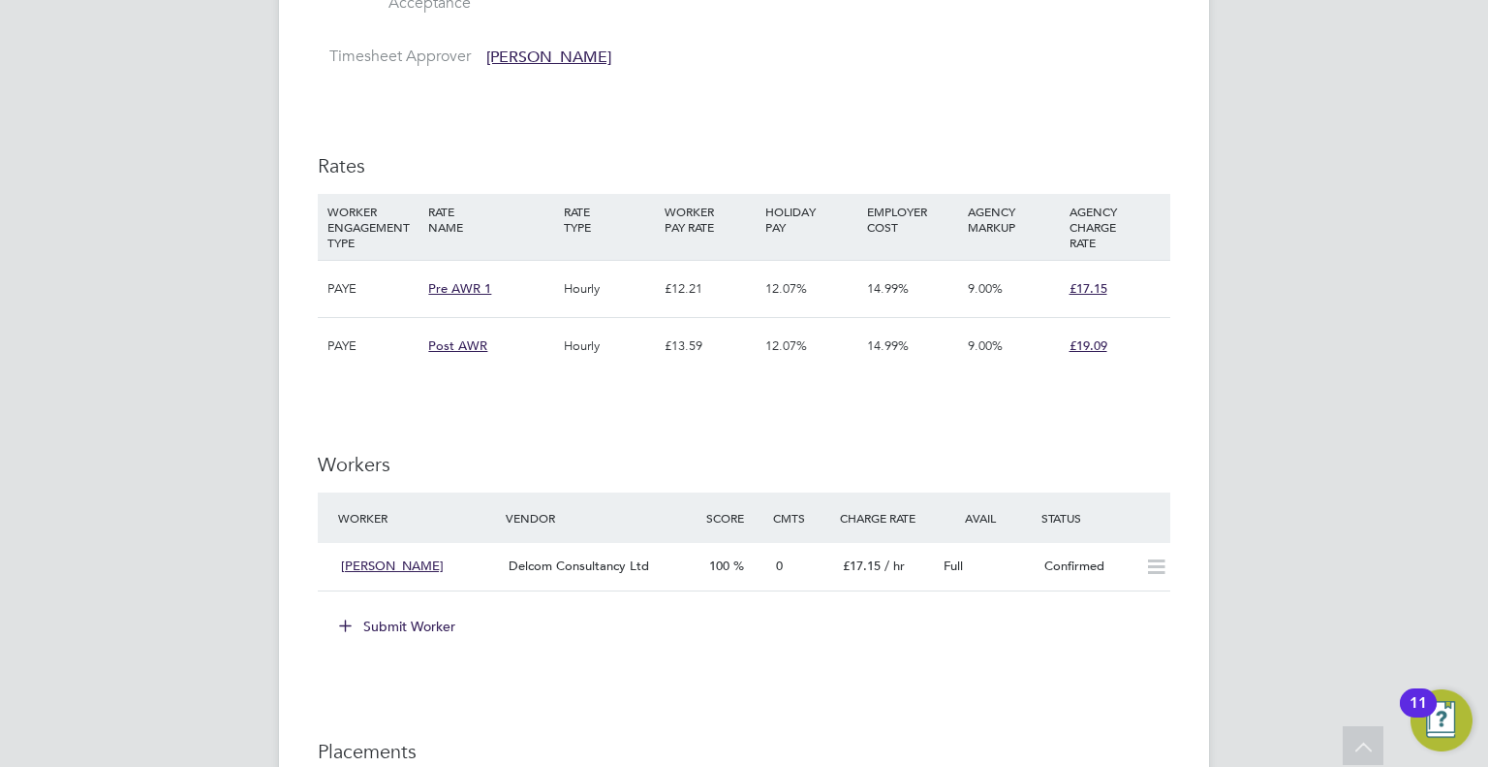
click at [403, 618] on button "Submit Worker" at bounding box center [398, 625] width 145 height 31
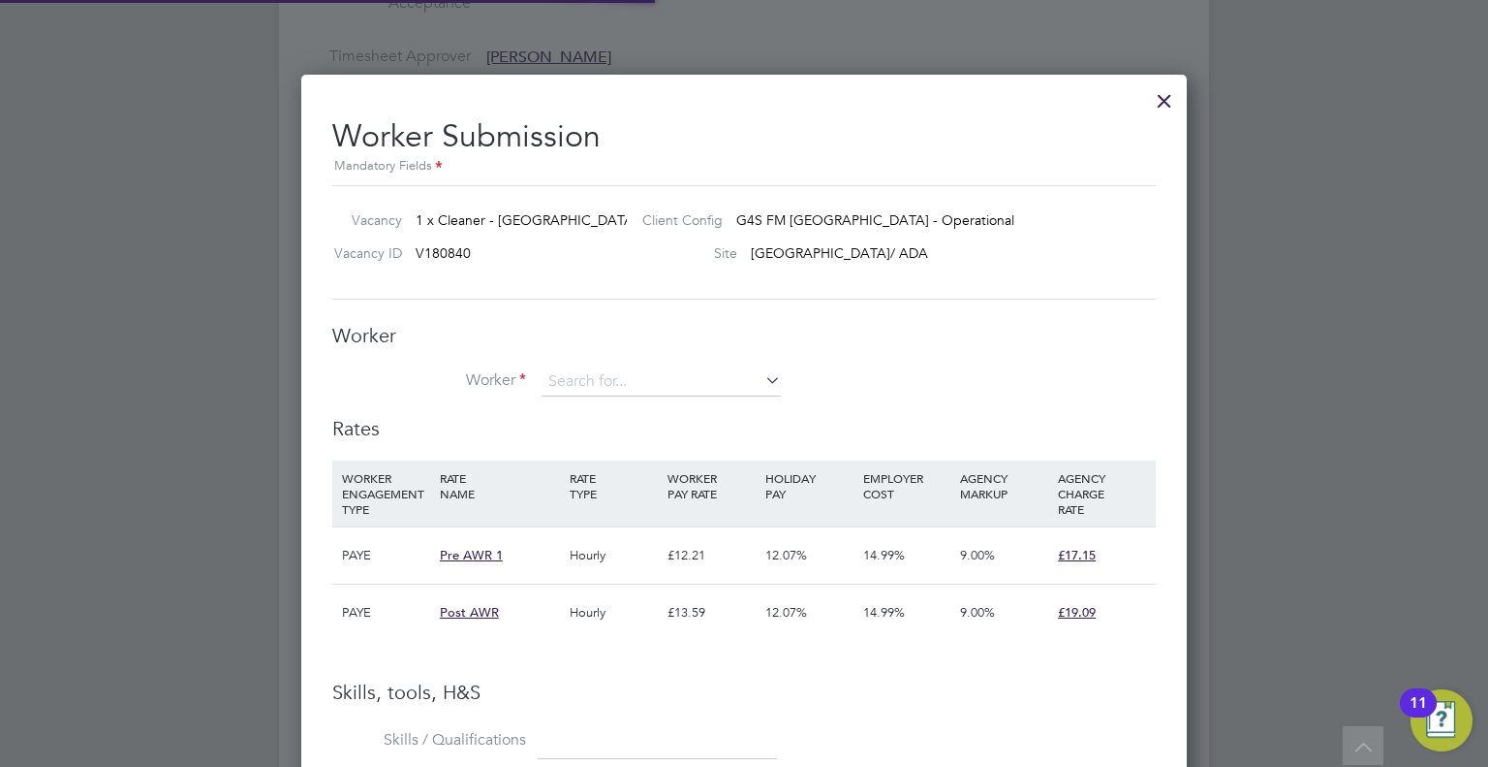
scroll to position [57, 132]
click at [561, 379] on input at bounding box center [661, 381] width 239 height 29
click at [592, 406] on li "Afolorunsho Oluwatosin Ogunbode (176)" at bounding box center [662, 408] width 240 height 26
type input "Afolorunsho Oluwatosin Ogunbode (176)"
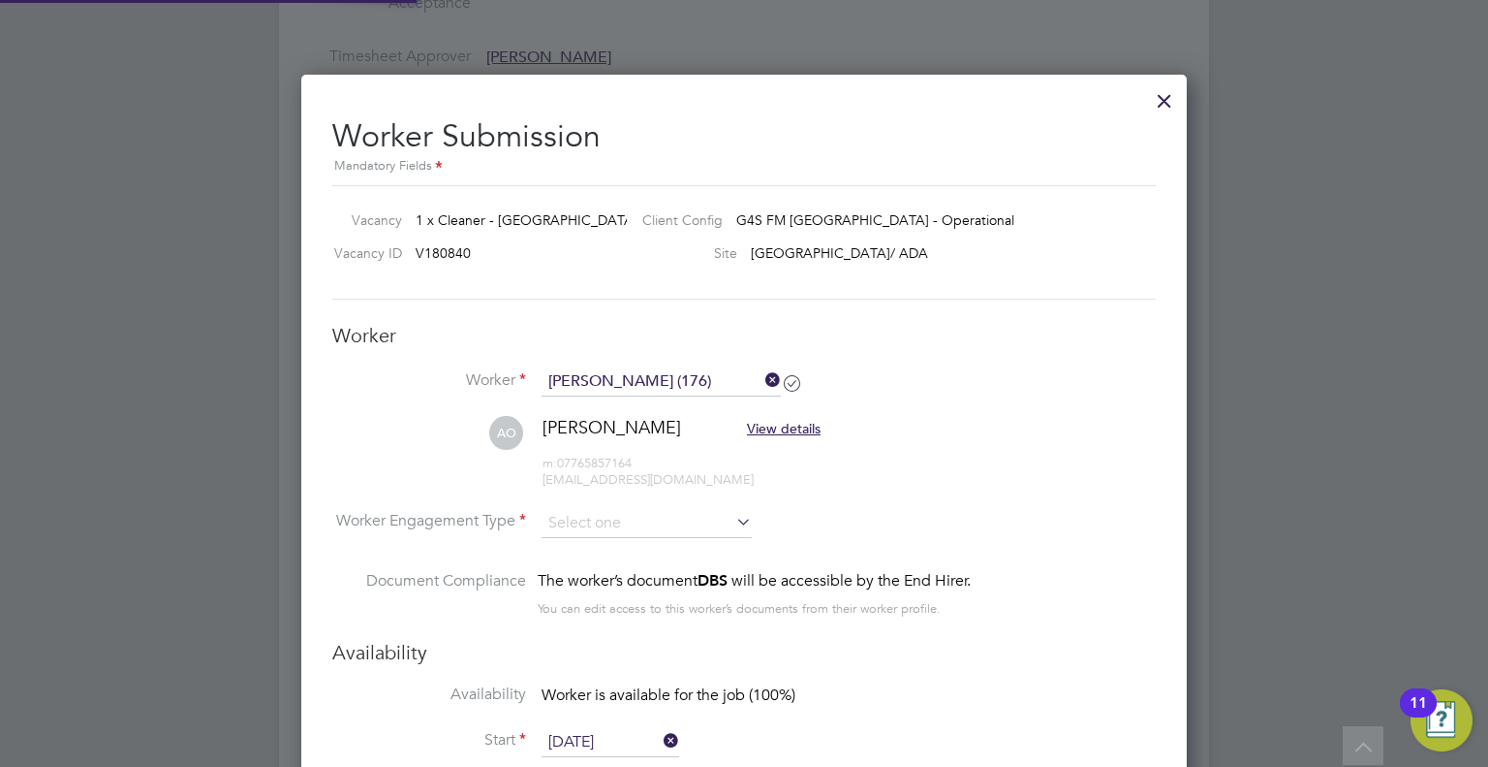
scroll to position [1976, 887]
click at [576, 524] on input at bounding box center [647, 523] width 210 height 29
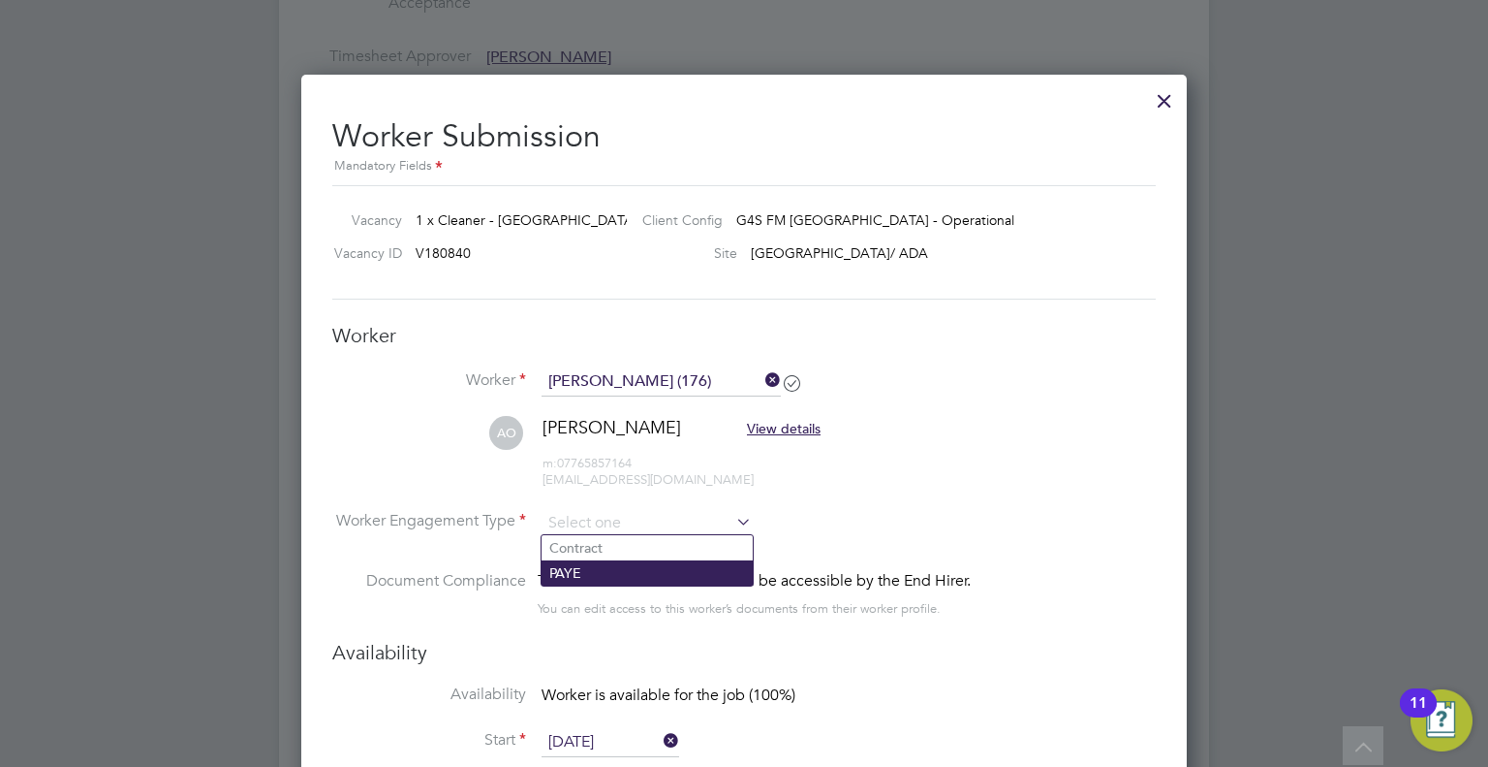
click at [569, 570] on li "PAYE" at bounding box center [647, 572] width 211 height 25
type input "PAYE"
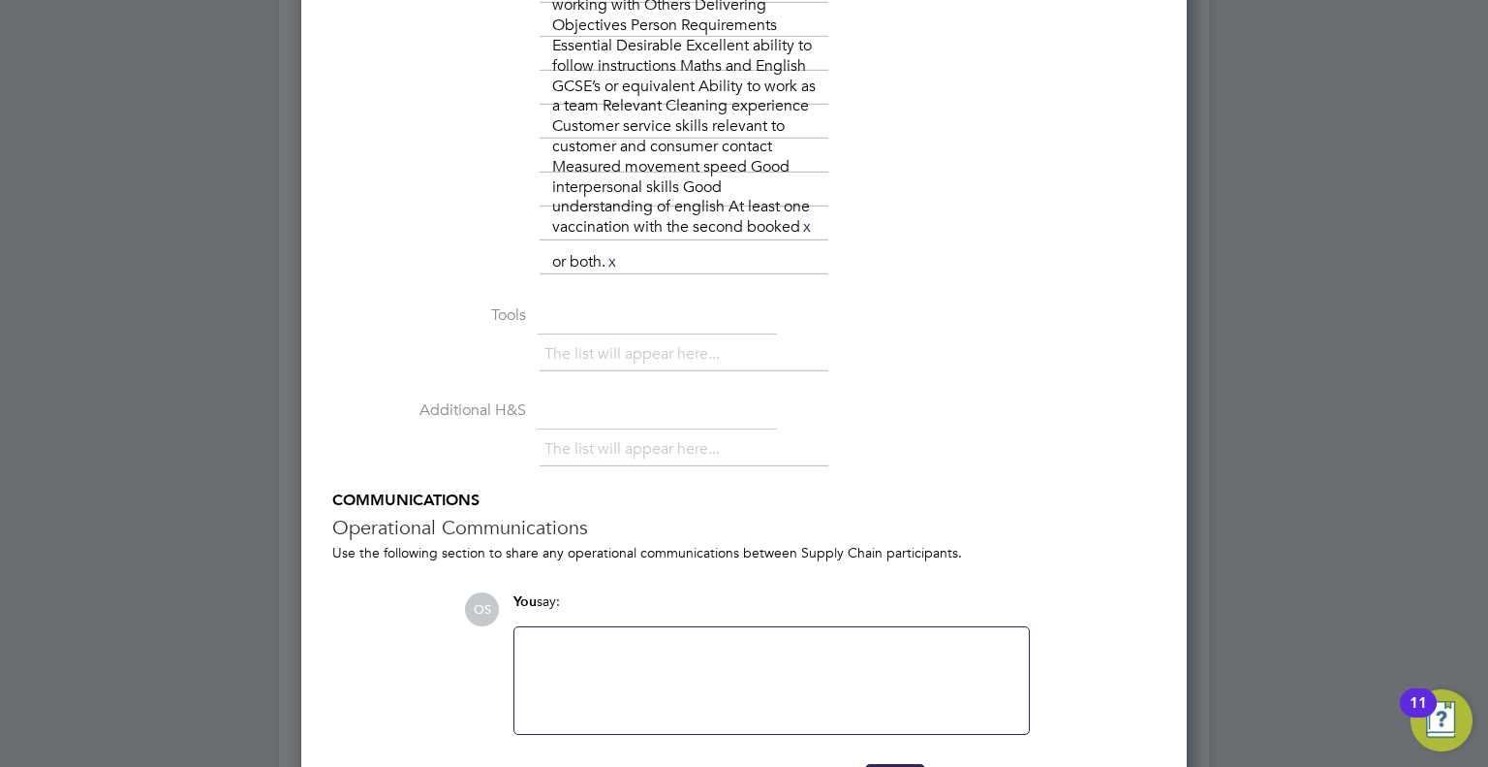
scroll to position [3322, 0]
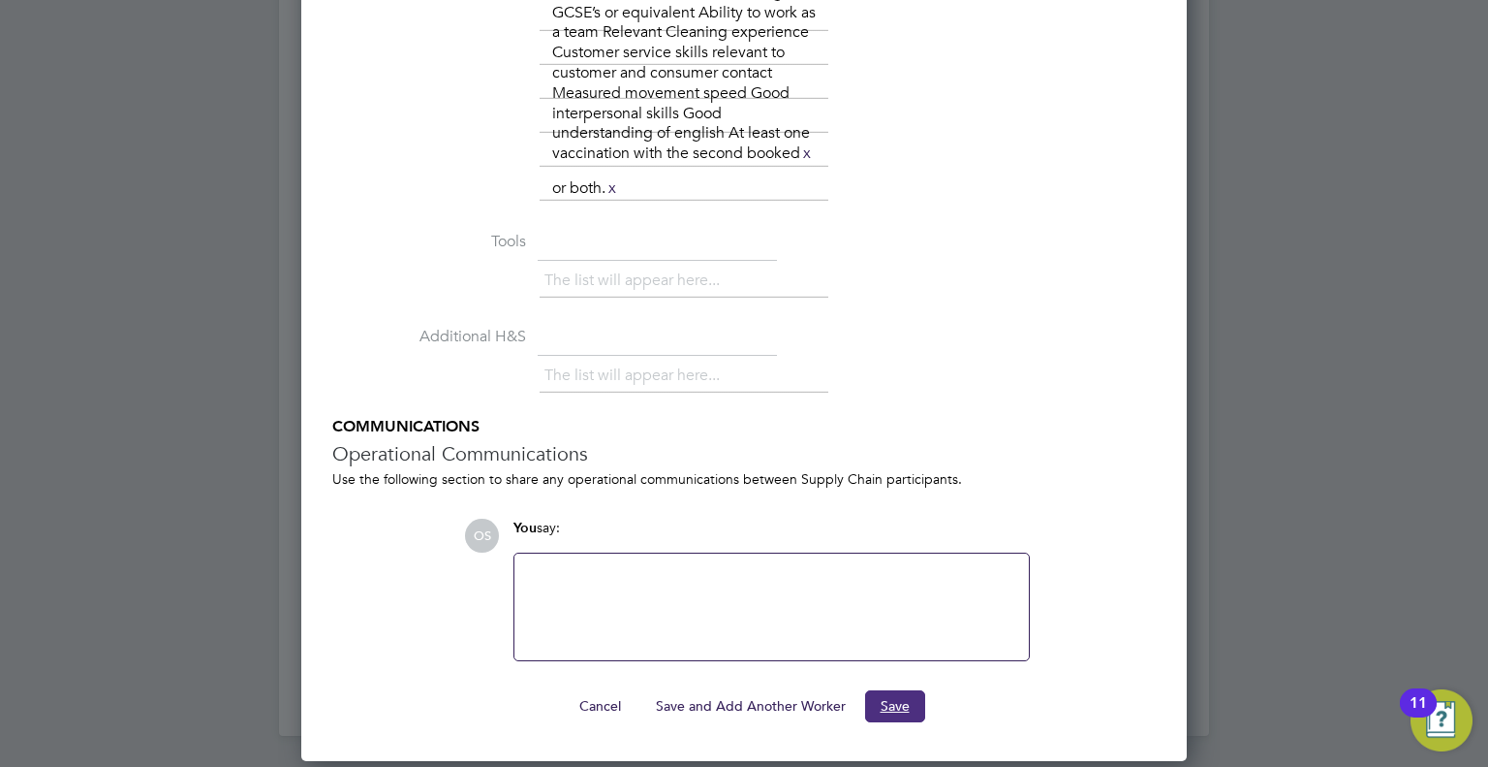
click at [884, 715] on button "Save" at bounding box center [895, 705] width 60 height 31
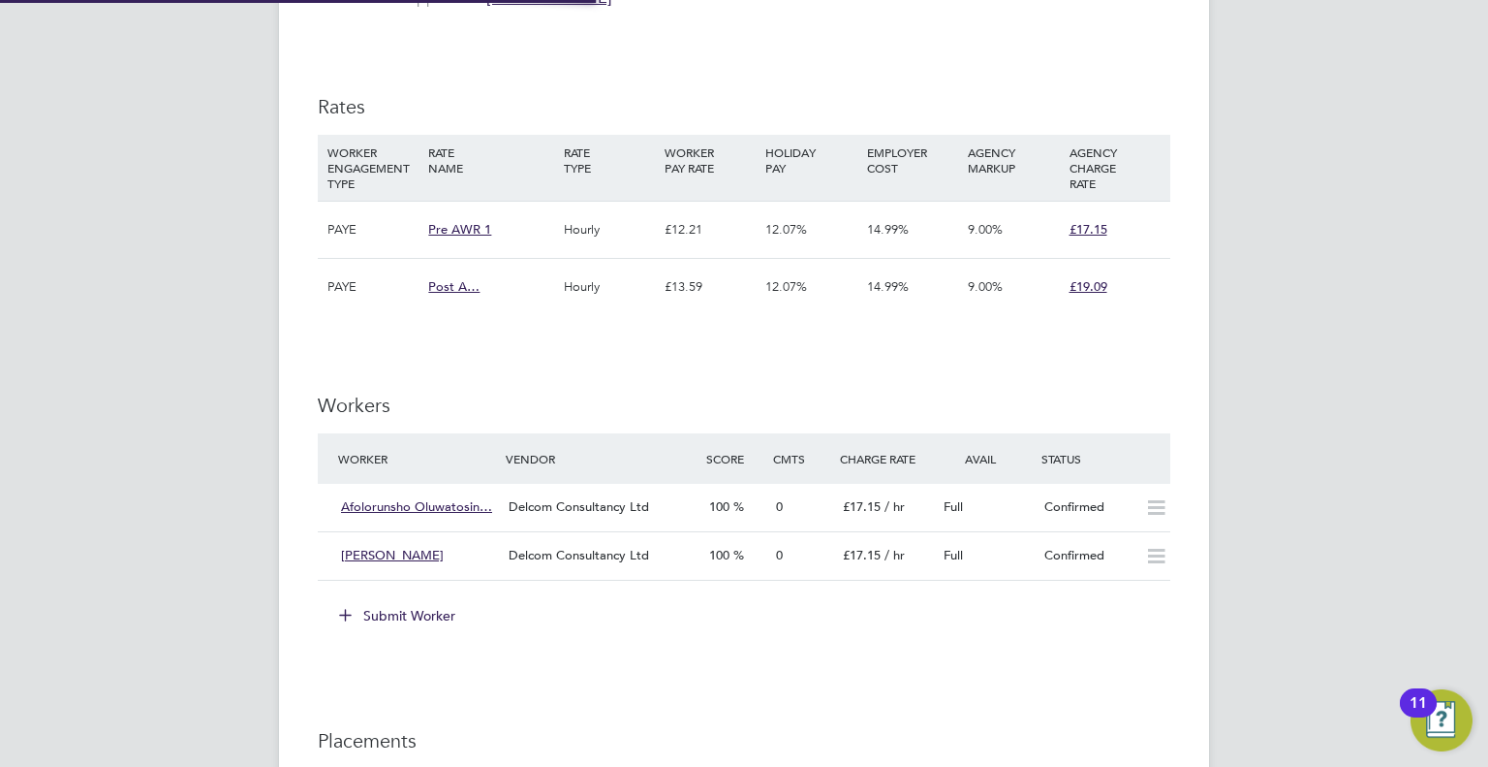
scroll to position [33, 202]
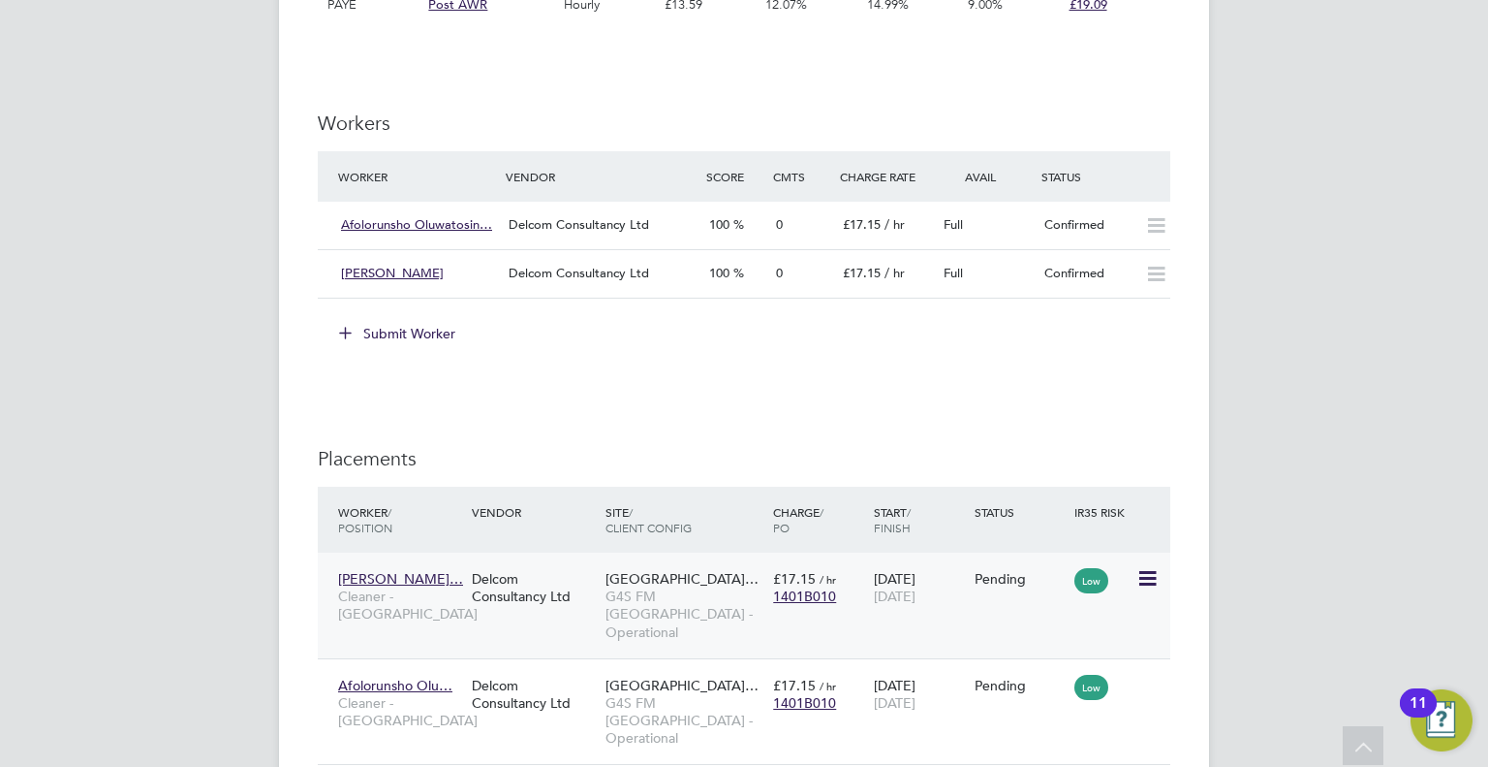
click at [1151, 577] on icon at bounding box center [1146, 578] width 19 height 23
click at [1048, 693] on li "Start" at bounding box center [1088, 697] width 138 height 27
type input "Lilingxi Chen"
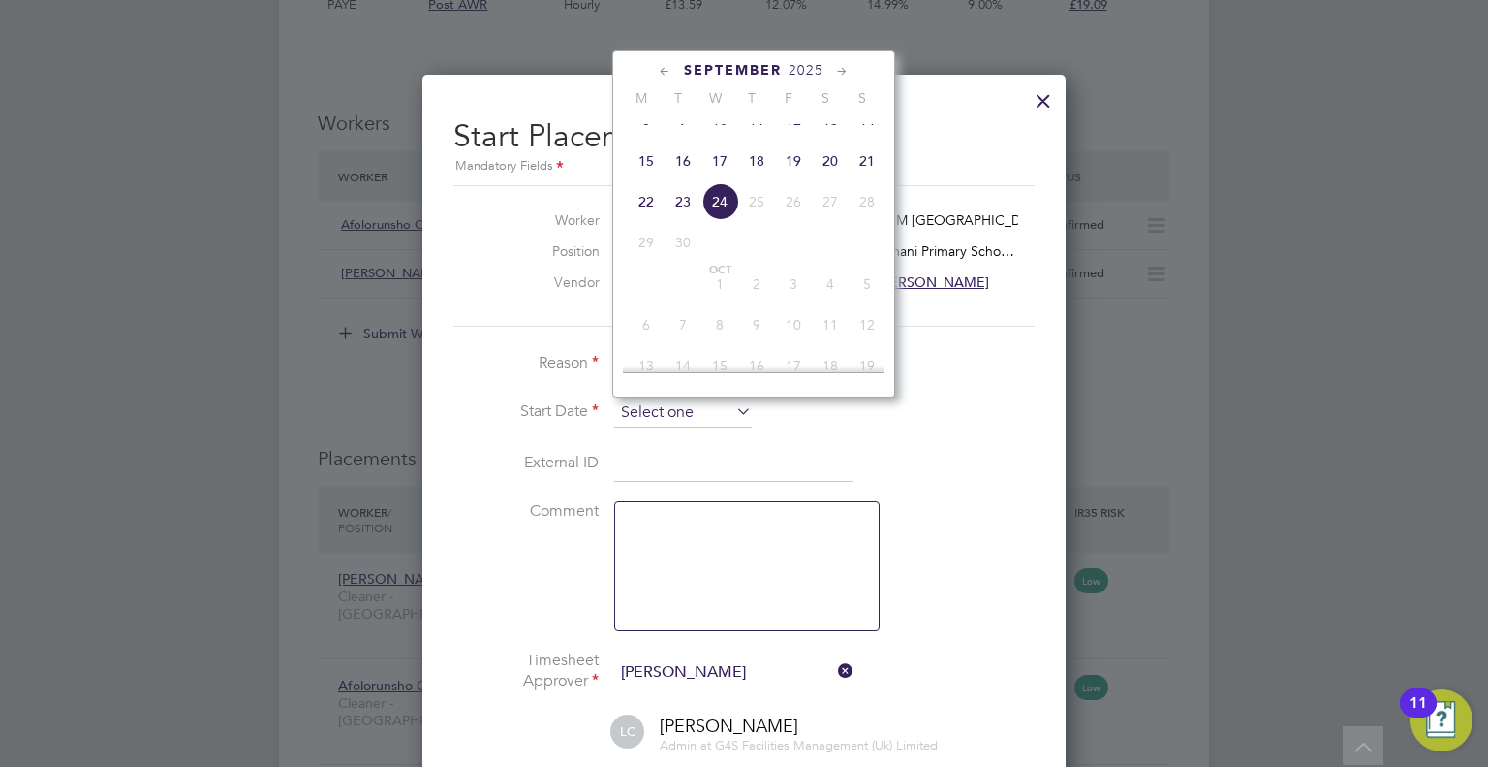
click at [672, 414] on input at bounding box center [683, 412] width 138 height 29
click at [639, 220] on span "22" at bounding box center [646, 201] width 37 height 37
type input "22 Sep 2025"
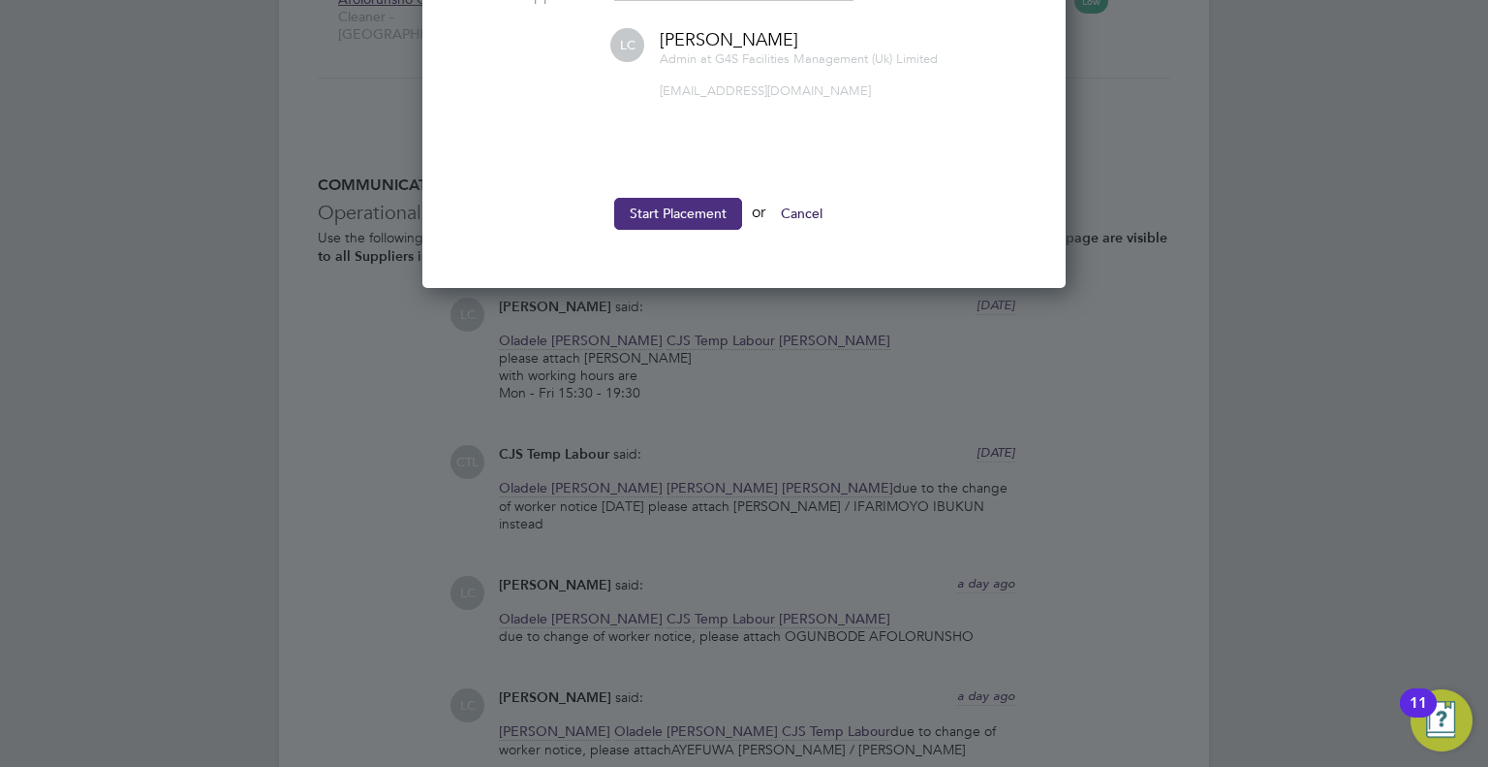
click at [691, 198] on button "Start Placement" at bounding box center [678, 213] width 128 height 31
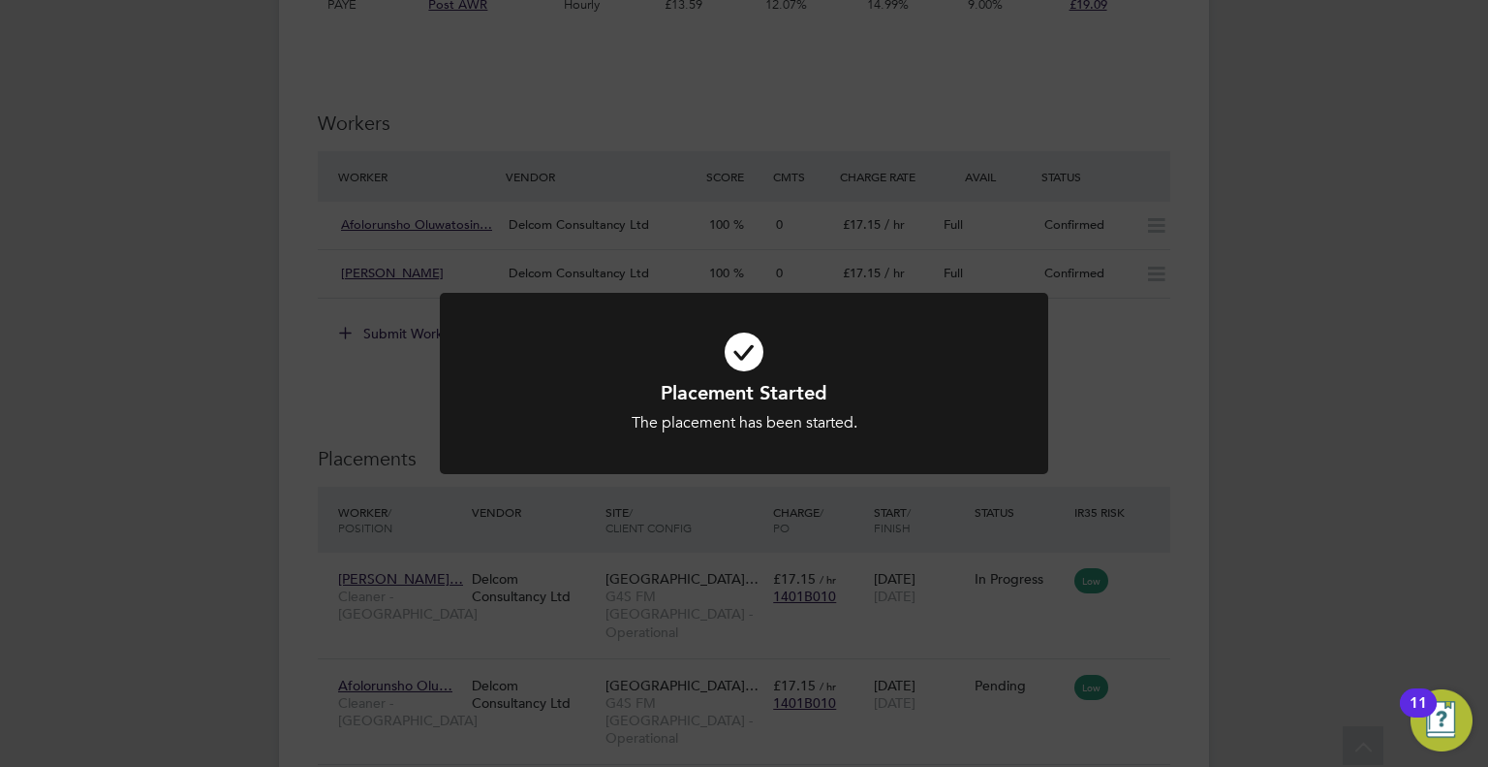
click at [1199, 529] on div "Placement Started The placement has been started. Cancel Okay" at bounding box center [744, 383] width 1488 height 767
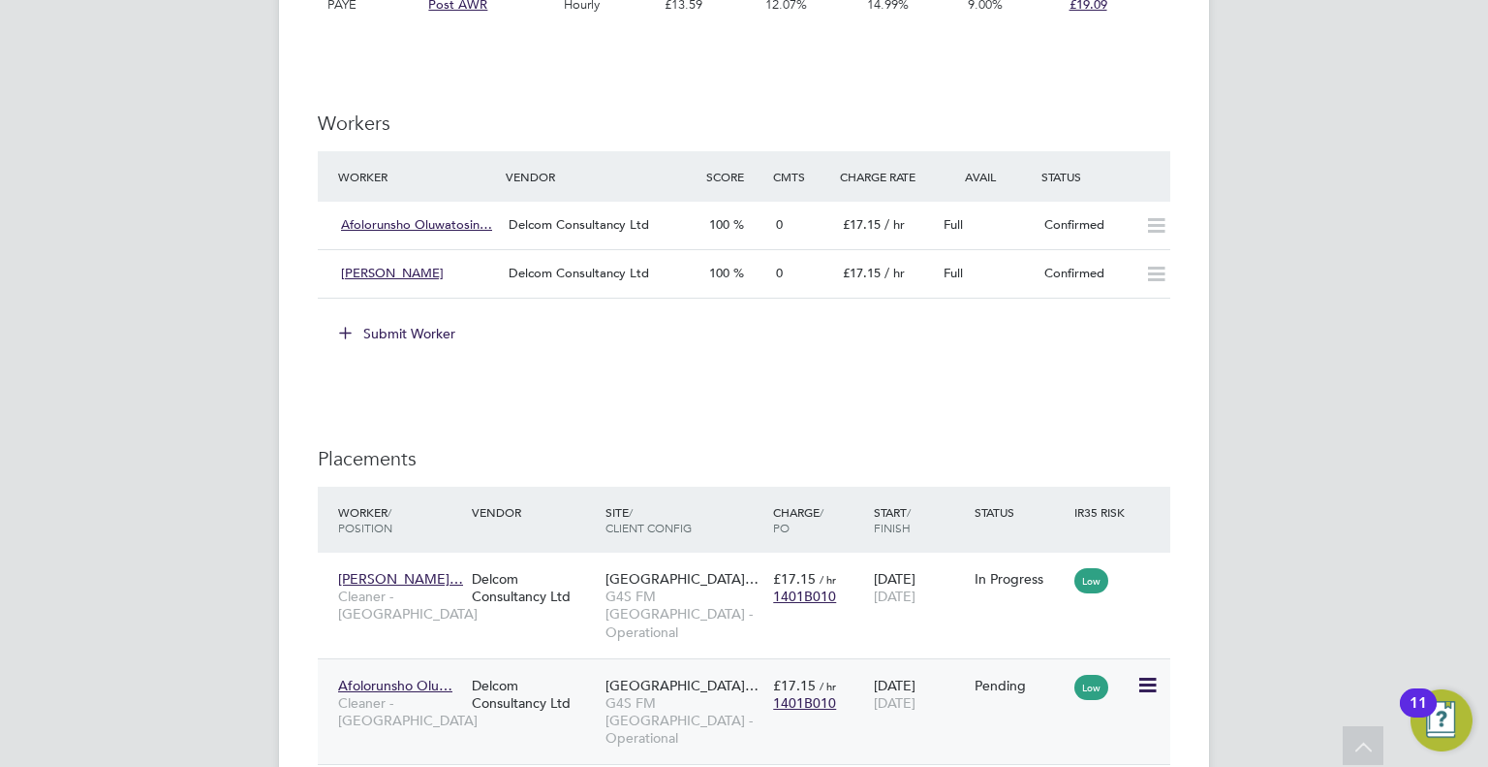
click at [1096, 674] on span "Low" at bounding box center [1092, 686] width 34 height 25
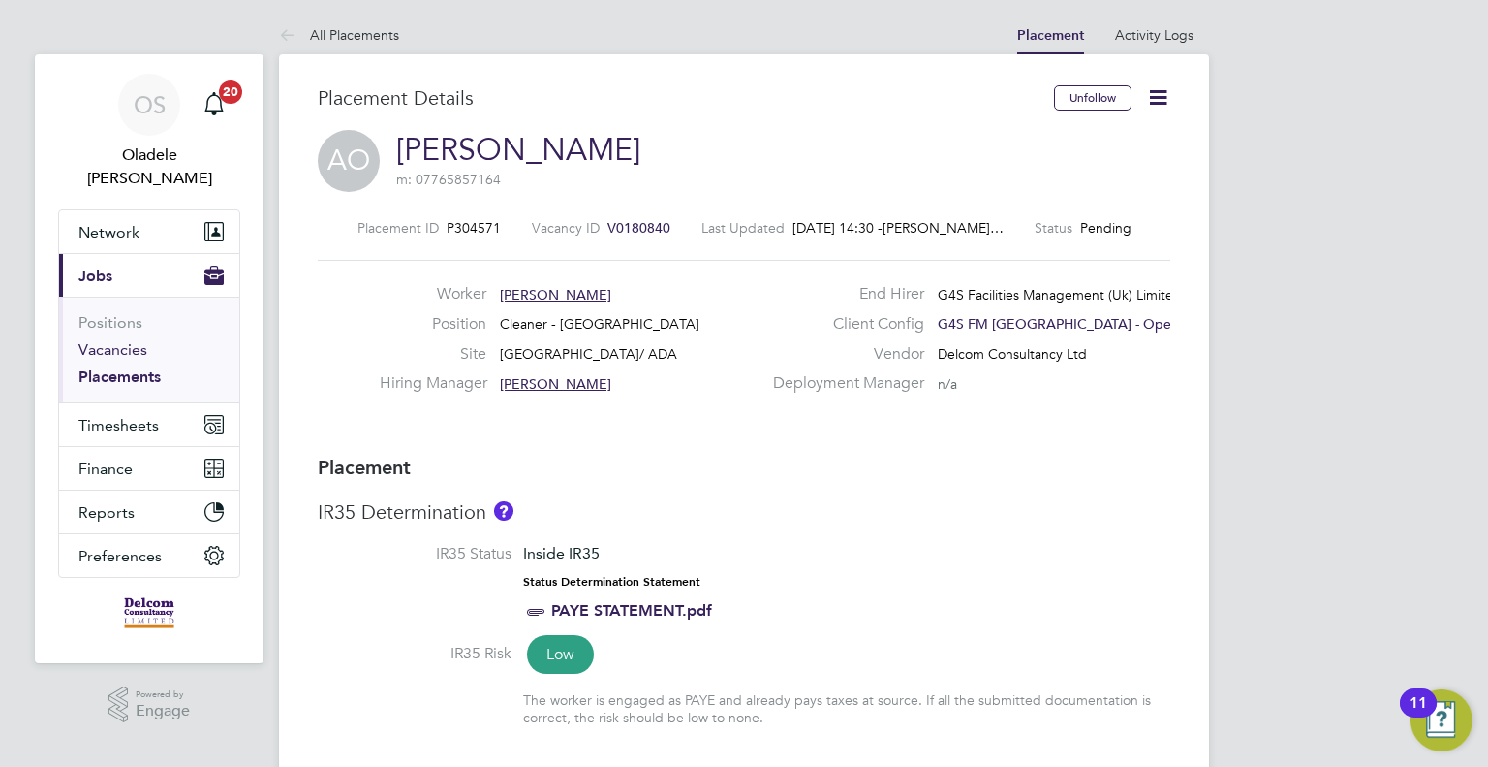
click at [128, 340] on link "Vacancies" at bounding box center [112, 349] width 69 height 18
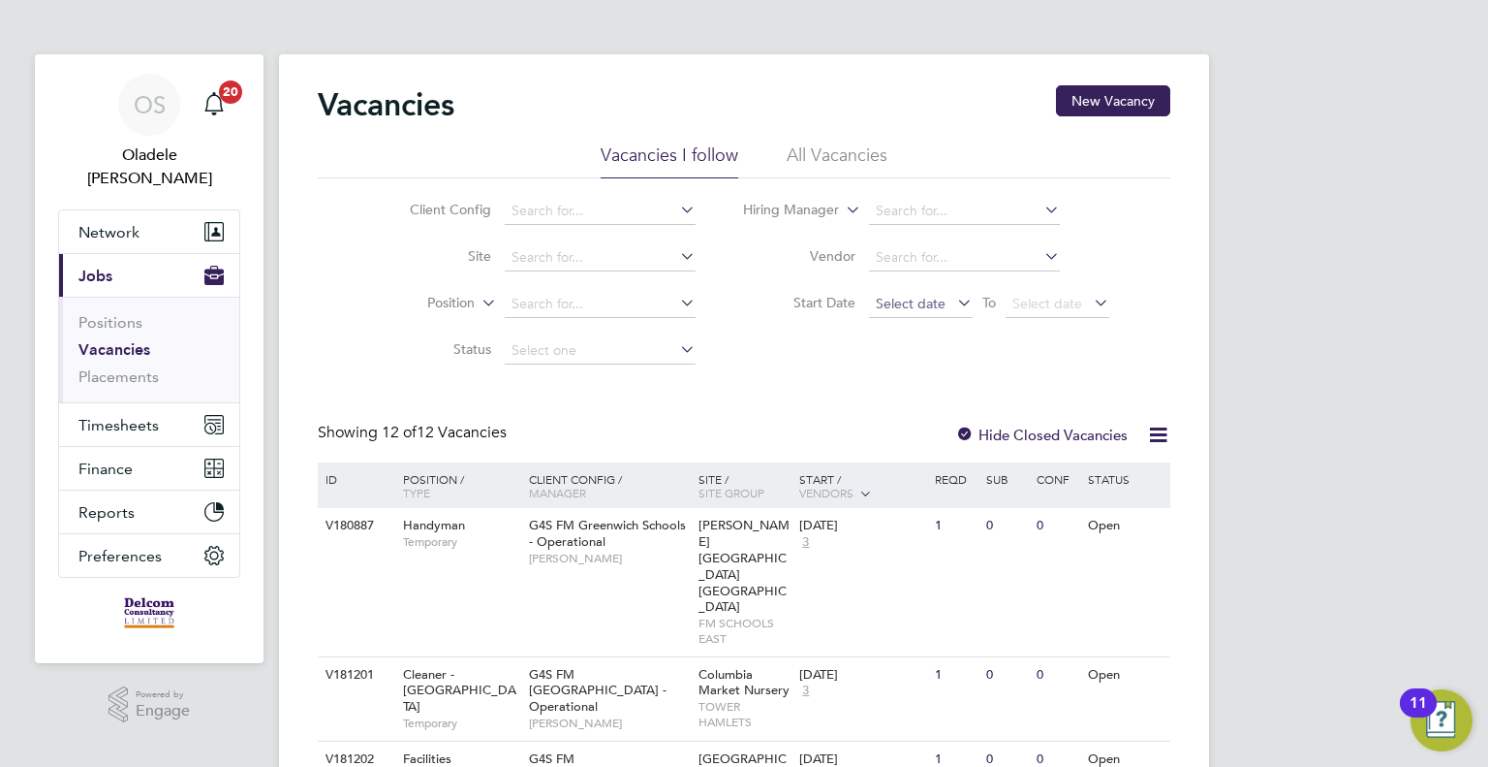
click at [903, 305] on span "Select date" at bounding box center [911, 303] width 70 height 17
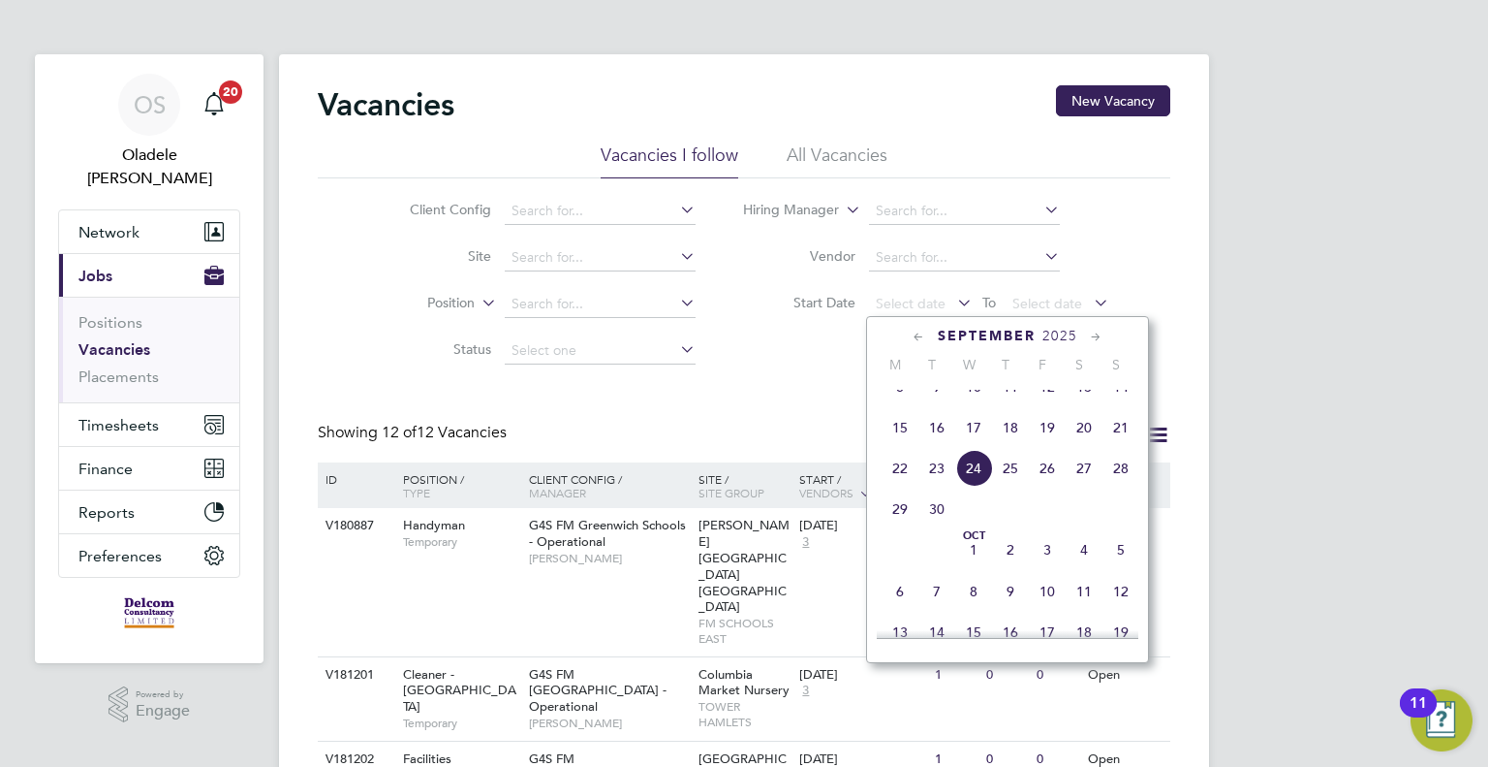
click at [904, 484] on span "22" at bounding box center [900, 468] width 37 height 37
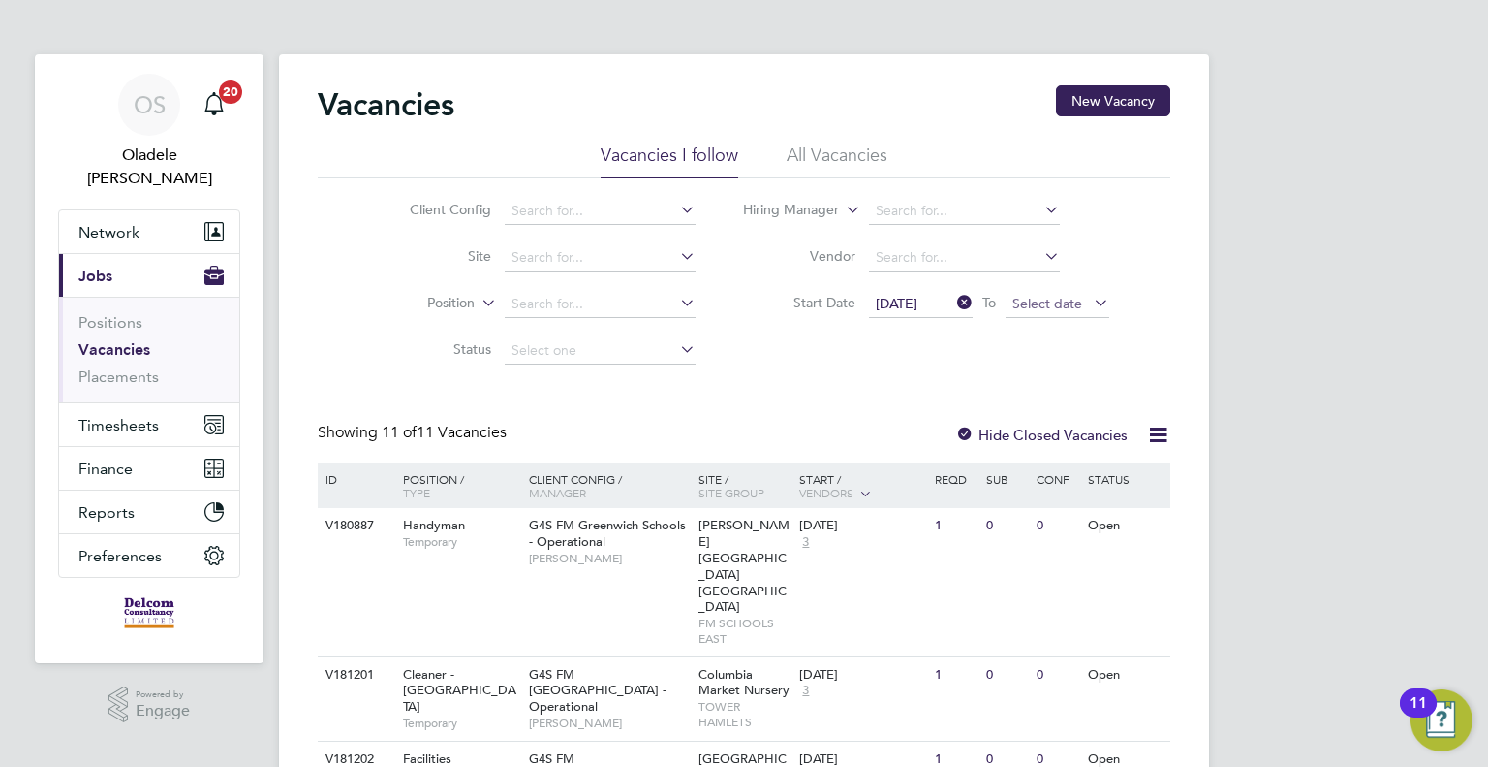
click at [1049, 306] on span "Select date" at bounding box center [1048, 303] width 70 height 17
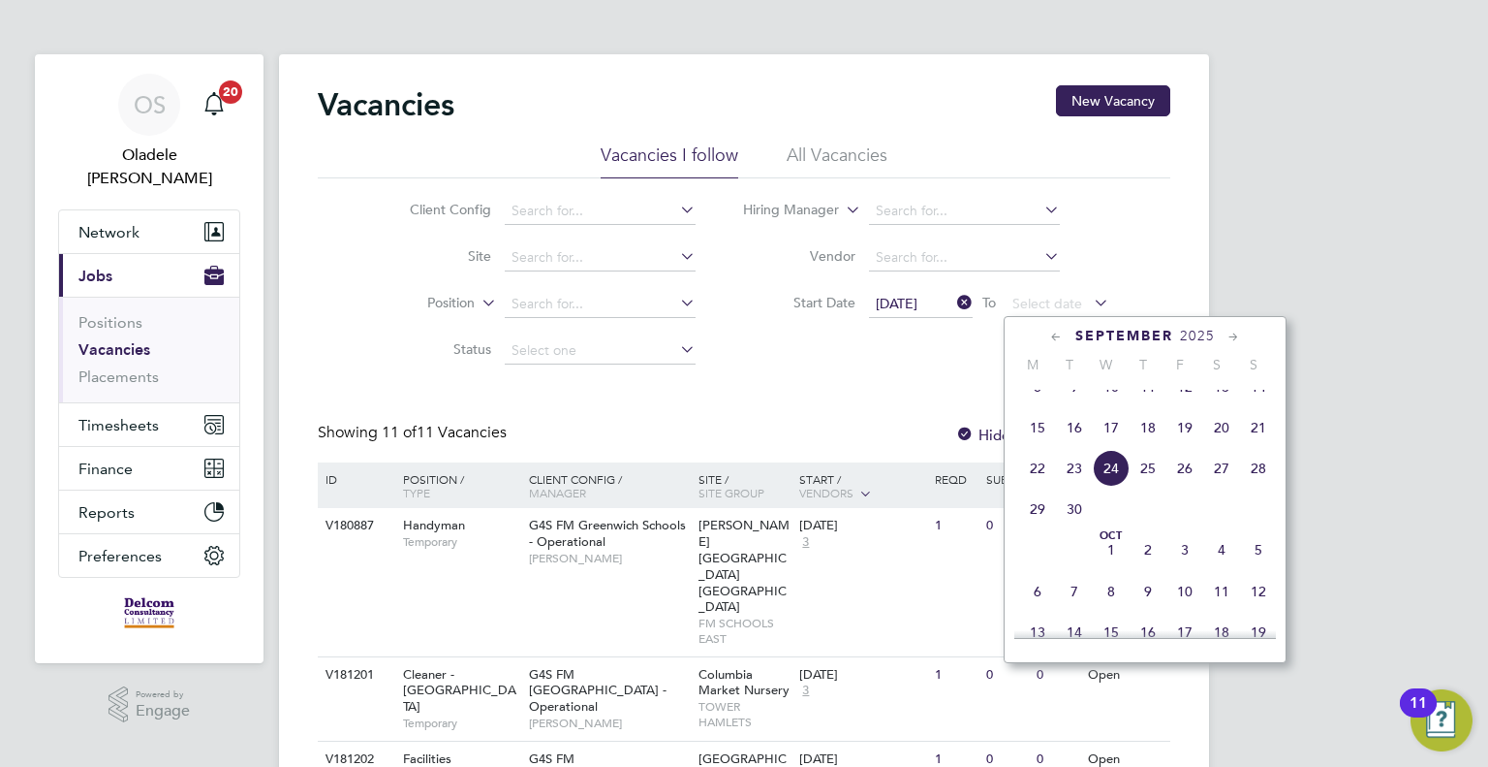
click at [1256, 486] on span "28" at bounding box center [1258, 468] width 37 height 37
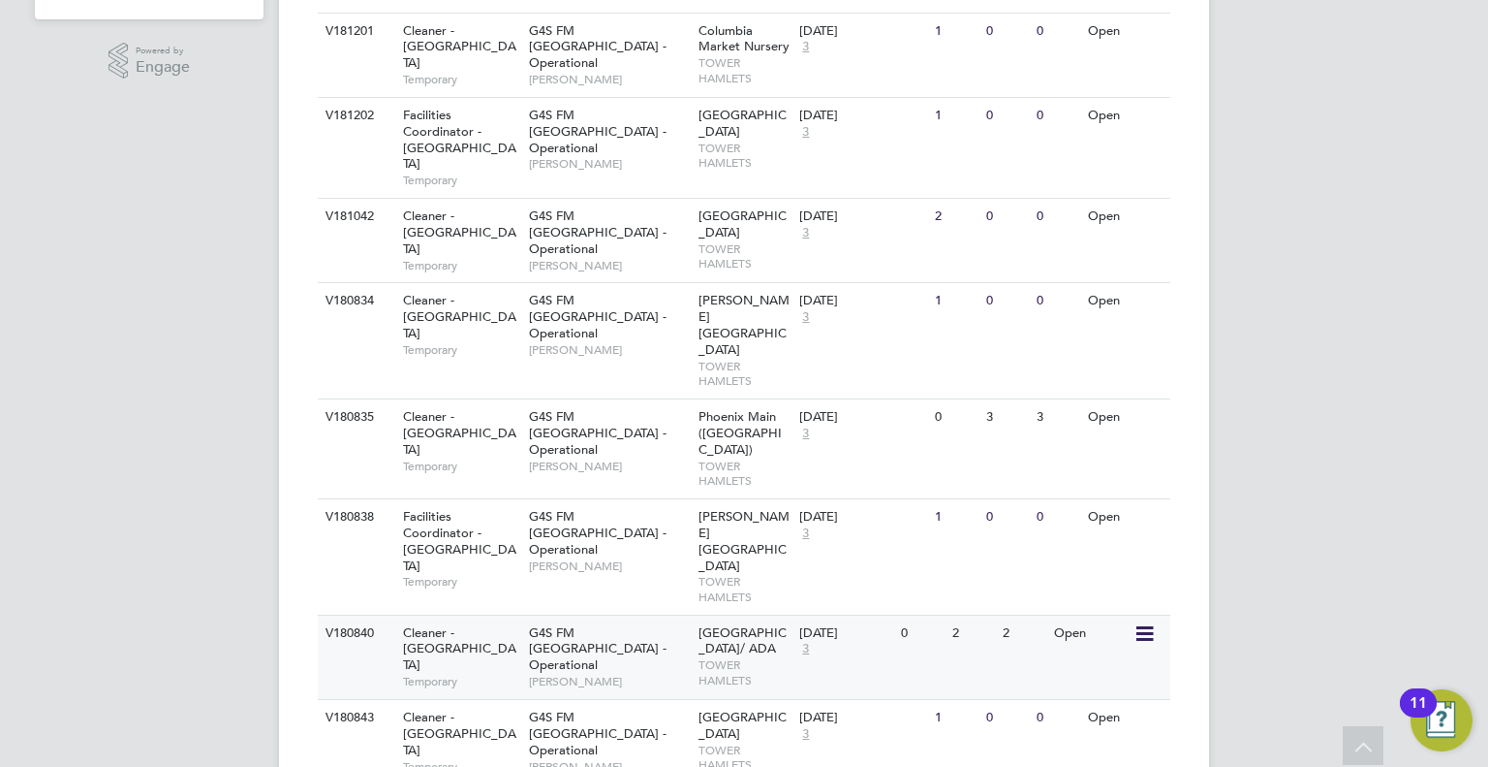
click at [1137, 622] on icon at bounding box center [1143, 633] width 19 height 23
click at [996, 615] on div "2" at bounding box center [973, 633] width 50 height 36
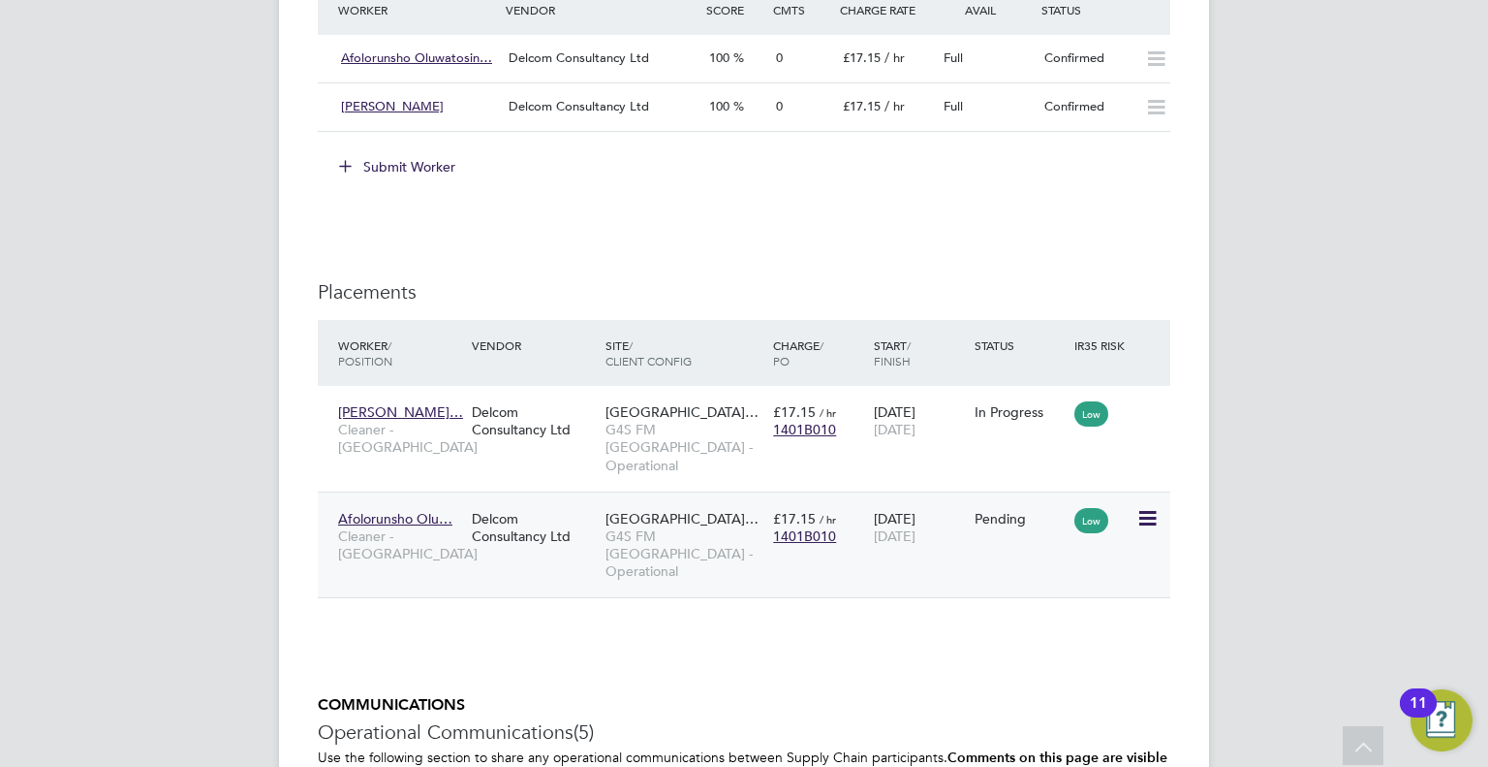
click at [1149, 507] on icon at bounding box center [1146, 518] width 19 height 23
click at [1046, 613] on li "Start" at bounding box center [1088, 619] width 138 height 27
type input "[PERSON_NAME]"
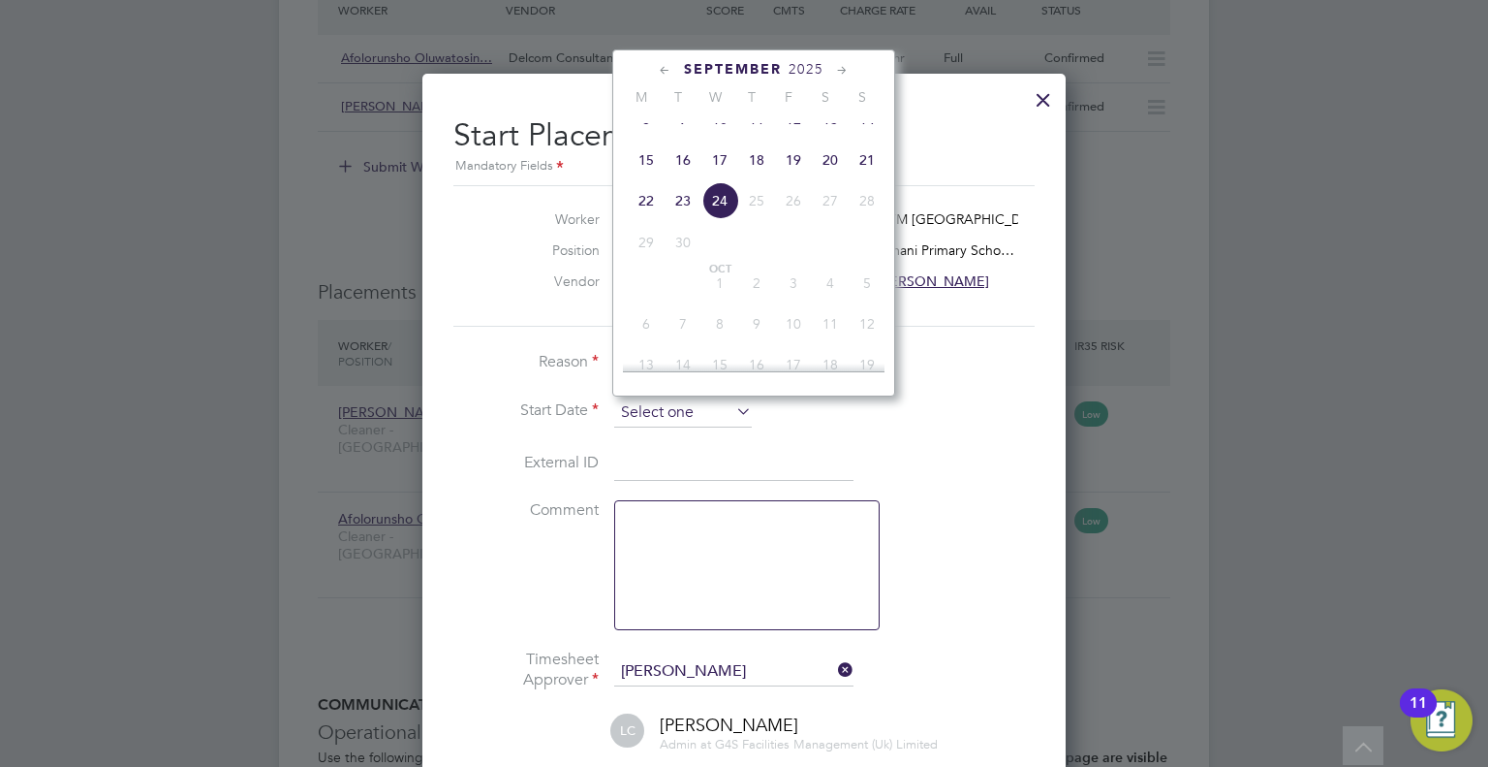
click at [687, 417] on input at bounding box center [683, 412] width 138 height 29
click at [643, 219] on span "22" at bounding box center [646, 200] width 37 height 37
type input "22 Sep 2025"
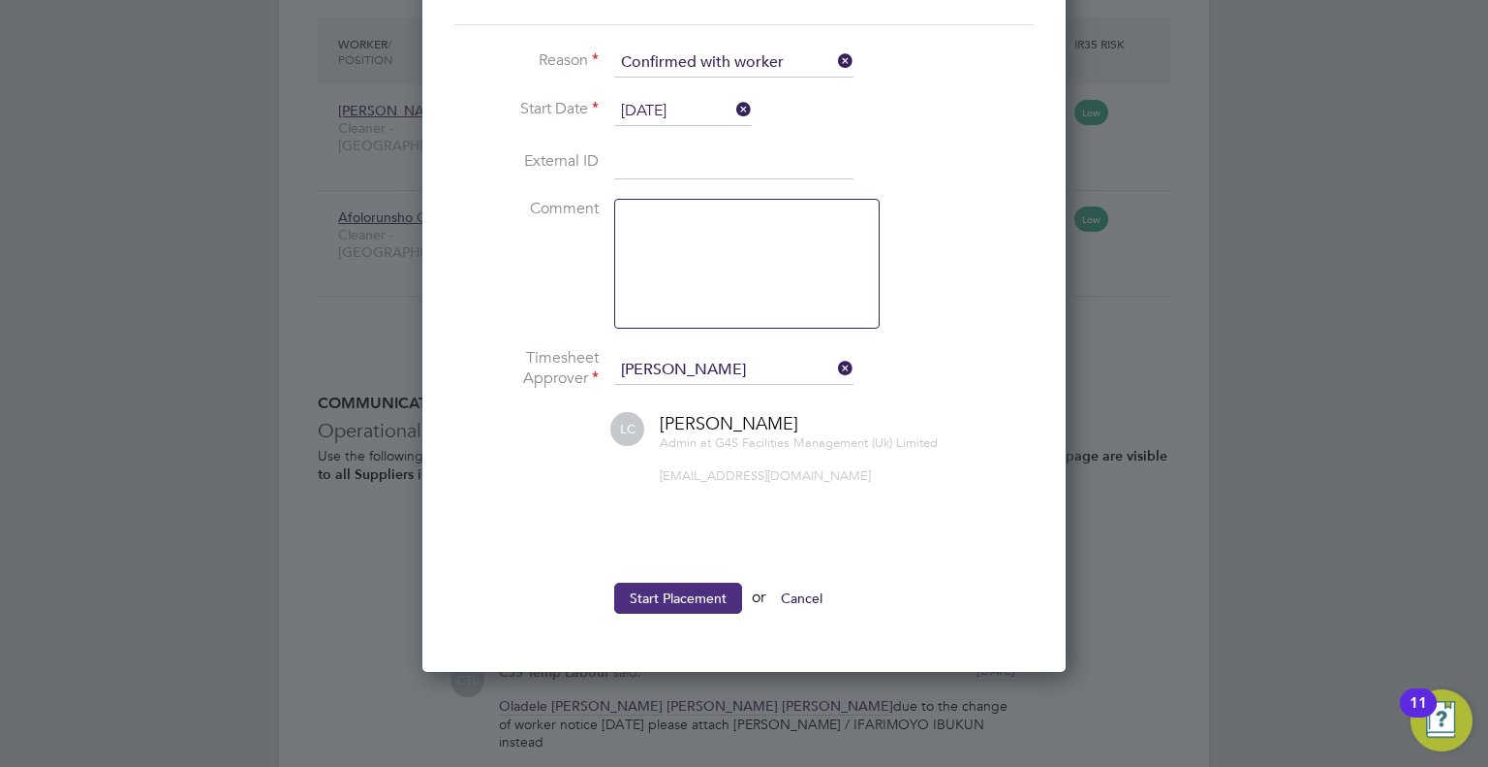
click at [659, 600] on button "Start Placement" at bounding box center [678, 597] width 128 height 31
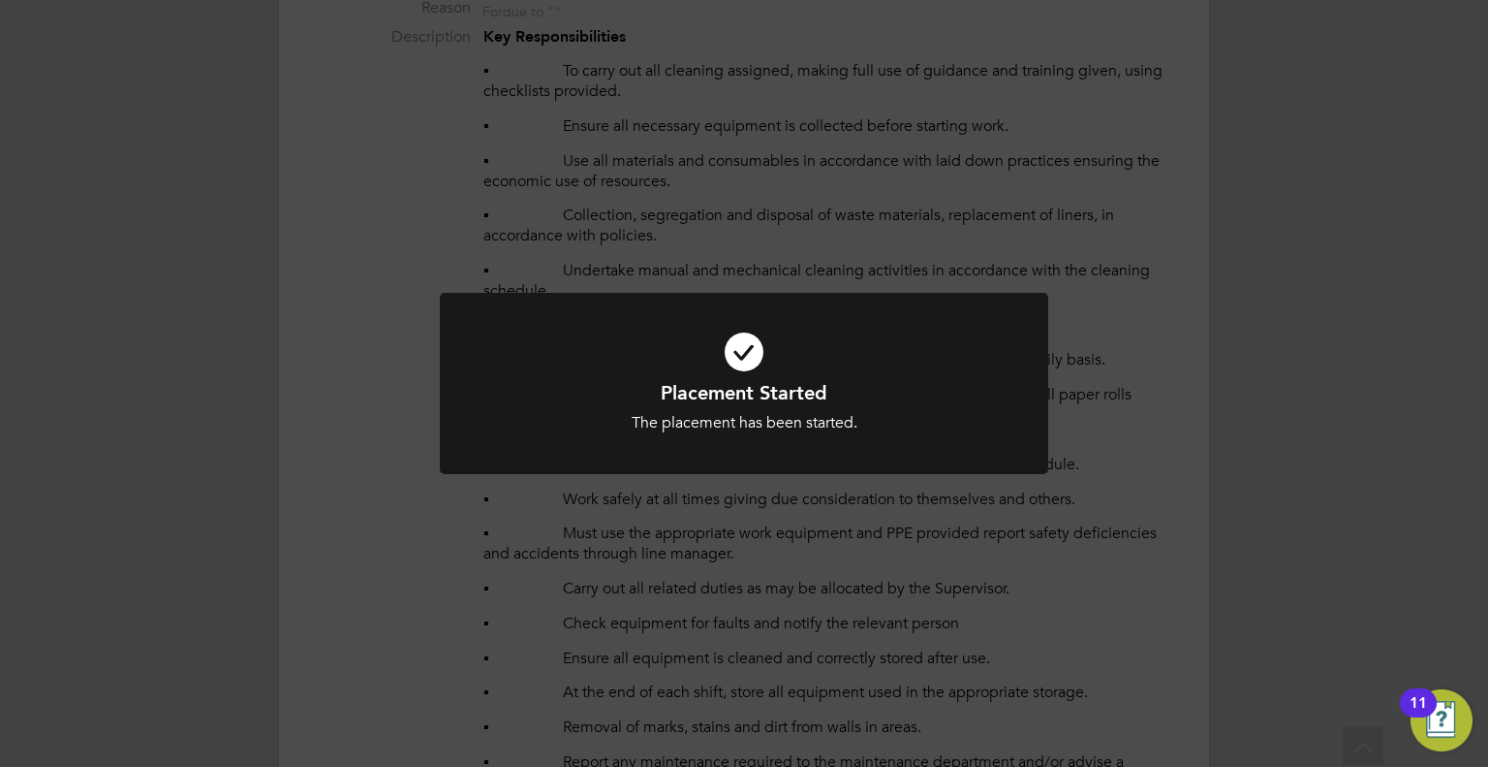
scroll to position [782, 0]
click at [150, 202] on div "Placement Started The placement has been started. Cancel Okay" at bounding box center [744, 383] width 1488 height 767
